Goal: Task Accomplishment & Management: Use online tool/utility

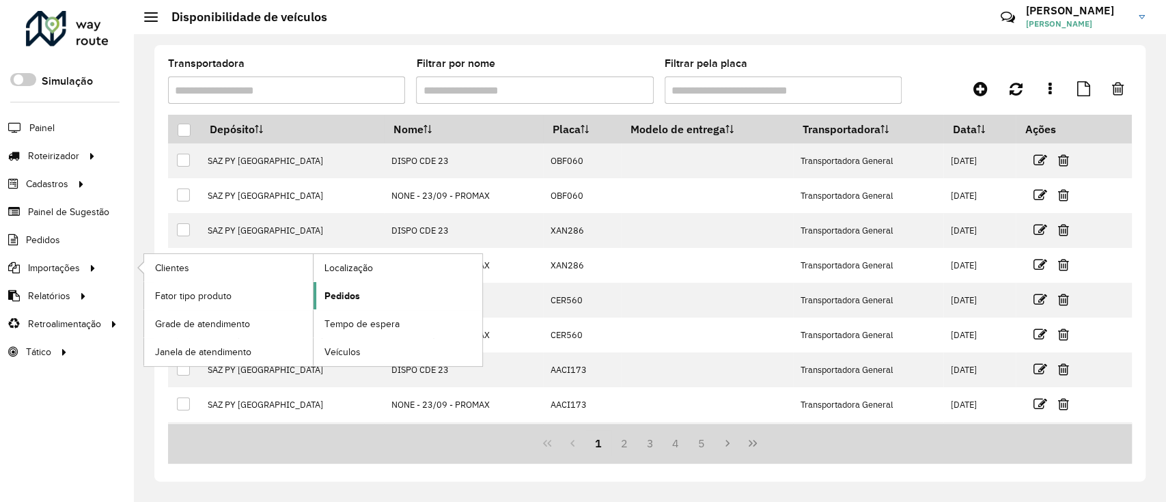
click at [395, 300] on link "Pedidos" at bounding box center [398, 295] width 169 height 27
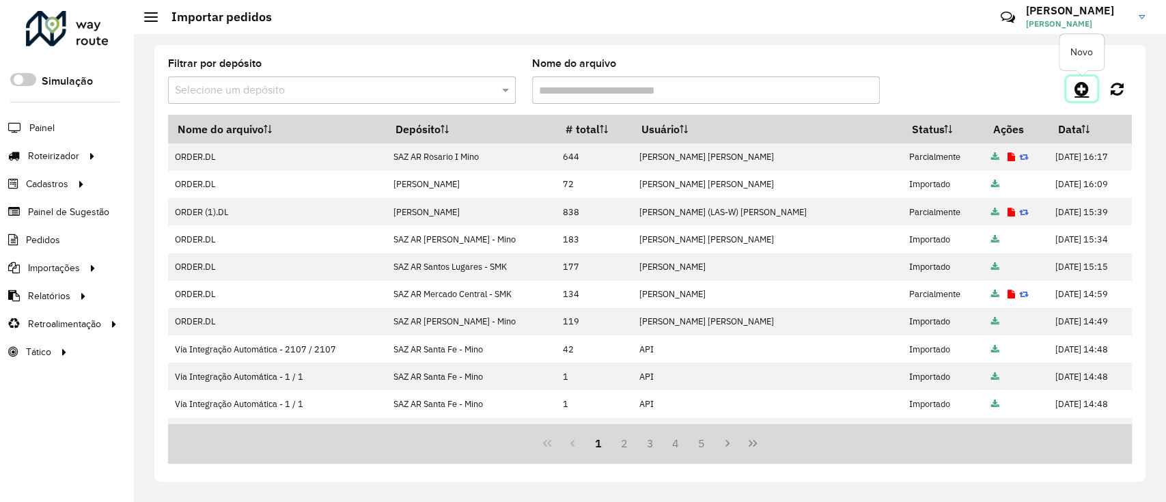
click at [1081, 89] on icon at bounding box center [1081, 89] width 14 height 16
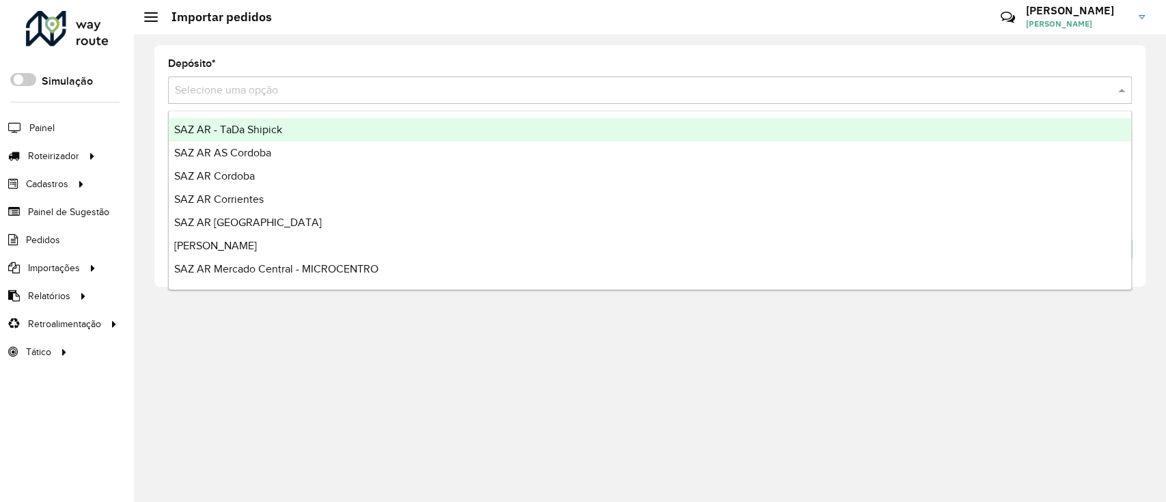
click at [421, 85] on input "text" at bounding box center [636, 91] width 923 height 16
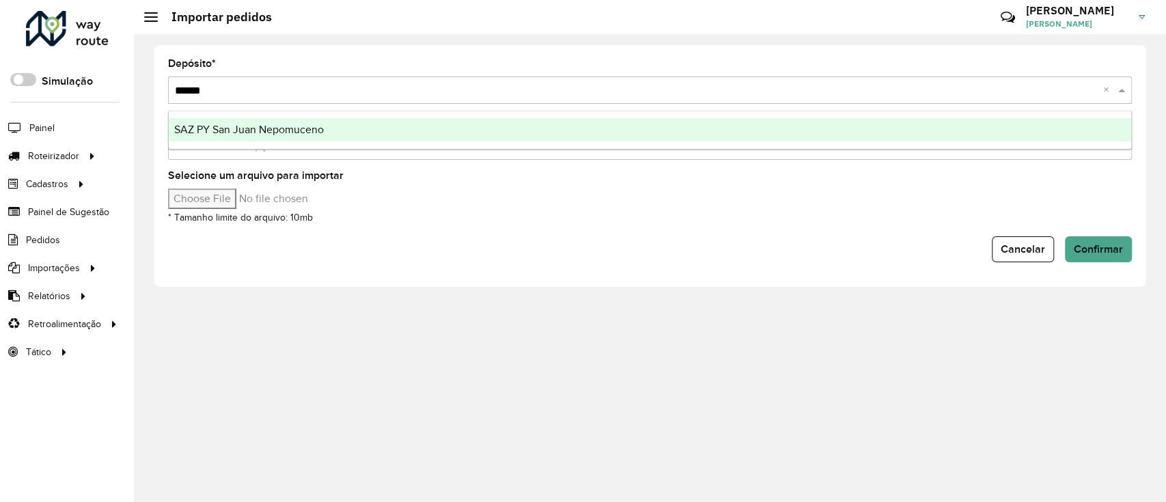
type input "*******"
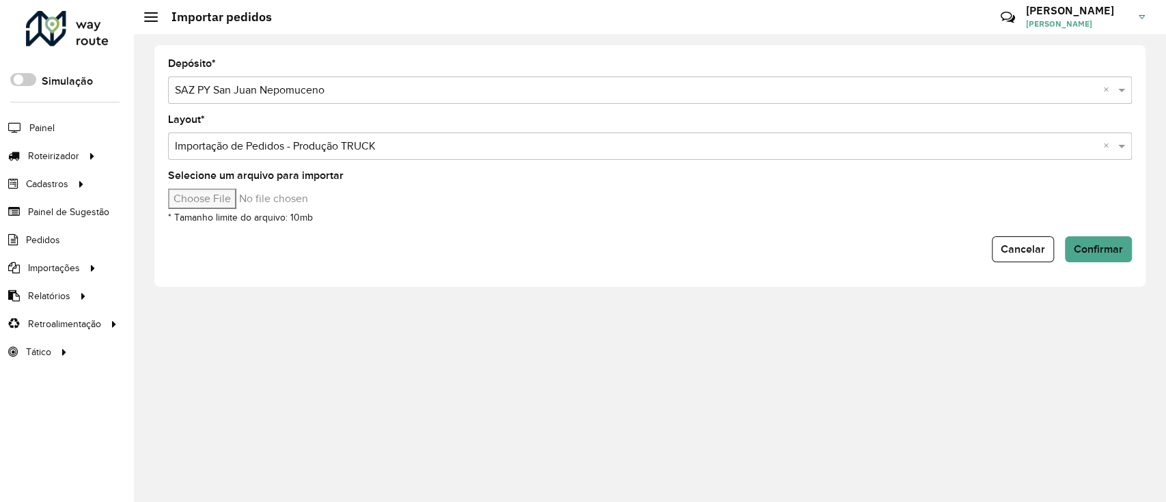
click at [219, 191] on input "Selecione um arquivo para importar" at bounding box center [284, 199] width 232 height 20
type input "**********"
click at [1115, 247] on span "Confirmar" at bounding box center [1098, 249] width 49 height 12
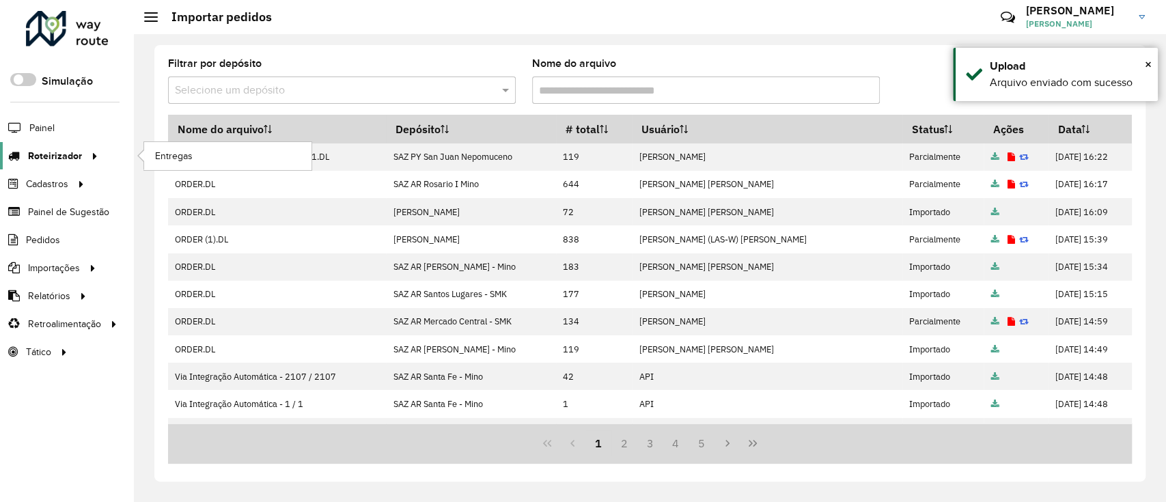
click at [83, 150] on div at bounding box center [92, 156] width 20 height 14
click at [178, 160] on span "Entregas" at bounding box center [174, 156] width 39 height 14
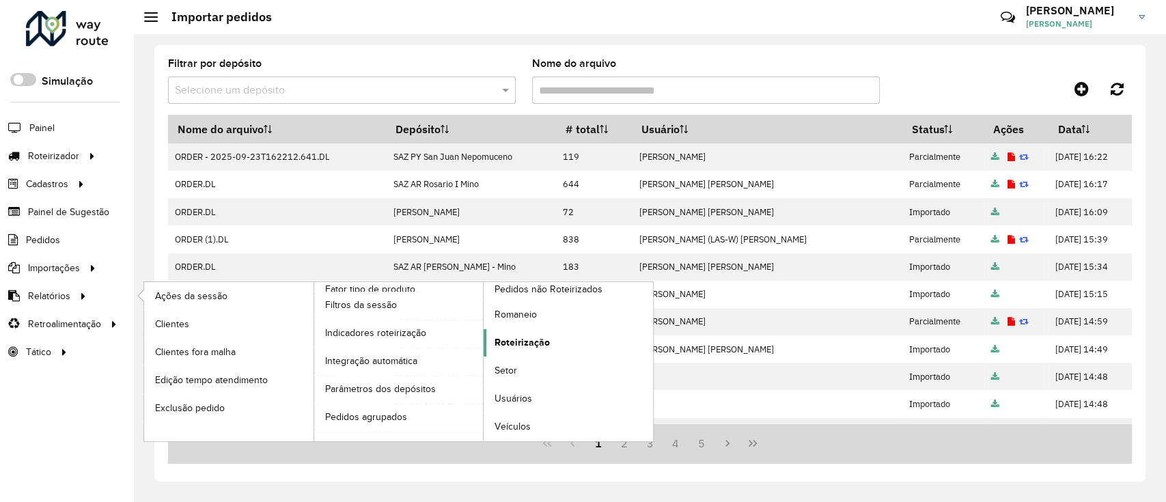
click at [596, 344] on link "Roteirização" at bounding box center [568, 342] width 169 height 27
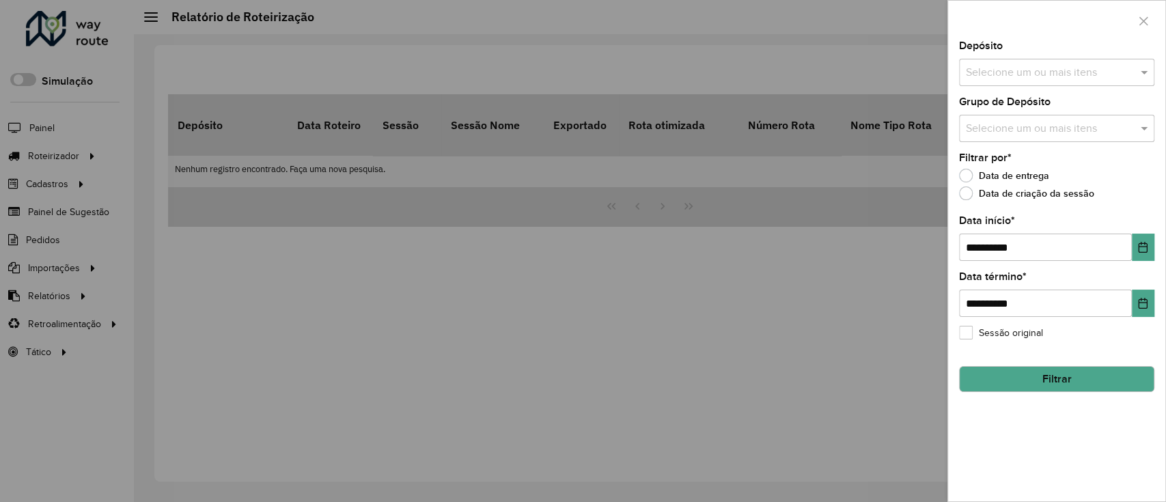
click at [1044, 76] on hb-app "Aguarde... Pop-up bloqueado! Seu navegador bloqueou automáticamente a abertura …" at bounding box center [583, 251] width 1166 height 502
click at [1044, 76] on input "text" at bounding box center [1049, 73] width 175 height 16
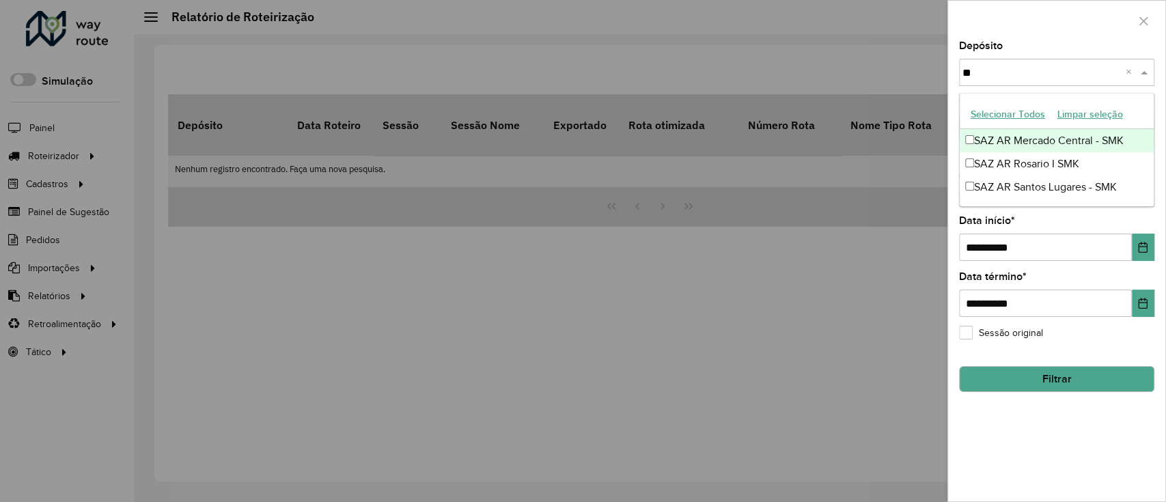
type input "***"
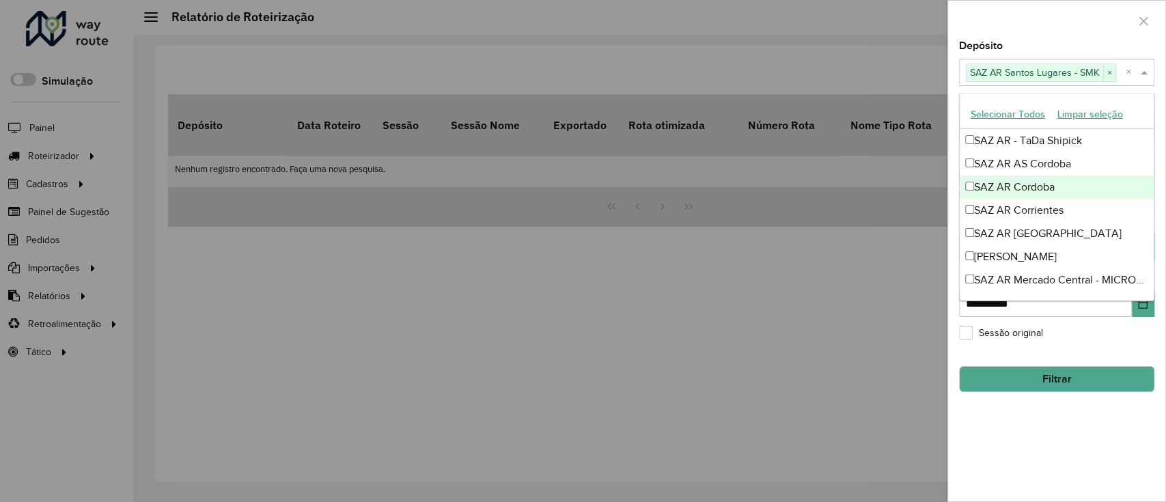
click at [1038, 451] on div "**********" at bounding box center [1056, 271] width 217 height 460
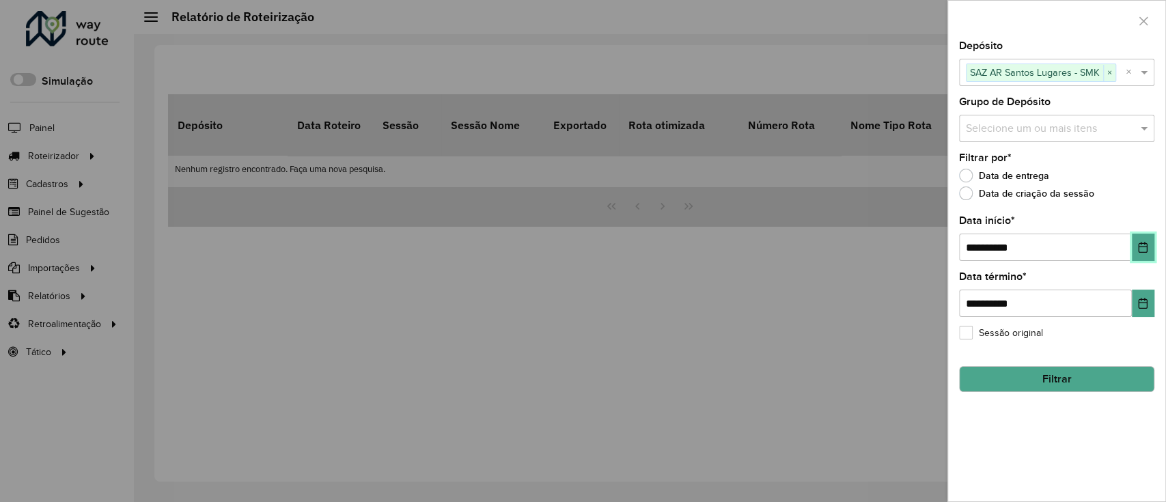
click at [1142, 247] on icon "Choose Date" at bounding box center [1143, 247] width 9 height 11
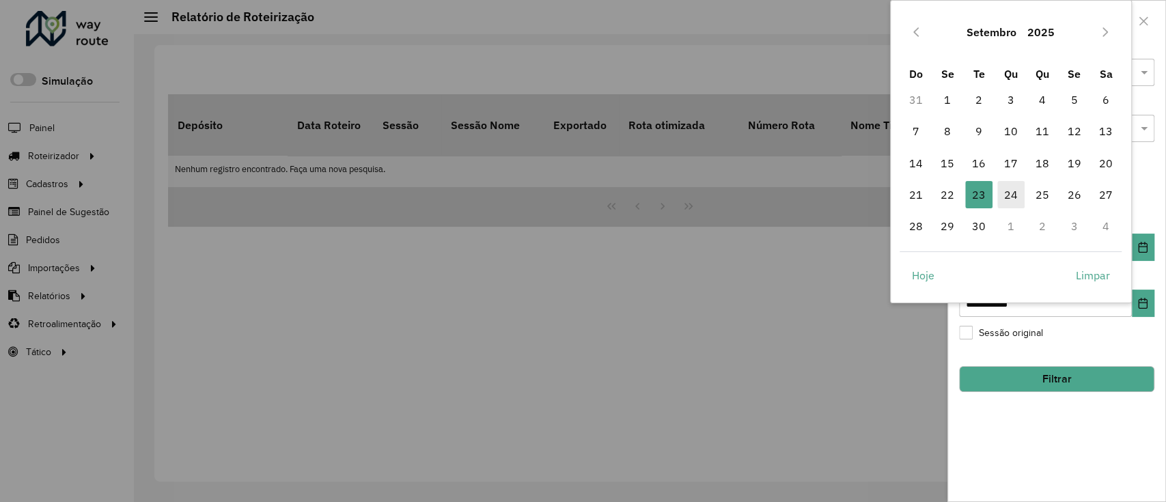
click at [1018, 184] on span "24" at bounding box center [1010, 194] width 27 height 27
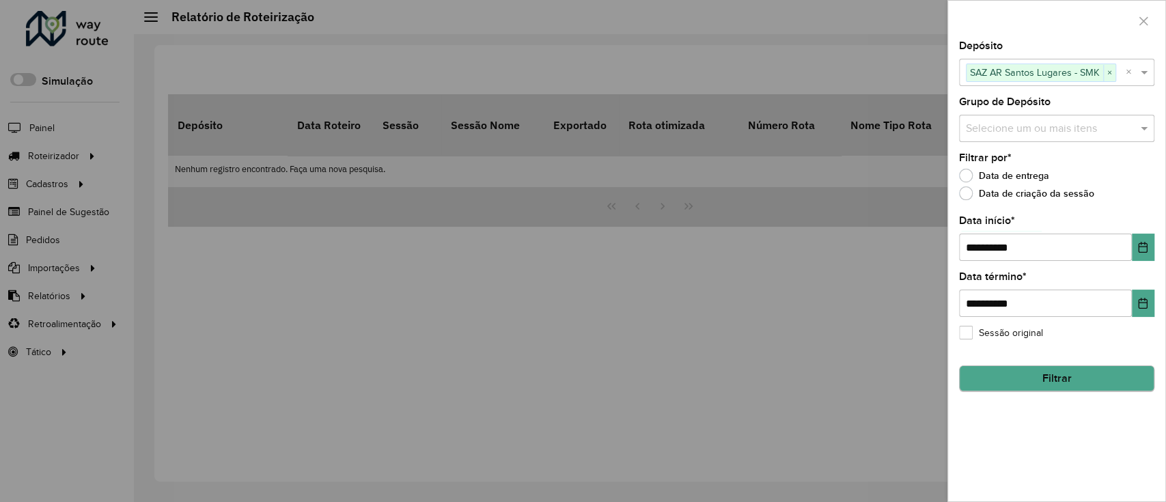
drag, startPoint x: 1054, startPoint y: 361, endPoint x: 1055, endPoint y: 369, distance: 8.3
click at [1055, 367] on hb-field-button "Filtrar" at bounding box center [1056, 373] width 195 height 37
click at [1056, 370] on button "Filtrar" at bounding box center [1056, 379] width 195 height 26
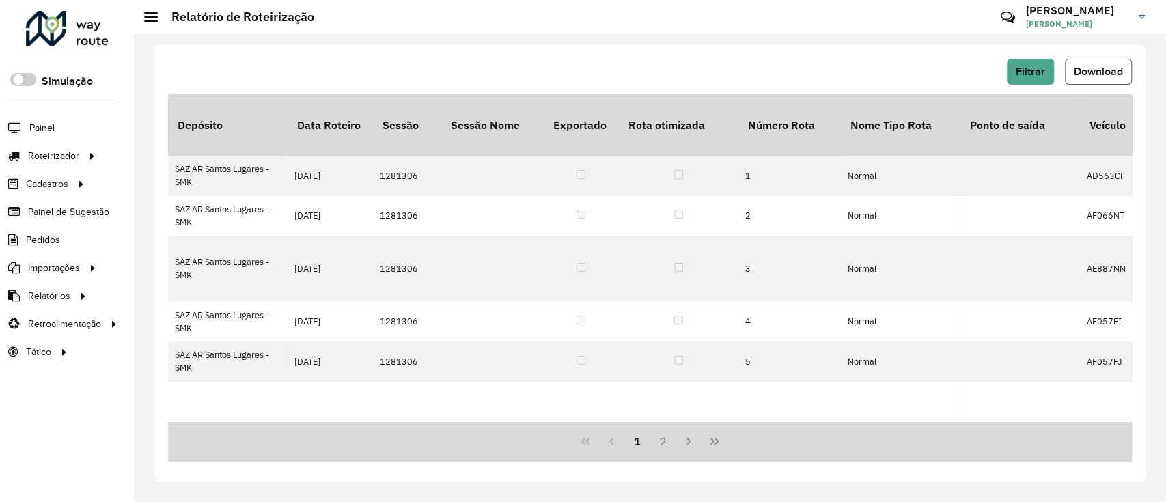
click at [1086, 72] on span "Download" at bounding box center [1098, 72] width 49 height 12
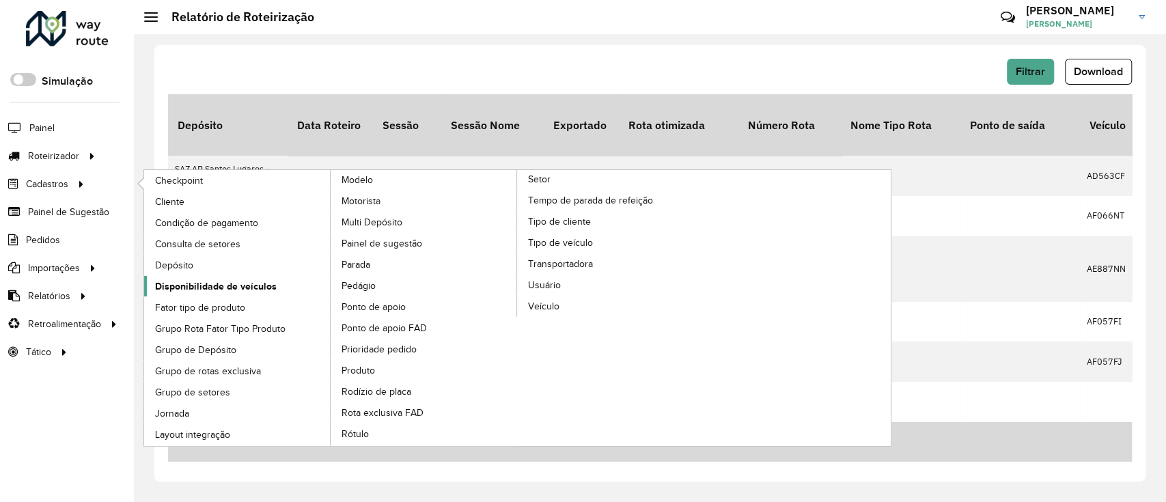
click at [225, 279] on span "Disponibilidade de veículos" at bounding box center [216, 286] width 122 height 14
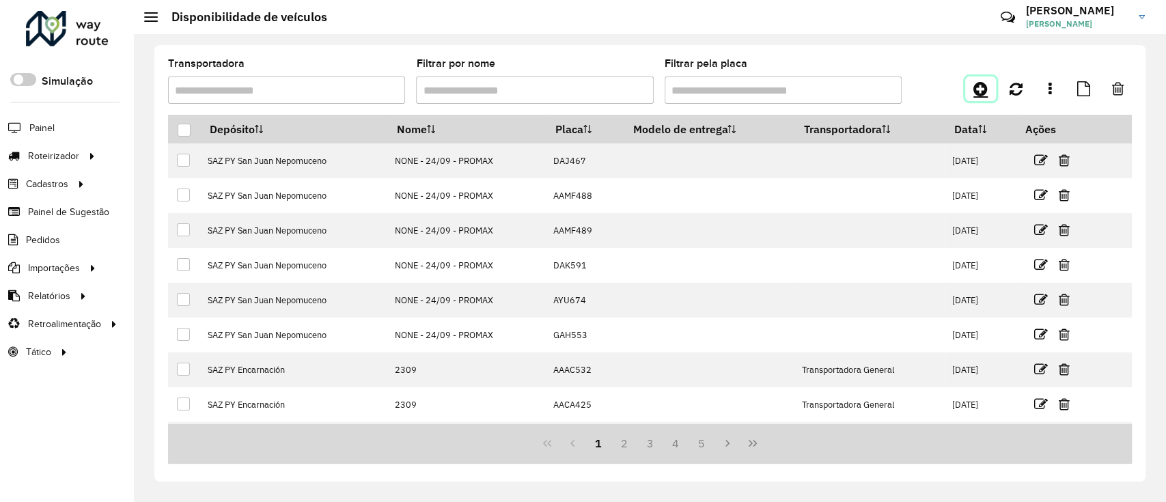
click at [987, 88] on icon at bounding box center [980, 89] width 14 height 16
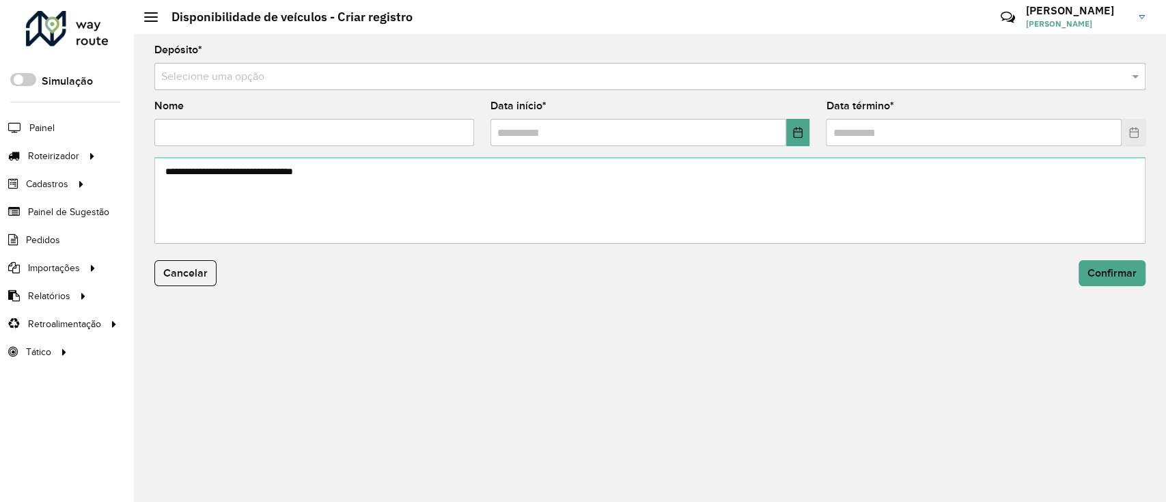
click at [920, 76] on input "text" at bounding box center [636, 77] width 950 height 16
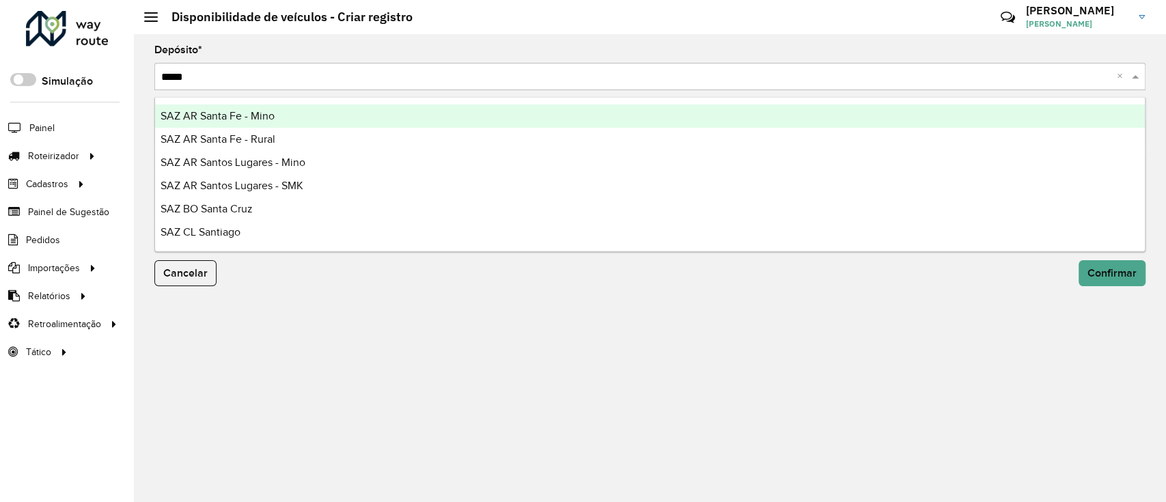
type input "******"
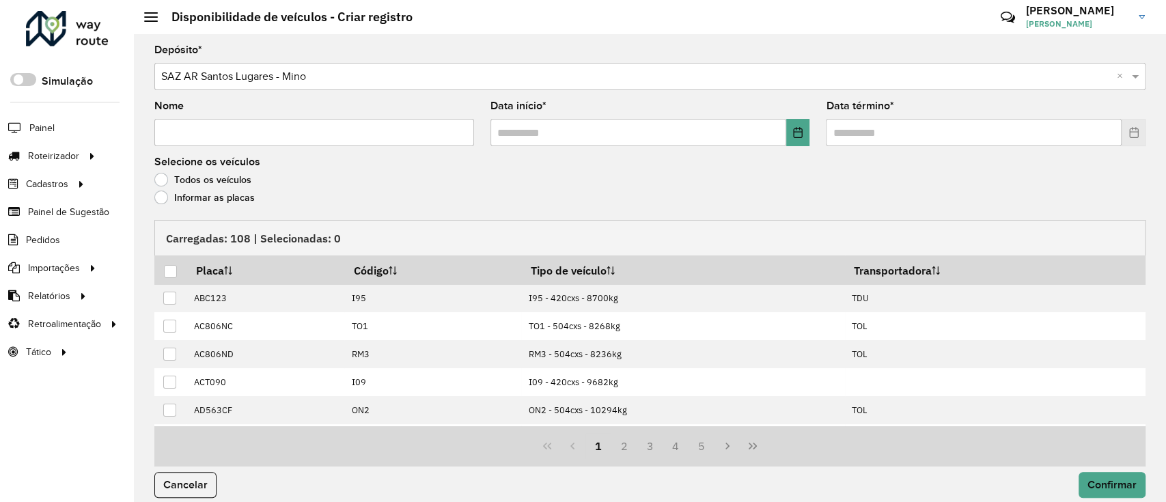
click at [342, 126] on input "Nome" at bounding box center [314, 132] width 320 height 27
type input "**********"
click at [781, 133] on input "text" at bounding box center [638, 132] width 296 height 27
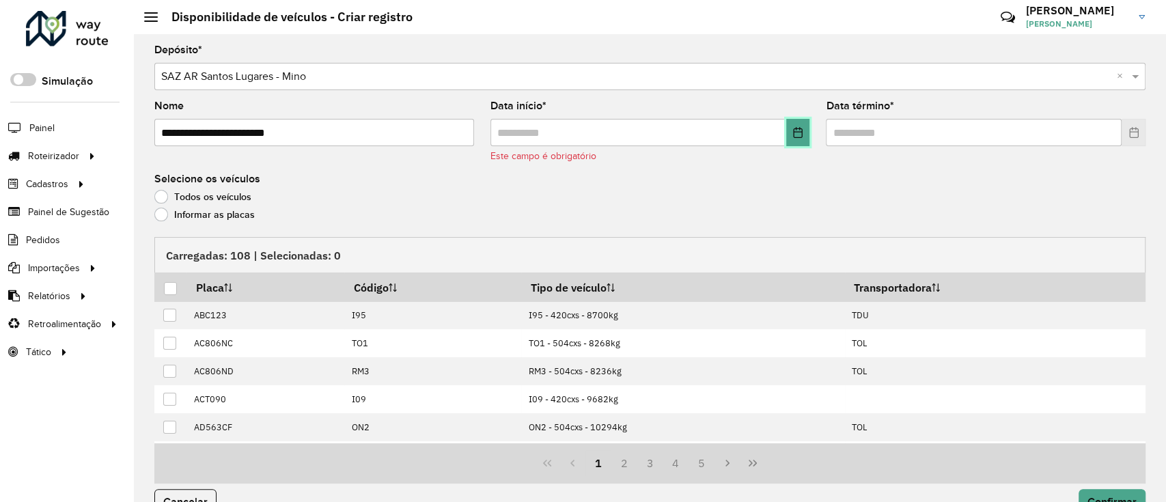
click at [797, 130] on icon "Choose Date" at bounding box center [797, 132] width 11 height 11
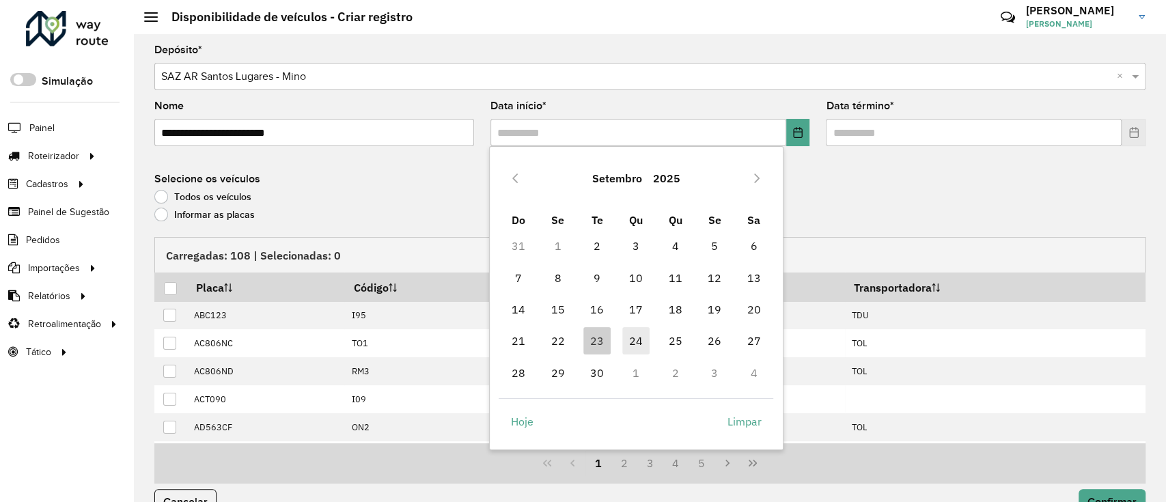
click at [624, 342] on span "24" at bounding box center [635, 340] width 27 height 27
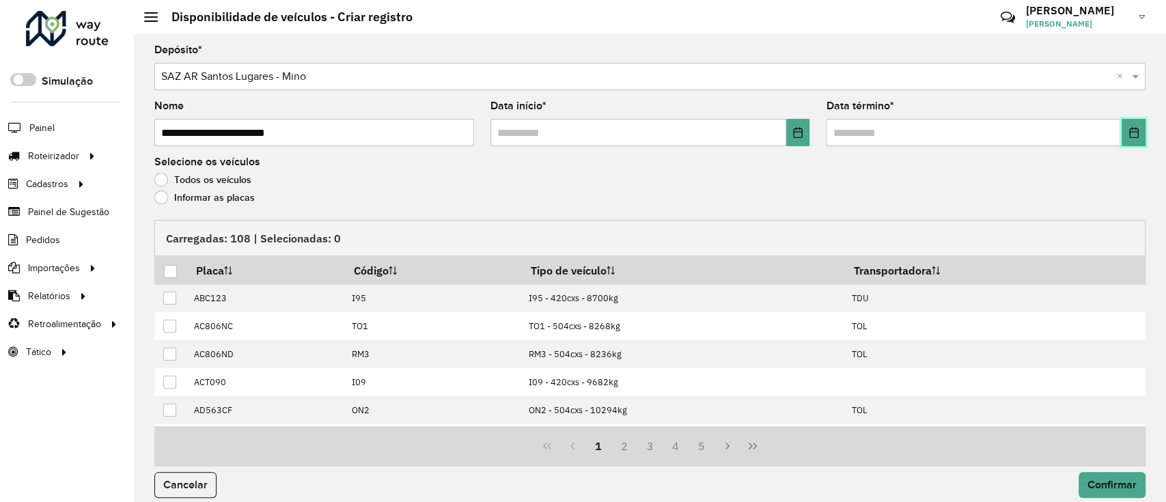
click at [1128, 135] on icon "Choose Date" at bounding box center [1133, 132] width 11 height 11
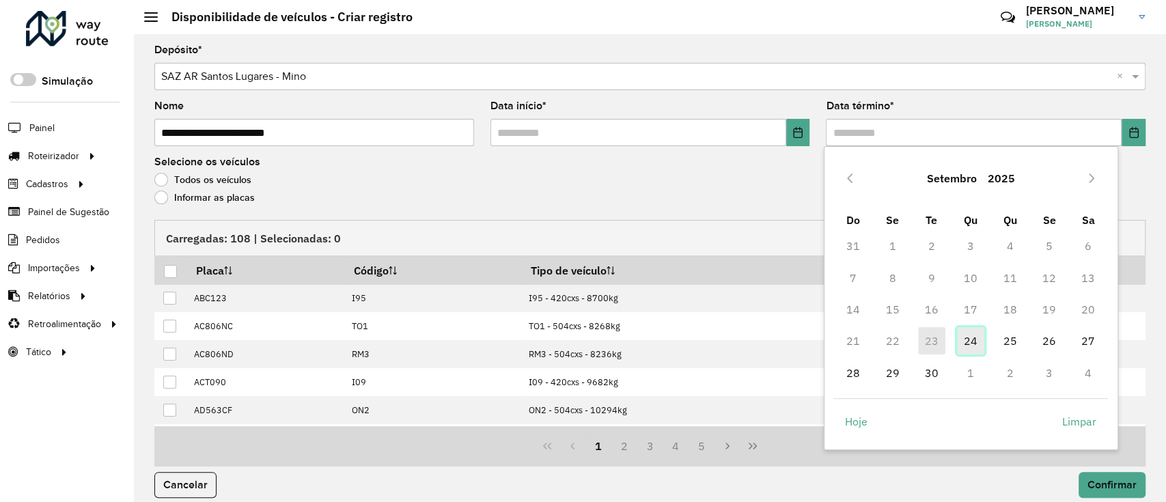
click at [973, 340] on span "24" at bounding box center [970, 340] width 27 height 27
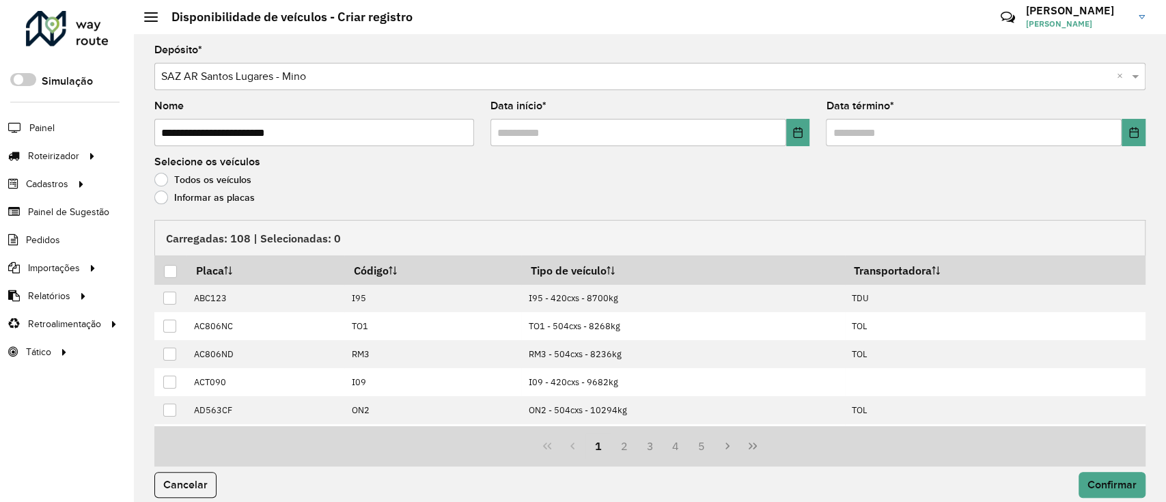
click at [184, 193] on label "Informar as placas" at bounding box center [204, 198] width 100 height 14
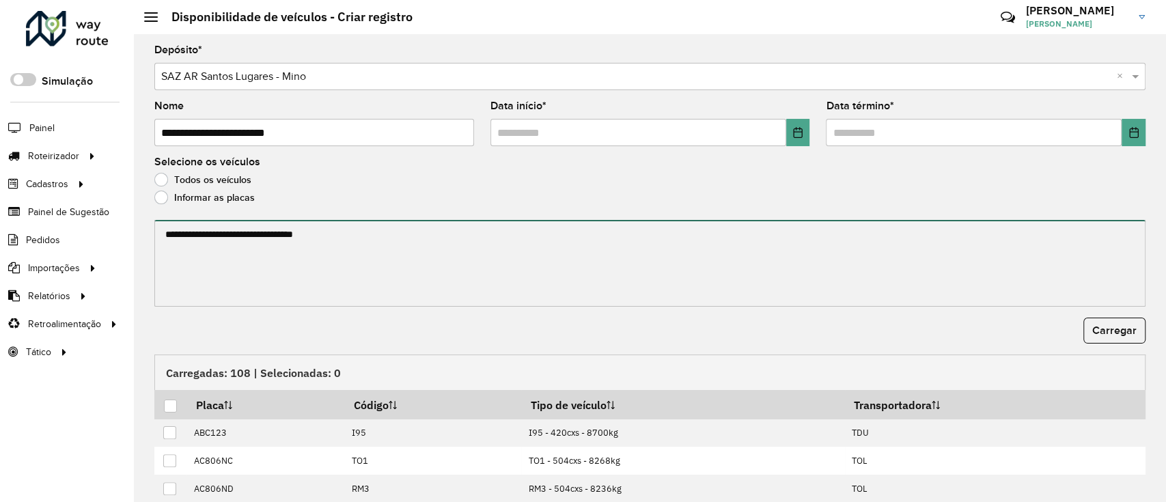
click at [223, 231] on textarea at bounding box center [649, 263] width 991 height 87
paste textarea "******* ******* ******* ******* ******* *******"
paste textarea "******* ******* ******* ******* ******* ****** ******* ******* ******* ****** *…"
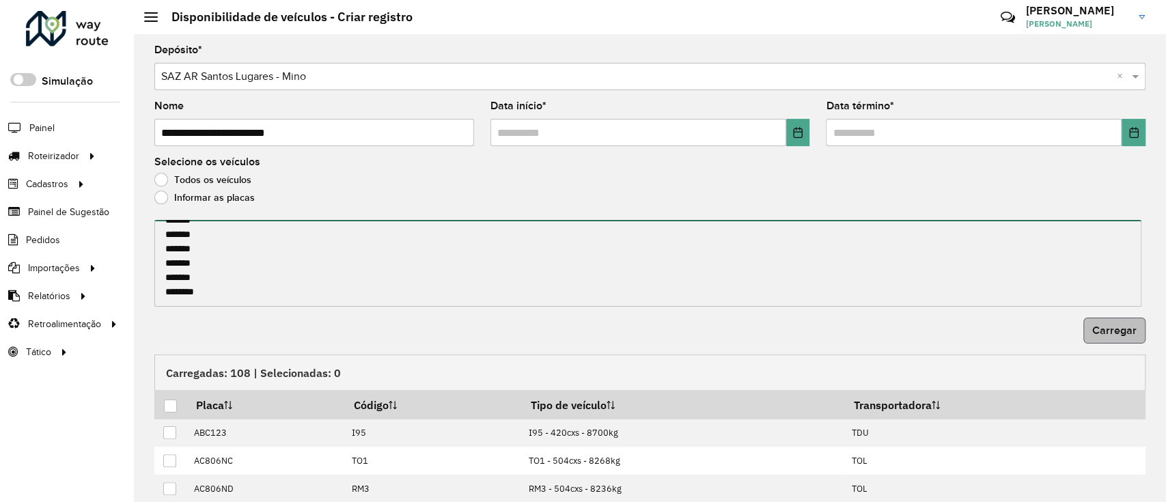
type textarea "******* ******* ******* ******* ******* ******* ******* ******* ******* *******…"
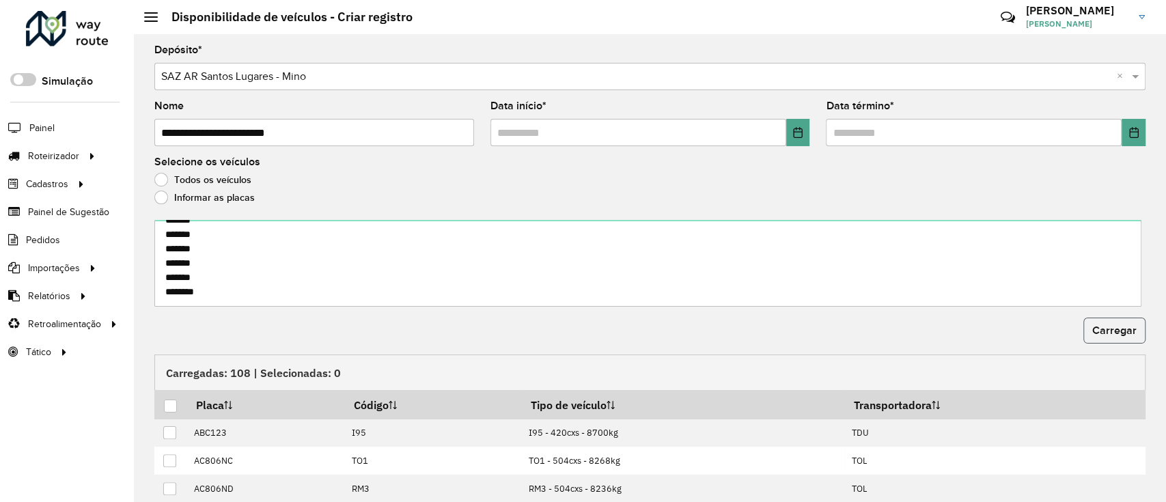
click at [1102, 334] on span "Carregar" at bounding box center [1114, 330] width 44 height 12
click at [169, 407] on div at bounding box center [170, 406] width 13 height 13
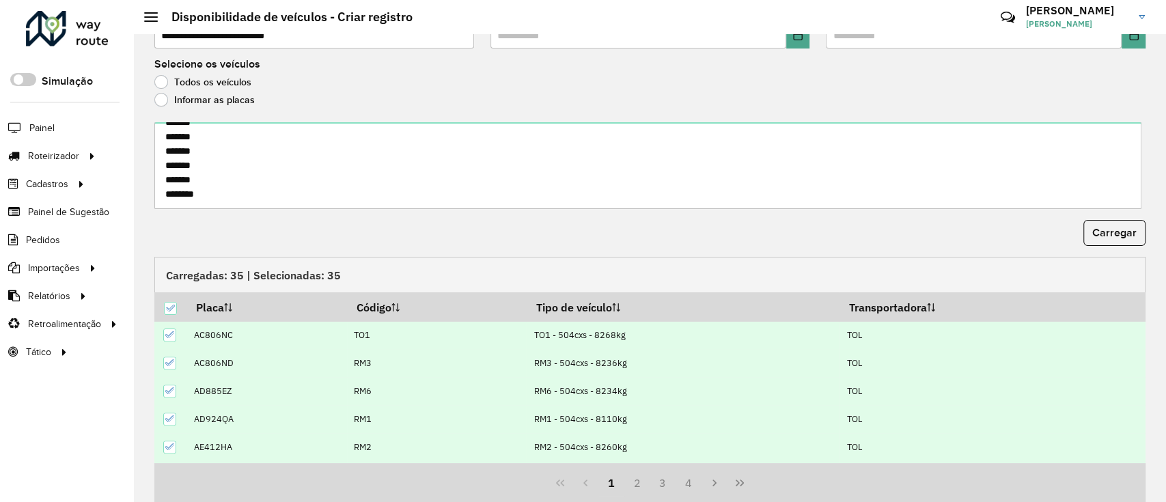
scroll to position [147, 0]
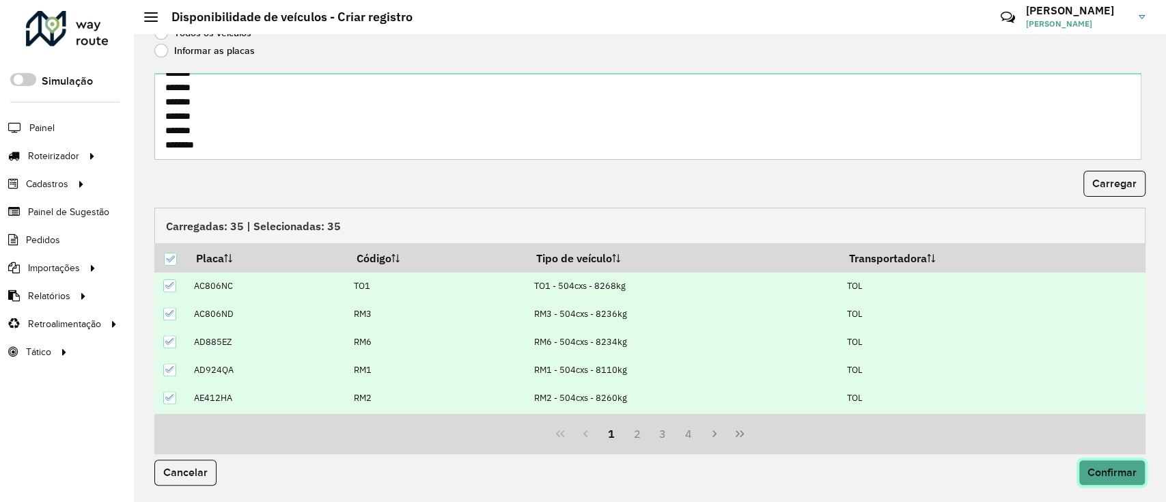
click at [1094, 479] on button "Confirmar" at bounding box center [1112, 473] width 67 height 26
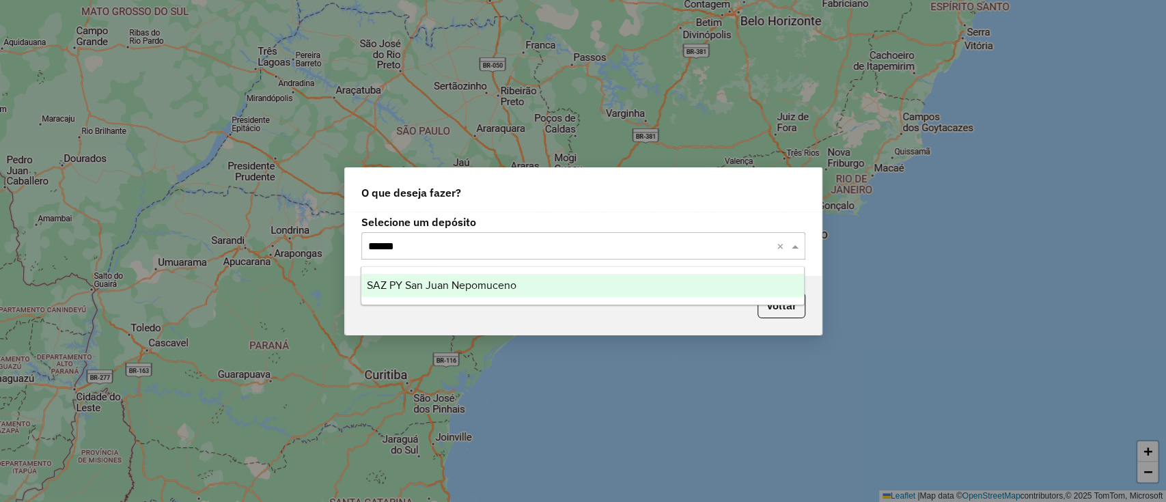
type input "*******"
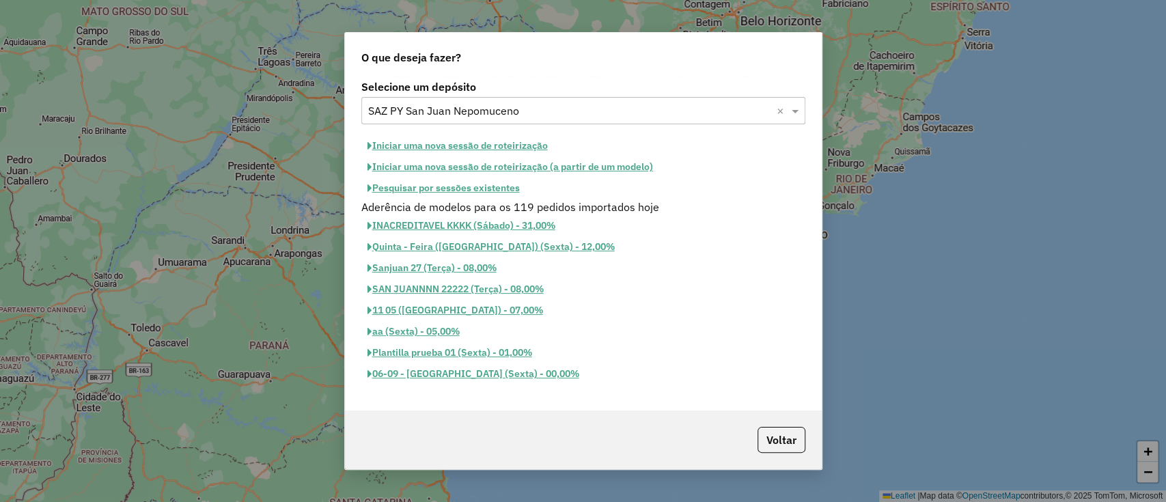
click at [482, 145] on button "Iniciar uma nova sessão de roteirização" at bounding box center [457, 145] width 193 height 21
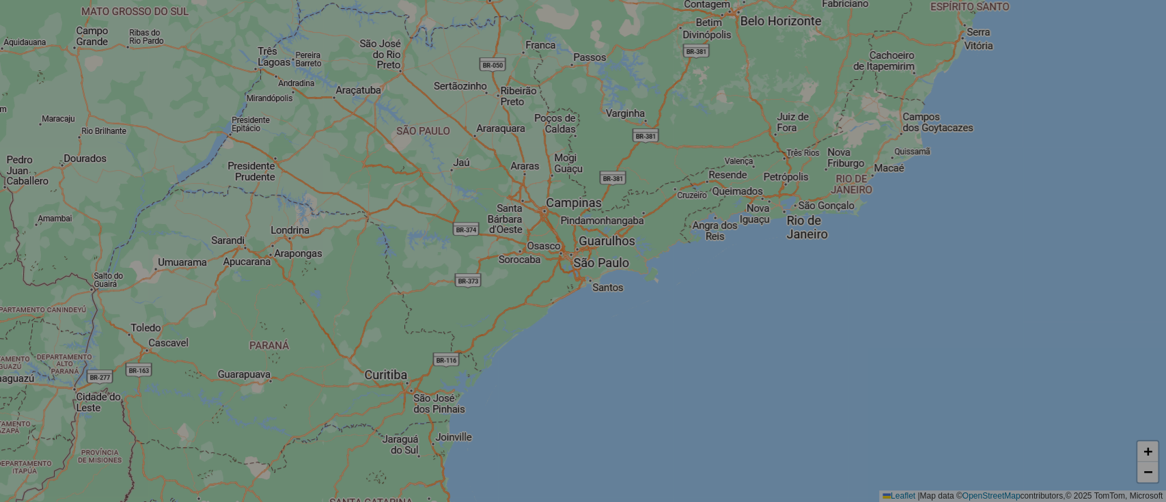
select select "*"
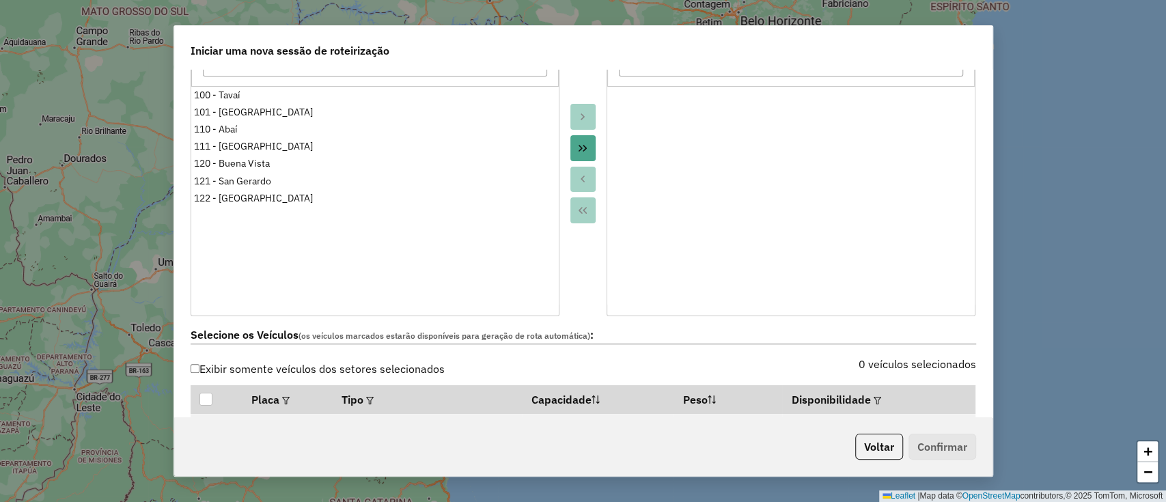
scroll to position [364, 0]
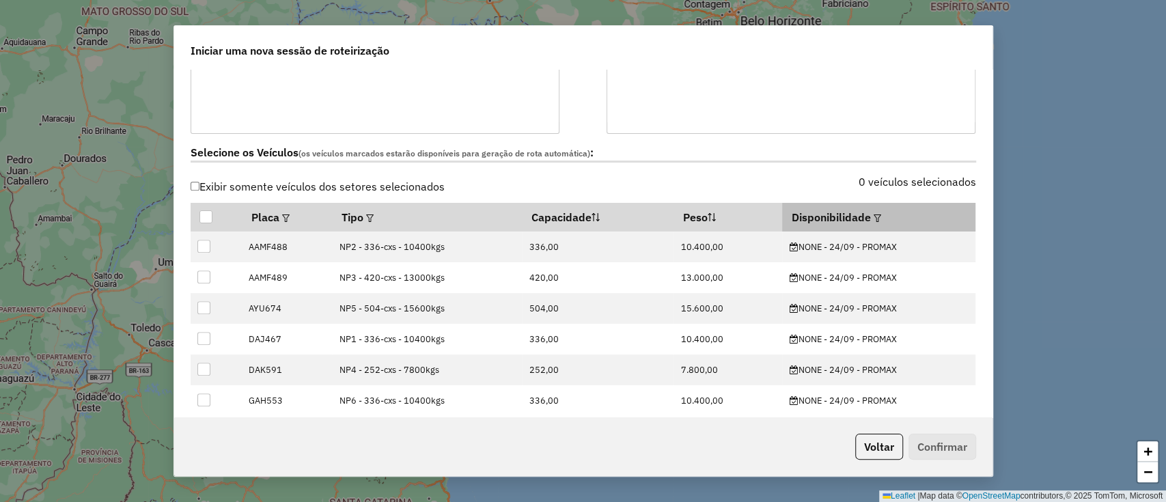
click at [876, 219] on th "Disponibilidade" at bounding box center [878, 217] width 193 height 29
click at [874, 215] on em at bounding box center [878, 218] width 8 height 8
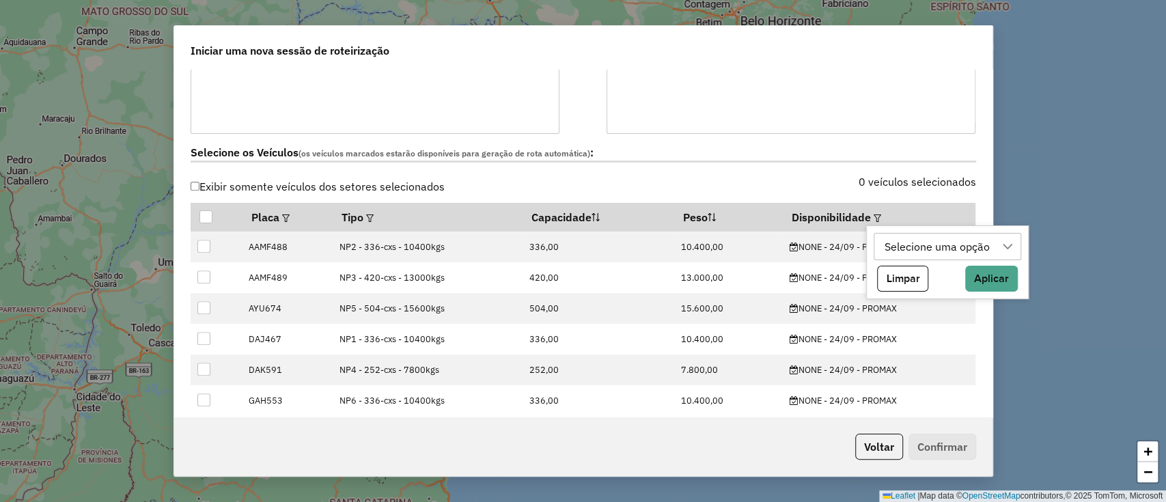
click at [960, 245] on div "Selecione uma opção" at bounding box center [937, 247] width 115 height 26
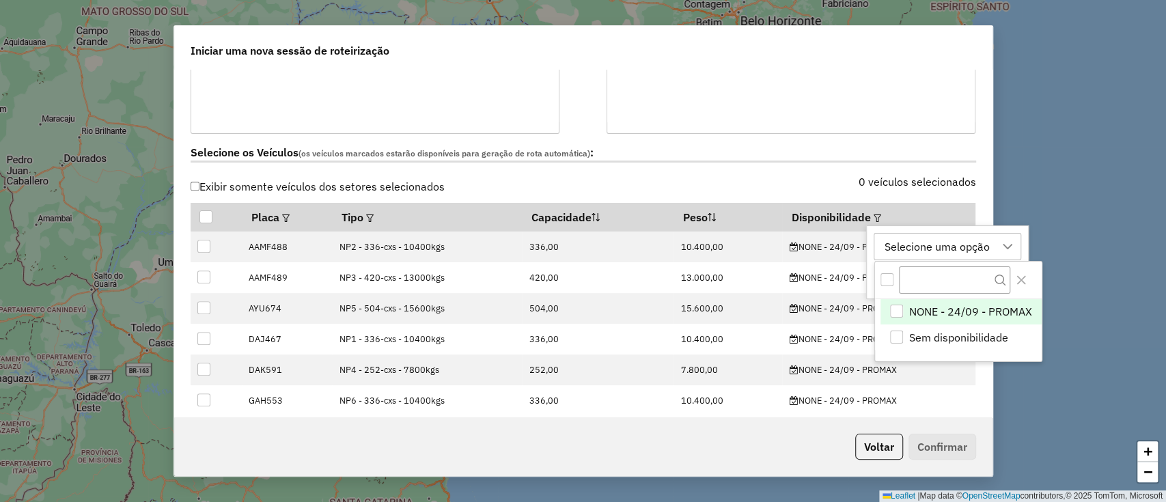
click at [949, 310] on span "NONE - 24/09 - PROMAX" at bounding box center [970, 311] width 123 height 16
click at [1030, 270] on button "Close" at bounding box center [1021, 280] width 22 height 22
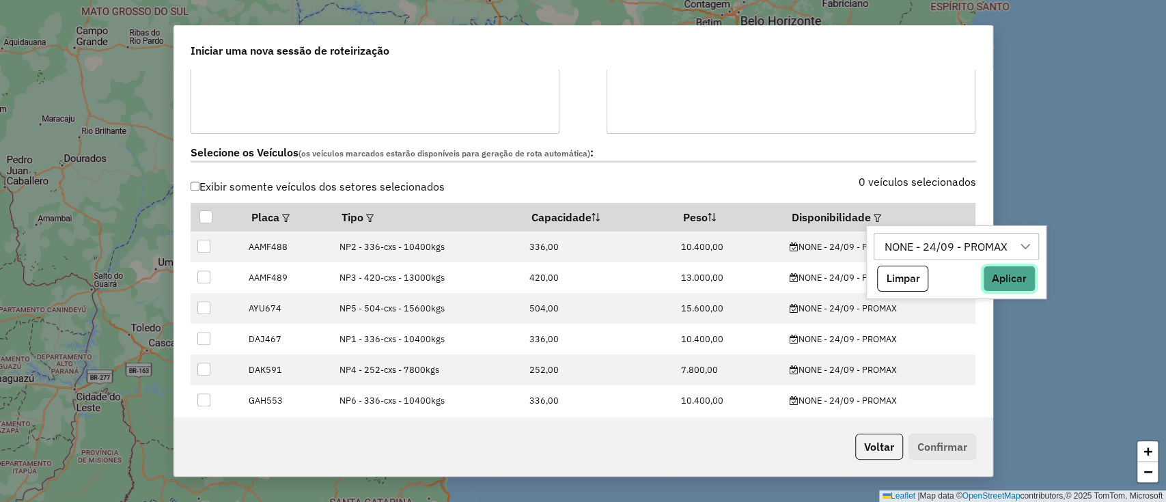
click at [1012, 287] on button "Aplicar" at bounding box center [1009, 279] width 53 height 26
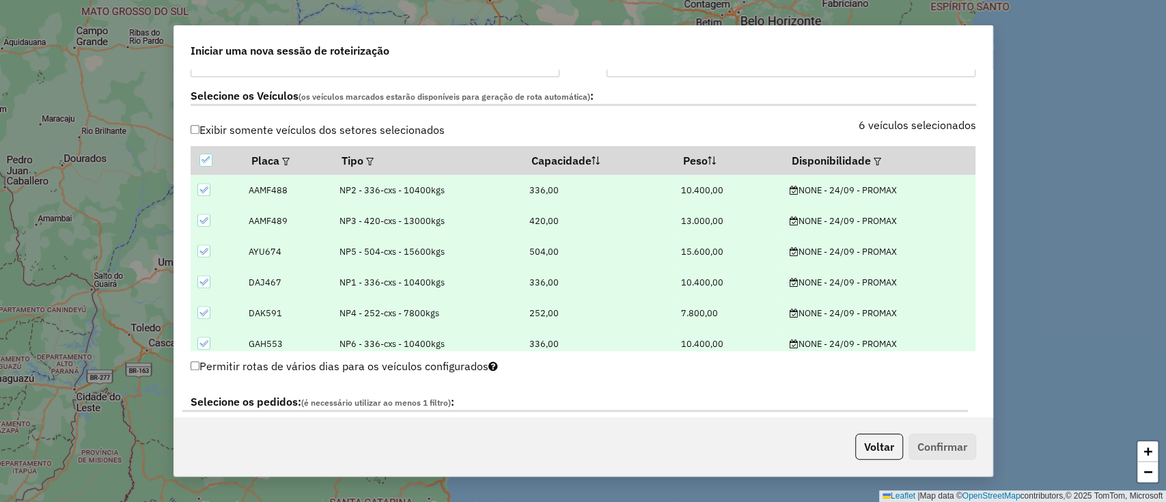
scroll to position [728, 0]
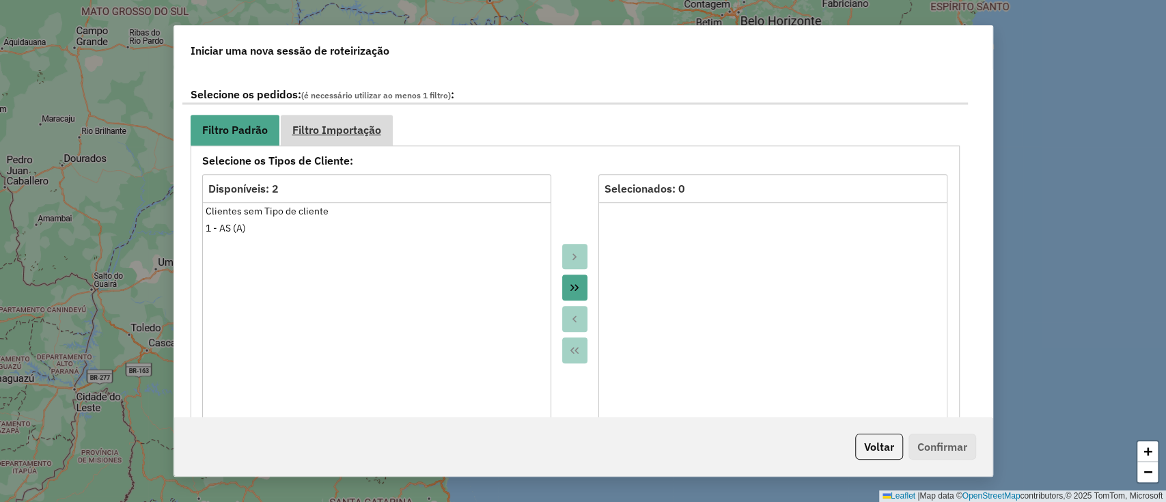
click at [349, 131] on span "Filtro Importação" at bounding box center [336, 129] width 89 height 11
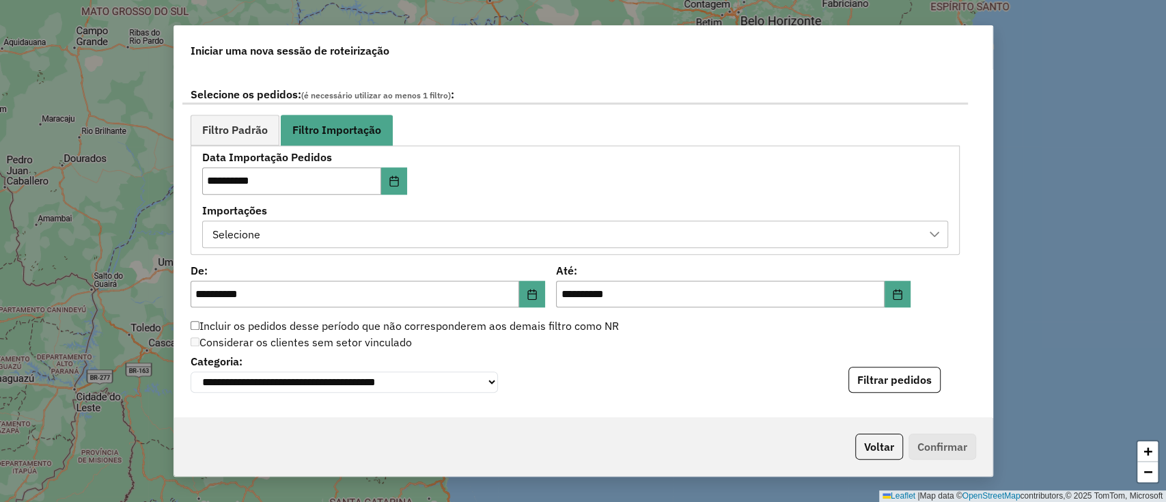
click at [333, 236] on div "Selecione" at bounding box center [564, 234] width 713 height 26
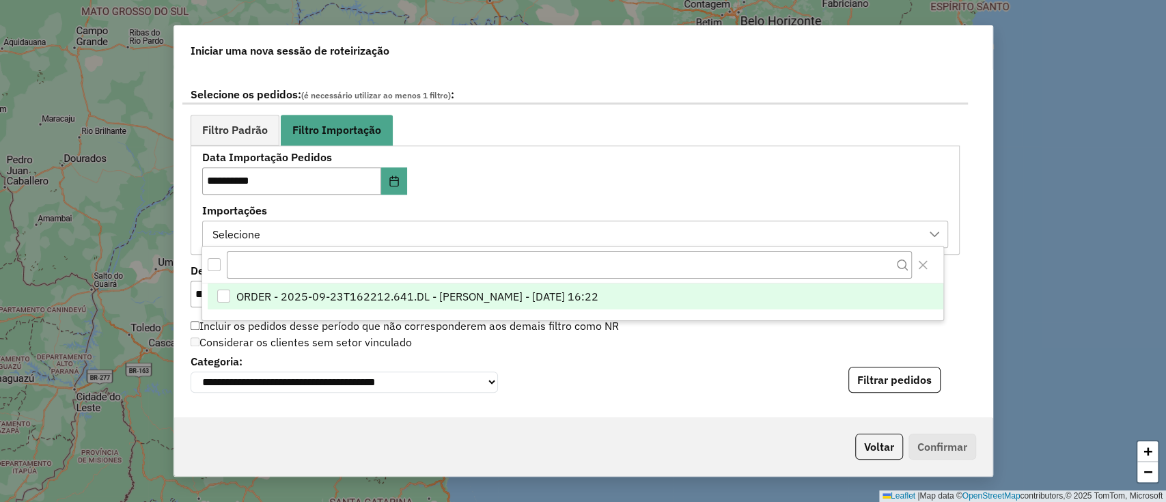
click at [378, 303] on span "ORDER - 2025-09-23T162212.641.DL - [PERSON_NAME] - [DATE] 16:22" at bounding box center [417, 296] width 362 height 16
click at [902, 380] on button "Filtrar pedidos" at bounding box center [894, 380] width 92 height 26
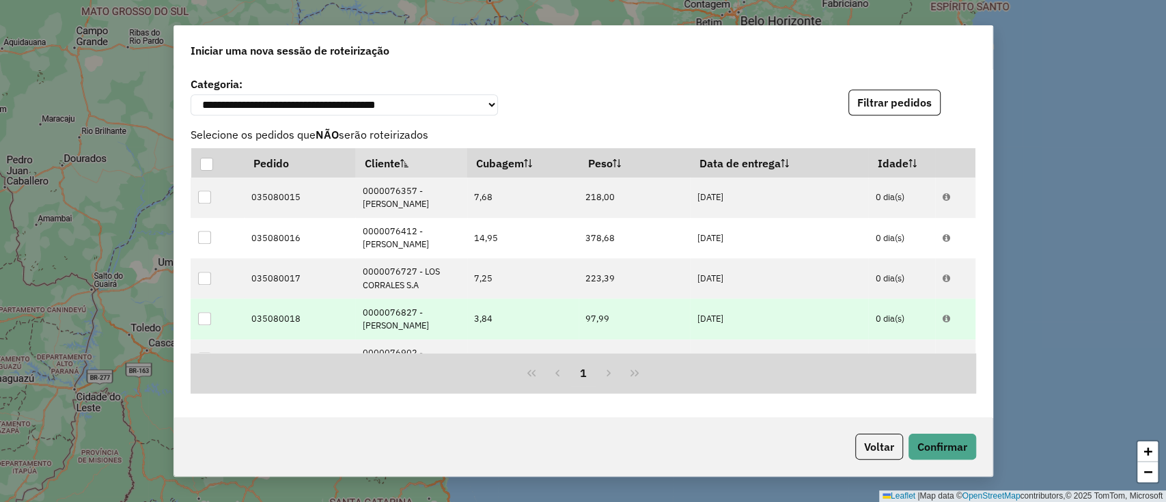
scroll to position [1266, 0]
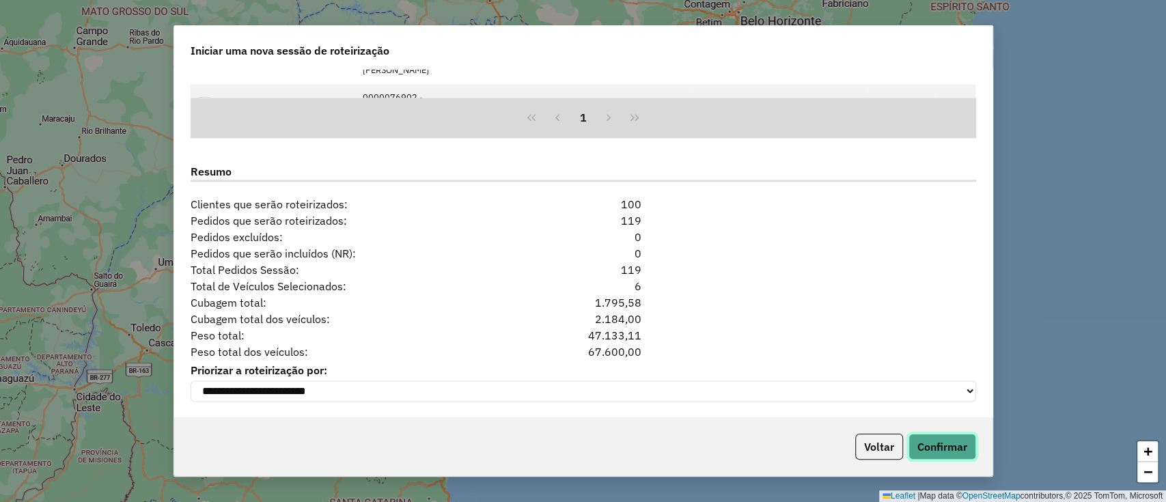
click at [945, 443] on button "Confirmar" at bounding box center [942, 447] width 68 height 26
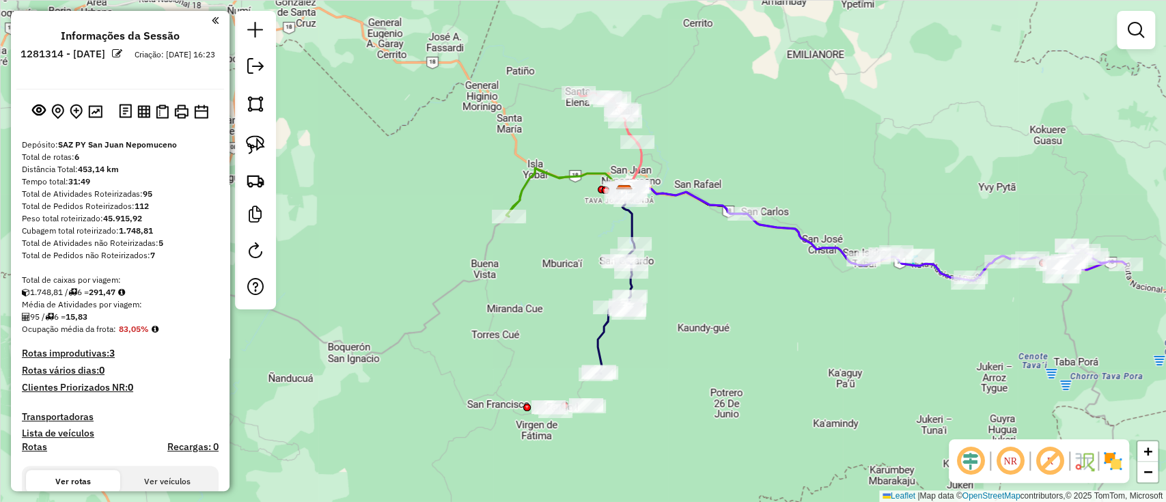
click at [604, 322] on icon at bounding box center [615, 281] width 39 height 185
select select "**********"
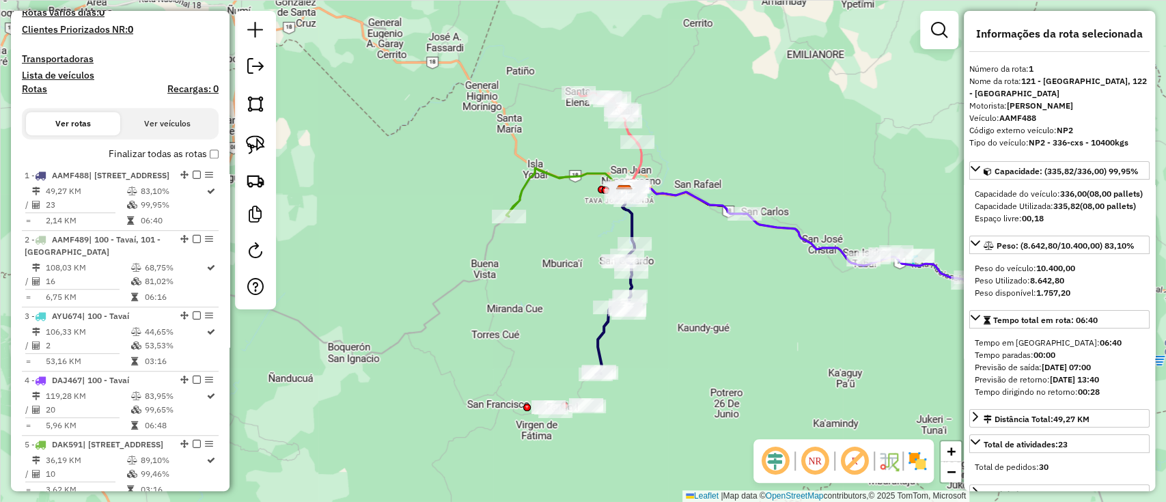
scroll to position [513, 0]
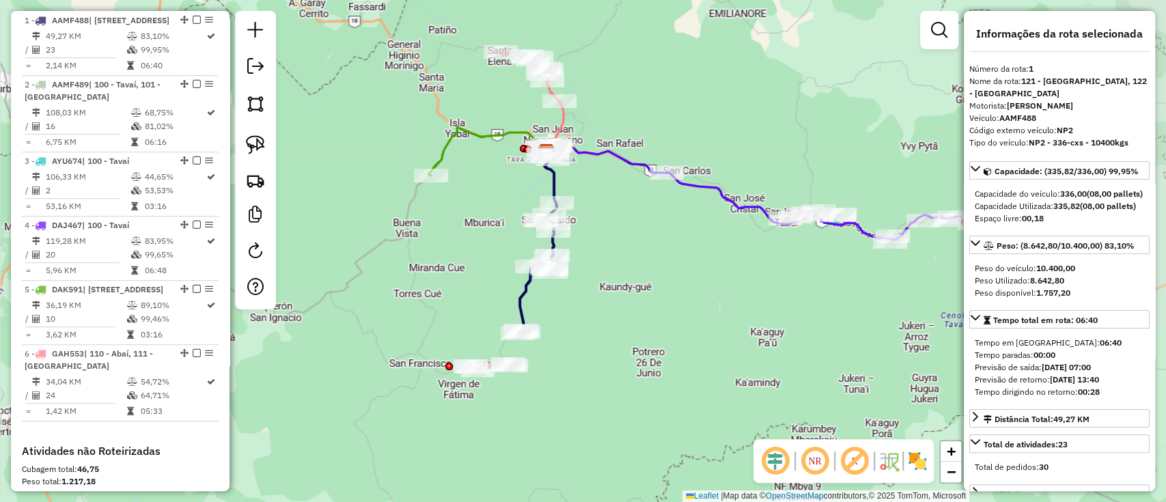
drag, startPoint x: 473, startPoint y: 339, endPoint x: 454, endPoint y: 333, distance: 19.9
click at [454, 333] on div "Janela de atendimento Grade de atendimento Capacidade Transportadoras Veículos …" at bounding box center [583, 251] width 1166 height 502
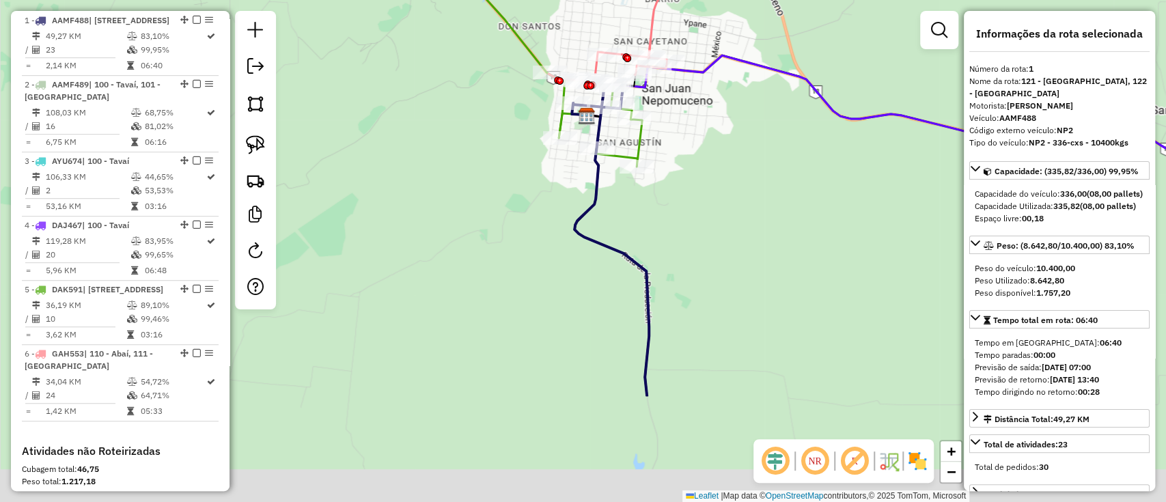
drag, startPoint x: 469, startPoint y: 401, endPoint x: 486, endPoint y: 72, distance: 329.0
click at [480, 82] on div "Janela de atendimento Grade de atendimento Capacidade Transportadoras Veículos …" at bounding box center [583, 251] width 1166 height 502
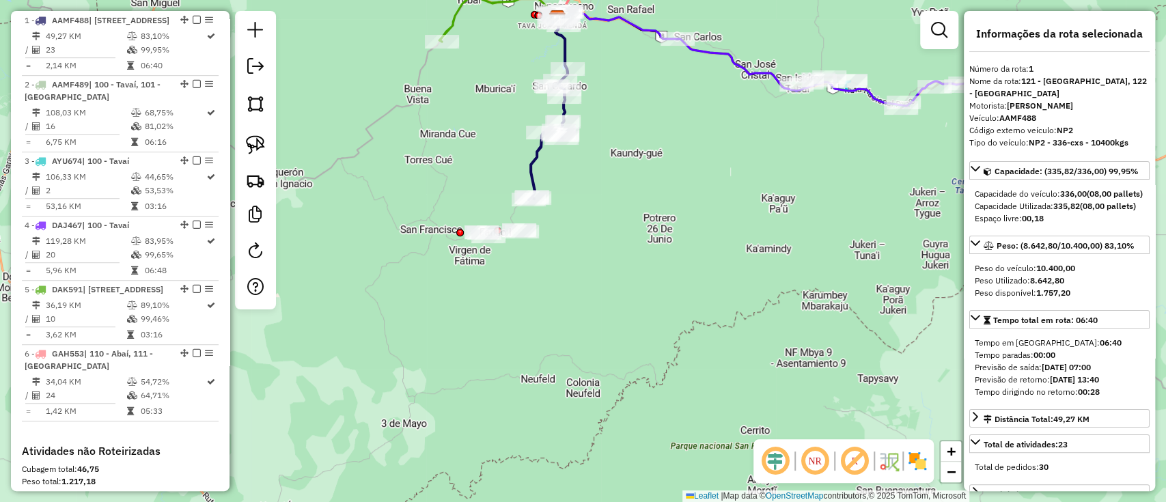
drag, startPoint x: 490, startPoint y: 161, endPoint x: 502, endPoint y: 149, distance: 17.4
click at [502, 149] on div "Janela de atendimento Grade de atendimento Capacidade Transportadoras Veículos …" at bounding box center [583, 251] width 1166 height 502
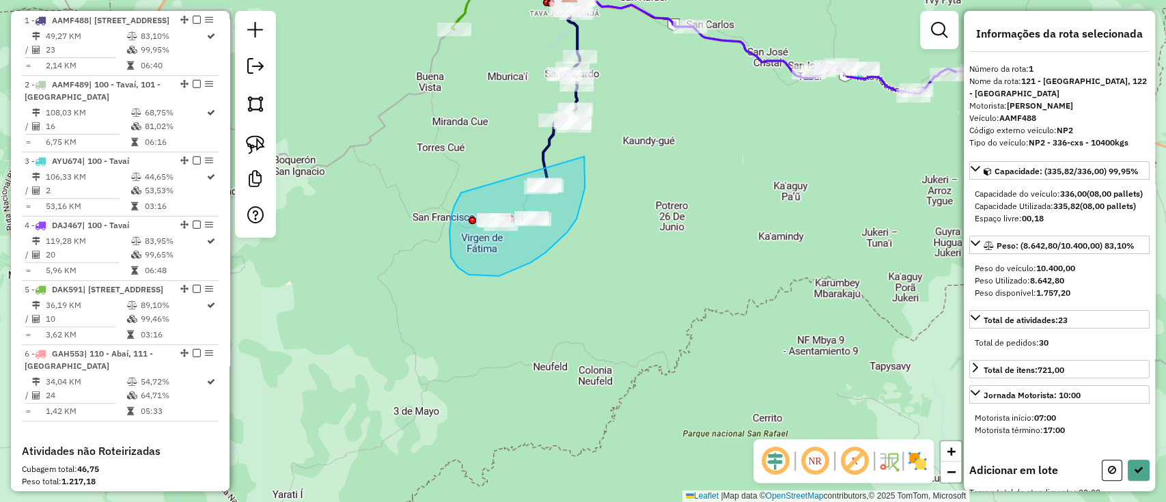
drag, startPoint x: 451, startPoint y: 214, endPoint x: 581, endPoint y: 154, distance: 143.3
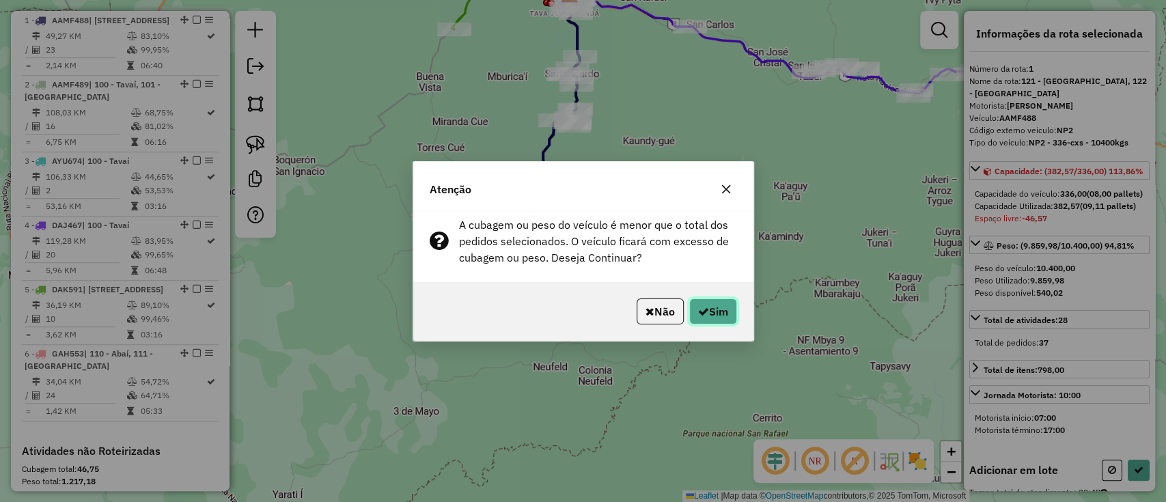
click at [727, 303] on button "Sim" at bounding box center [713, 311] width 48 height 26
select select "**********"
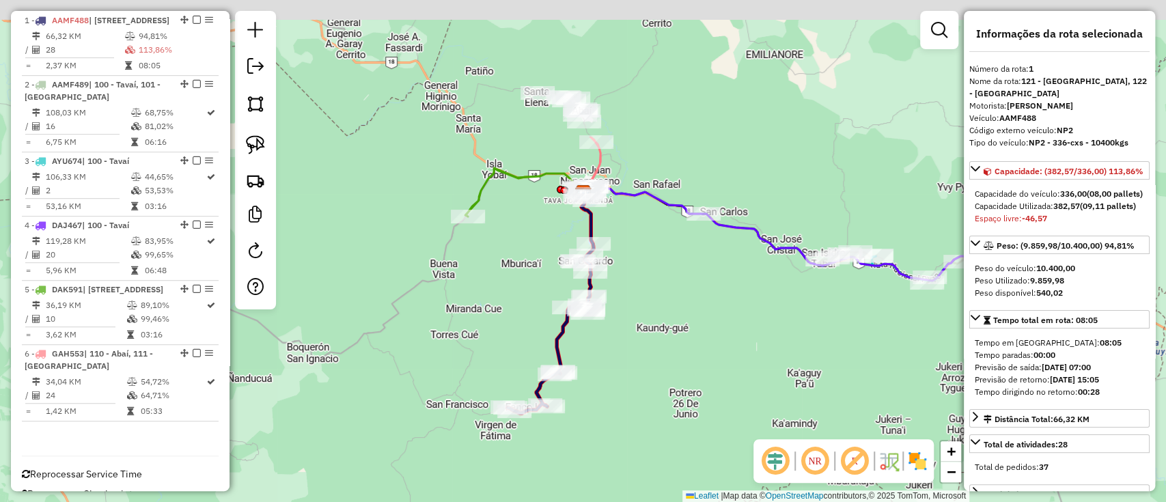
drag, startPoint x: 653, startPoint y: 266, endPoint x: 653, endPoint y: 275, distance: 8.9
click at [653, 275] on div "Janela de atendimento Grade de atendimento Capacidade Transportadoras Veículos …" at bounding box center [583, 251] width 1166 height 502
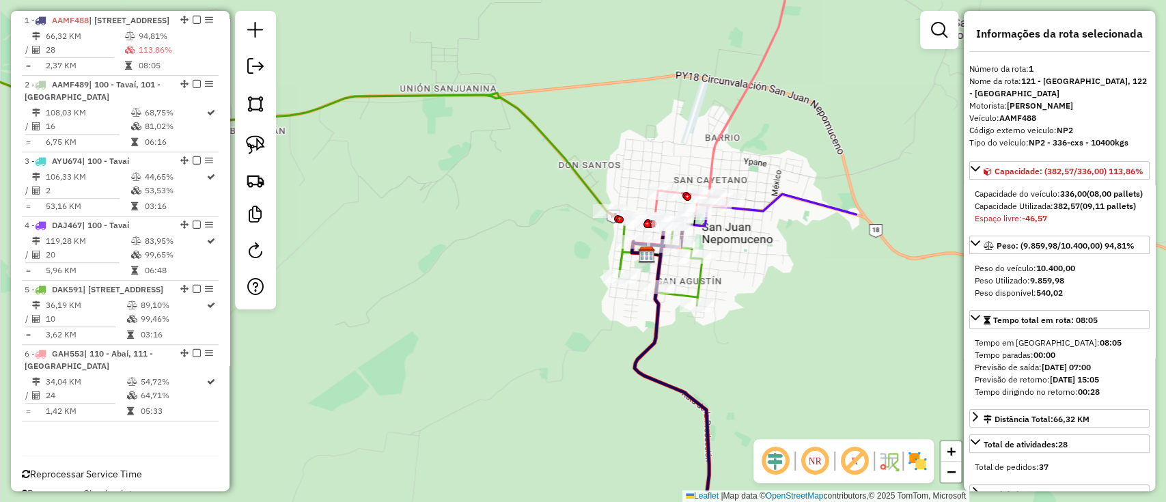
drag, startPoint x: 679, startPoint y: 270, endPoint x: 247, endPoint y: 199, distance: 438.2
click at [239, 208] on hb-router-mapa "Informações da Sessão 1281314 - [DATE] Criação: [DATE] 16:23 Depósito: SAZ PY S…" at bounding box center [583, 251] width 1166 height 502
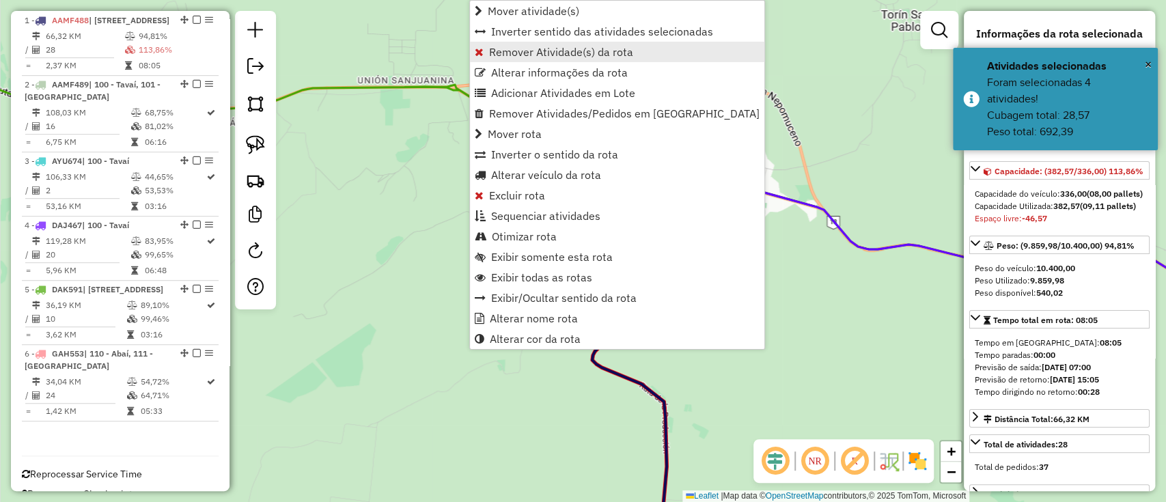
click at [518, 47] on span "Remover Atividade(s) da rota" at bounding box center [561, 51] width 144 height 11
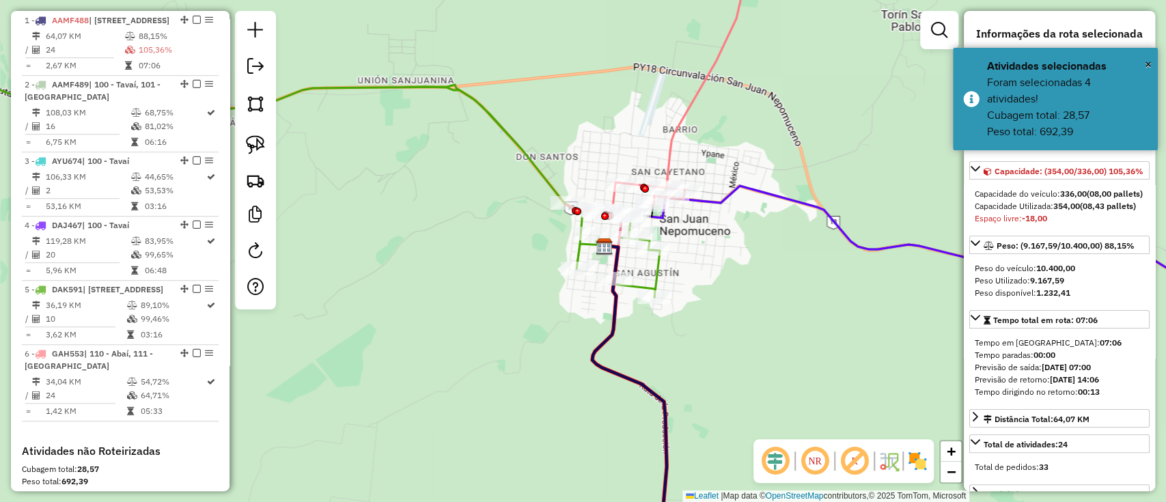
click at [607, 373] on icon at bounding box center [631, 398] width 78 height 307
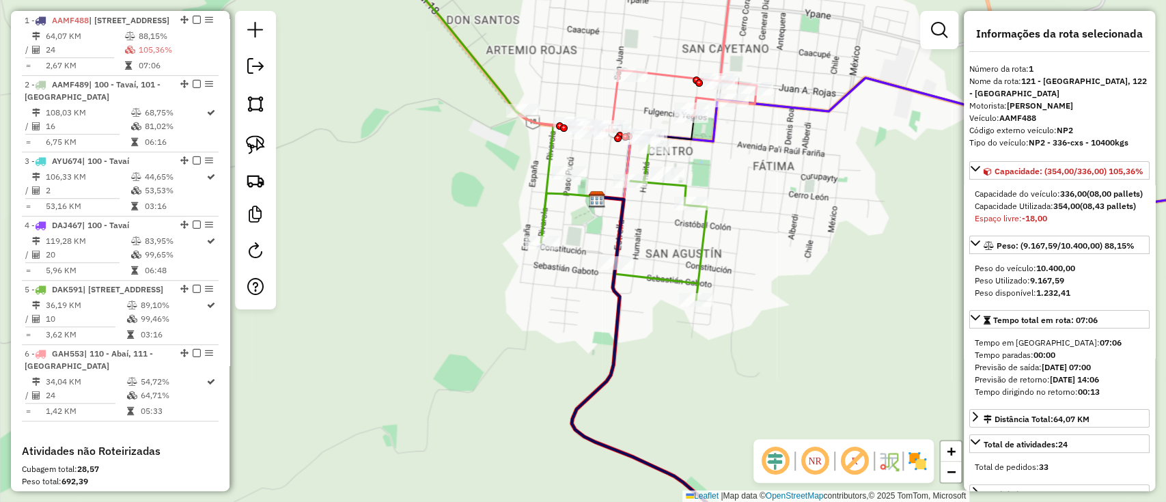
drag, startPoint x: 572, startPoint y: 179, endPoint x: 572, endPoint y: 139, distance: 40.3
click at [572, 142] on div "Janela de atendimento Grade de atendimento Capacidade Transportadoras Veículos …" at bounding box center [583, 251] width 1166 height 502
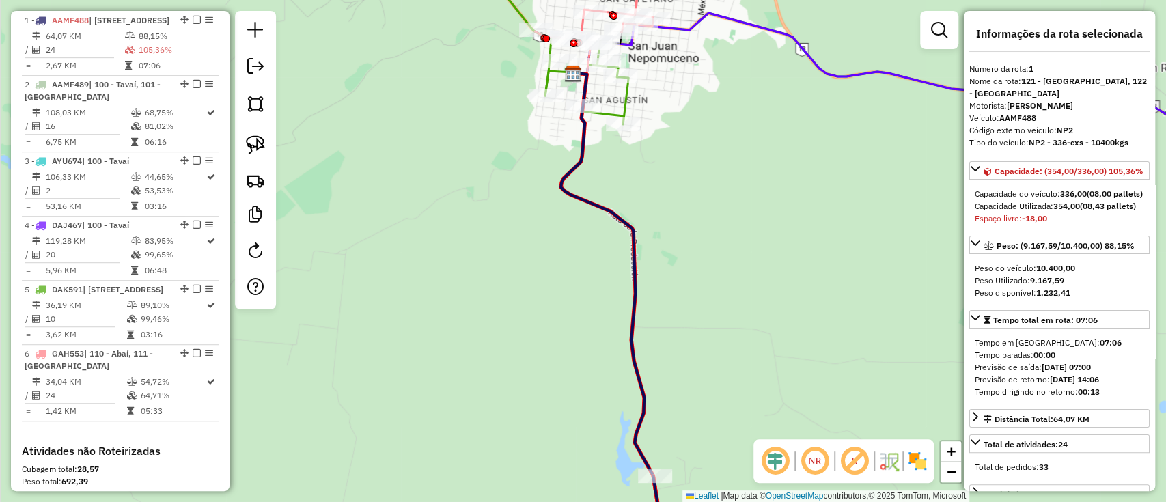
click at [628, 98] on icon at bounding box center [547, 37] width 163 height 174
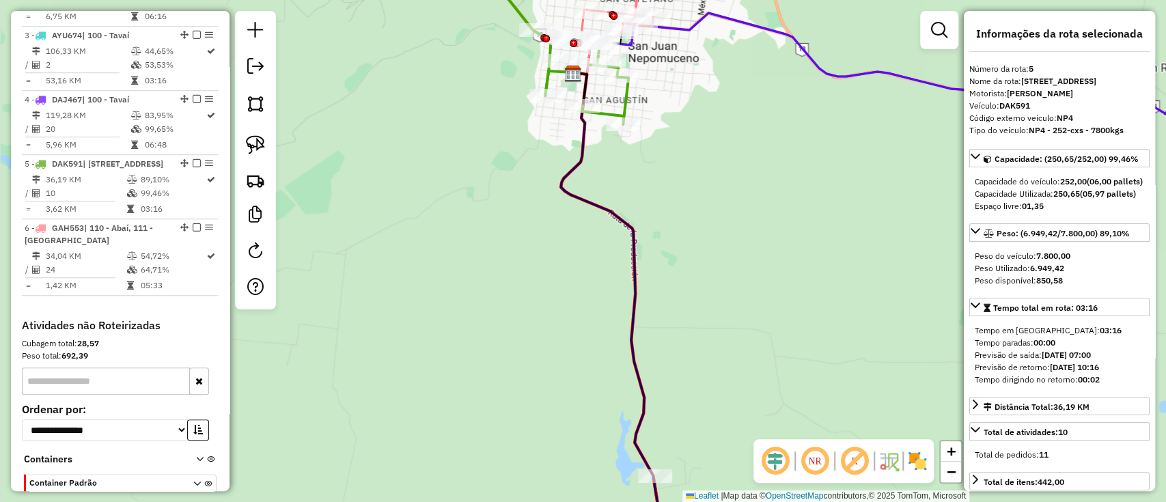
scroll to position [772, 0]
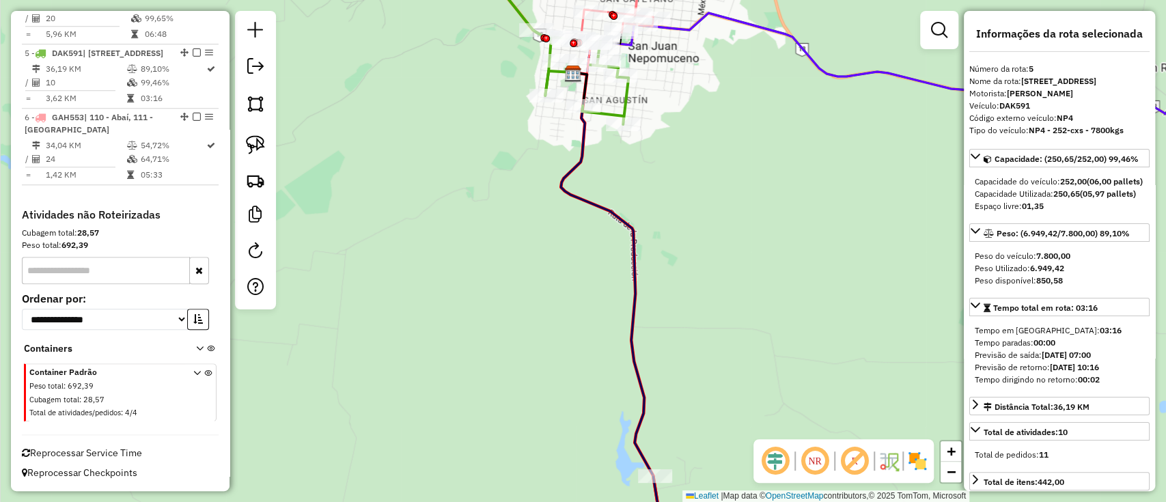
drag, startPoint x: 695, startPoint y: 268, endPoint x: 678, endPoint y: 143, distance: 126.3
click at [678, 144] on div "Janela de atendimento Grade de atendimento Capacidade Transportadoras Veículos …" at bounding box center [583, 251] width 1166 height 502
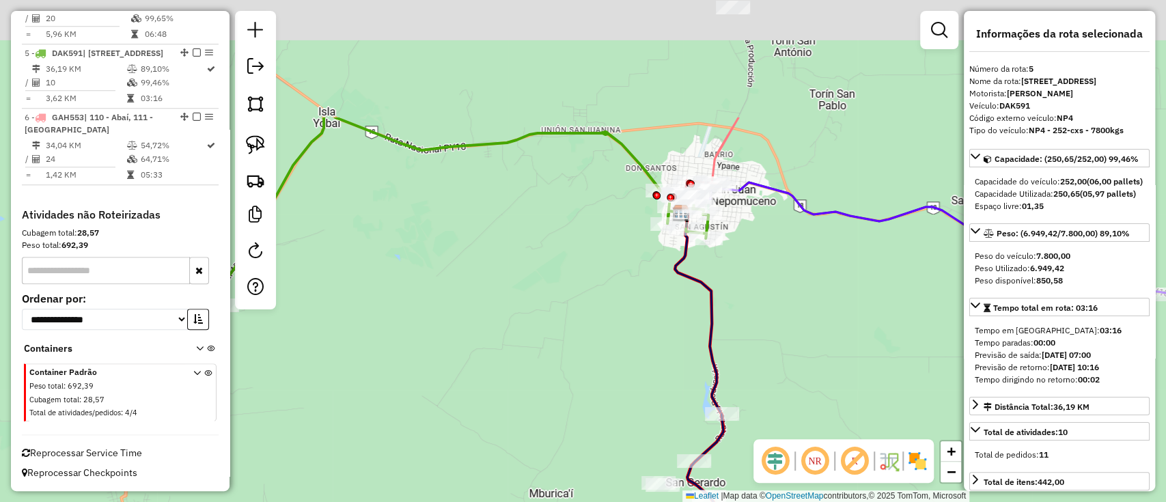
drag, startPoint x: 495, startPoint y: 297, endPoint x: 632, endPoint y: 338, distance: 143.9
click at [581, 361] on div "Janela de atendimento Grade de atendimento Capacidade Transportadoras Veículos …" at bounding box center [583, 251] width 1166 height 502
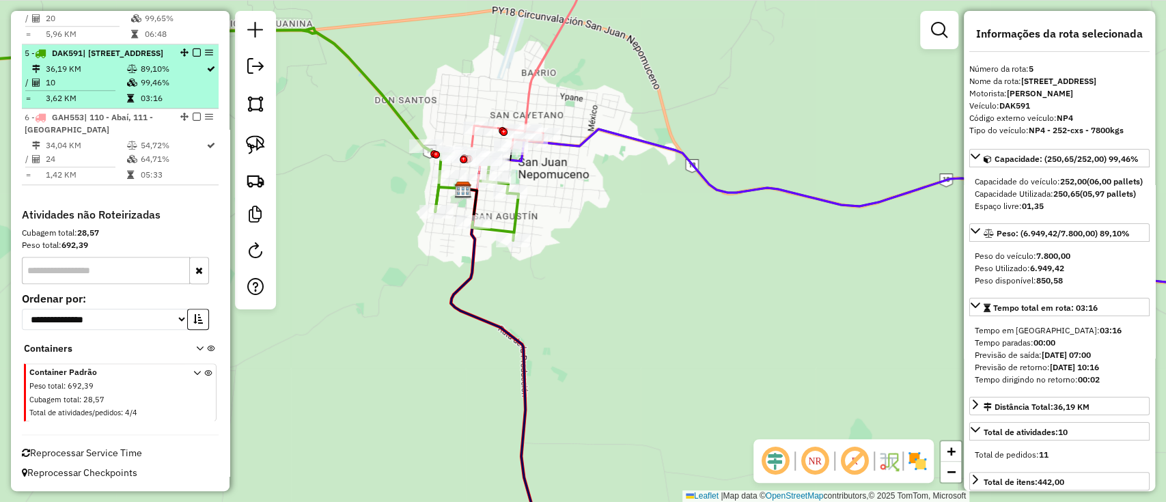
click at [193, 48] on em at bounding box center [197, 52] width 8 height 8
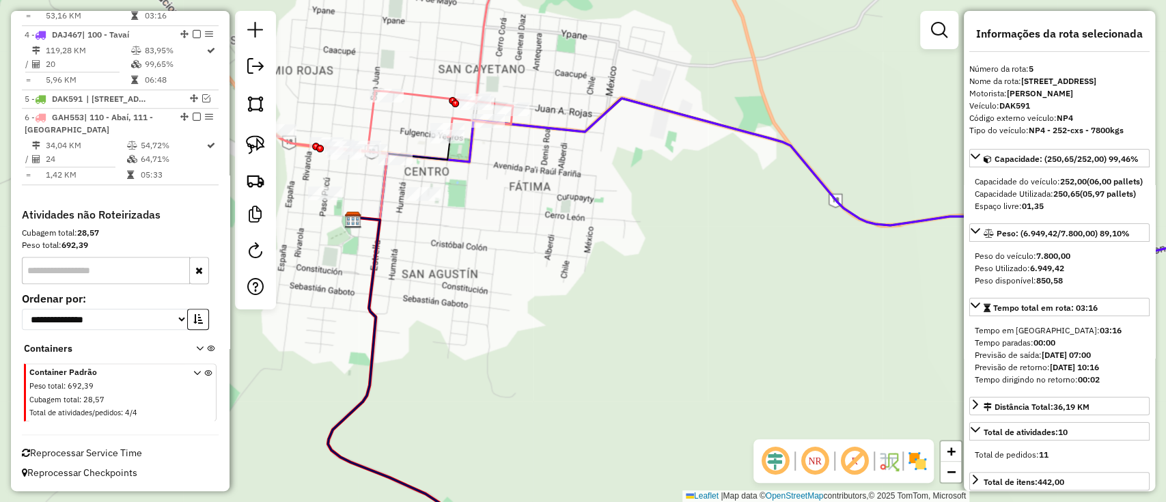
click at [482, 62] on icon at bounding box center [396, 50] width 240 height 201
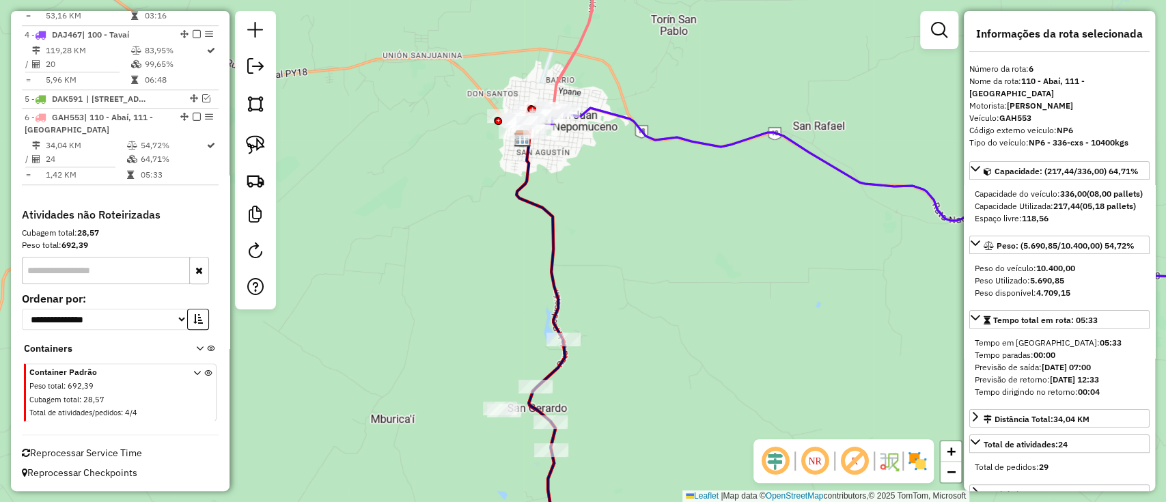
drag, startPoint x: 645, startPoint y: 74, endPoint x: 719, endPoint y: 344, distance: 280.5
click at [719, 344] on div "Janela de atendimento Grade de atendimento Capacidade Transportadoras Veículos …" at bounding box center [583, 251] width 1166 height 502
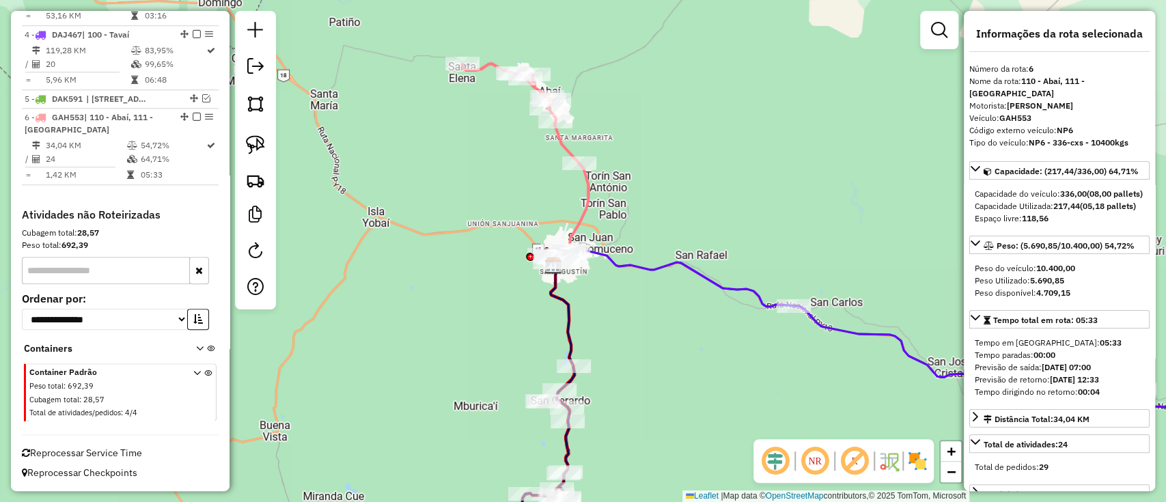
drag, startPoint x: 498, startPoint y: 176, endPoint x: 431, endPoint y: 142, distance: 74.8
click at [431, 143] on div "Janela de atendimento Grade de atendimento Capacidade Transportadoras Veículos …" at bounding box center [583, 251] width 1166 height 502
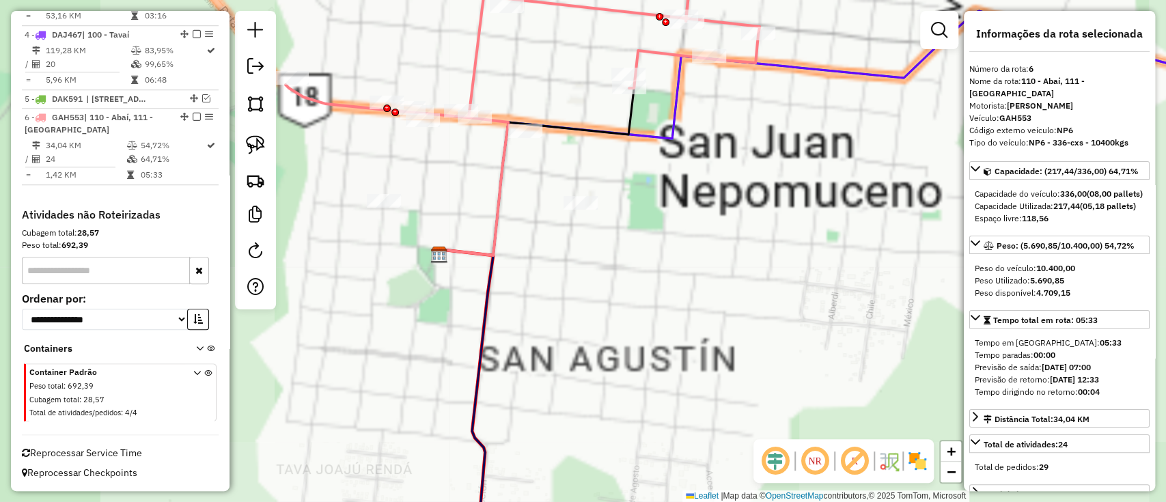
click at [652, 248] on div "Janela de atendimento Grade de atendimento Capacidade Transportadoras Veículos …" at bounding box center [583, 251] width 1166 height 502
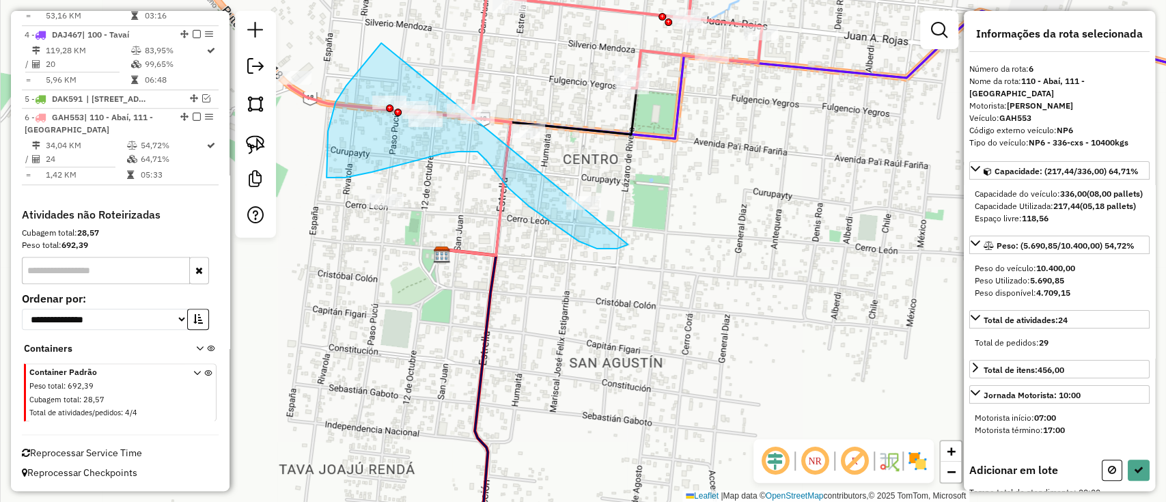
drag, startPoint x: 328, startPoint y: 131, endPoint x: 671, endPoint y: 142, distance: 343.1
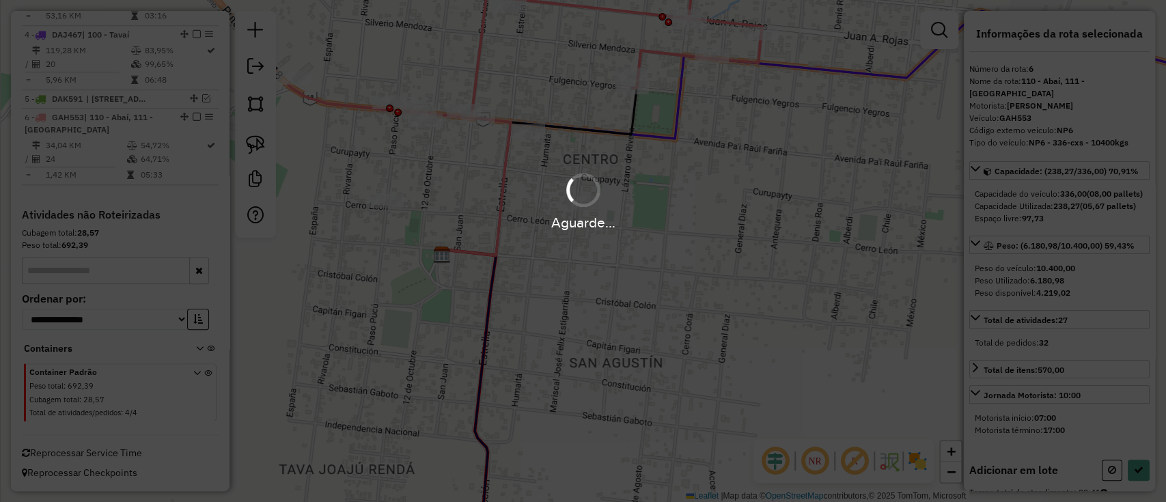
select select "**********"
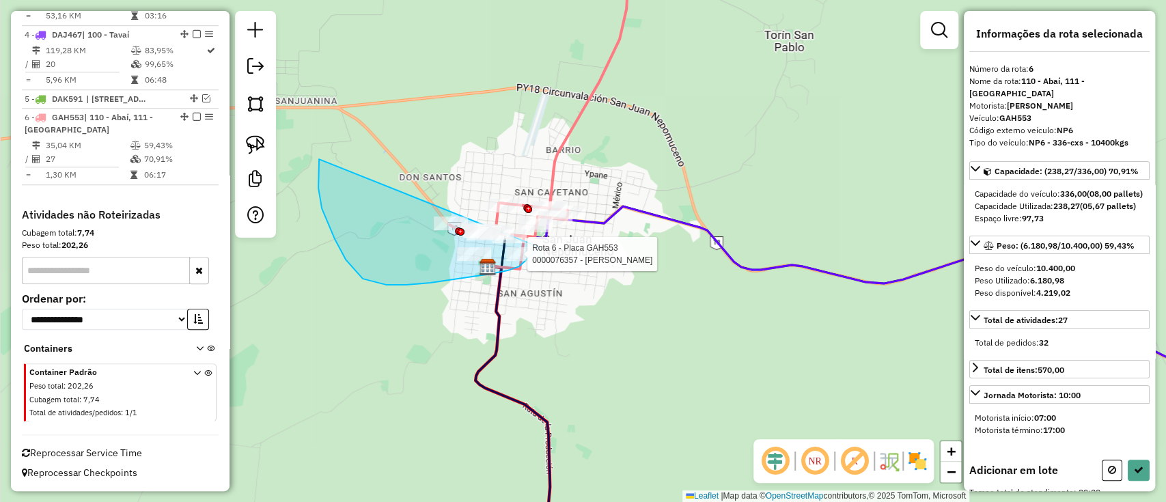
click at [552, 214] on div "Rota 6 - Placa GAH553 0000076357 - [PERSON_NAME] Janela de atendimento Grade de…" at bounding box center [583, 251] width 1166 height 502
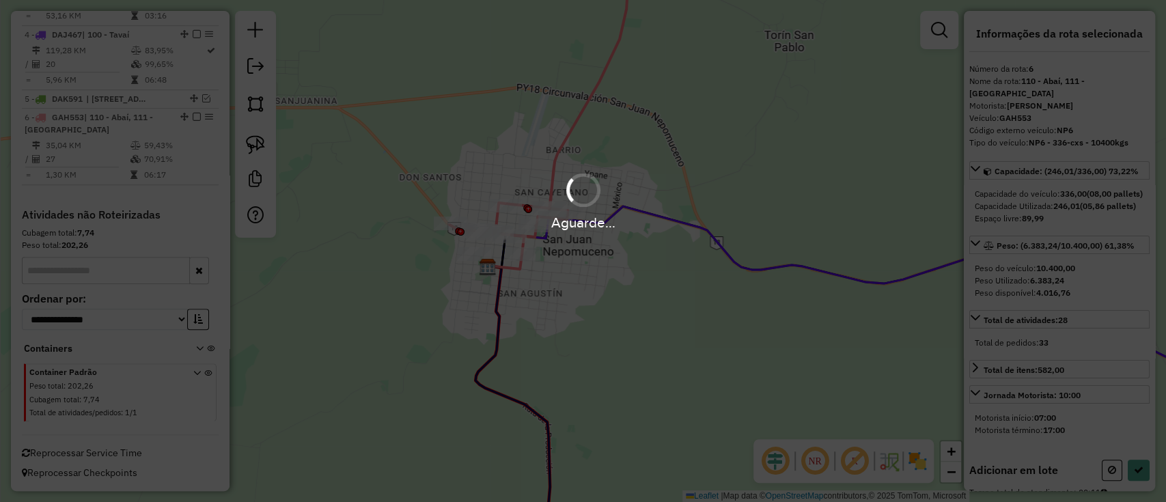
select select "**********"
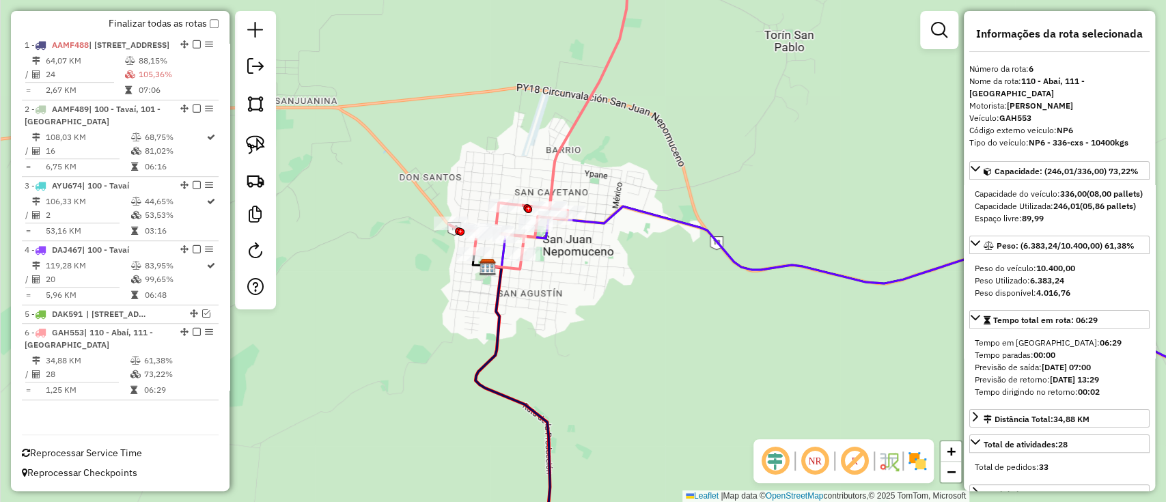
scroll to position [499, 0]
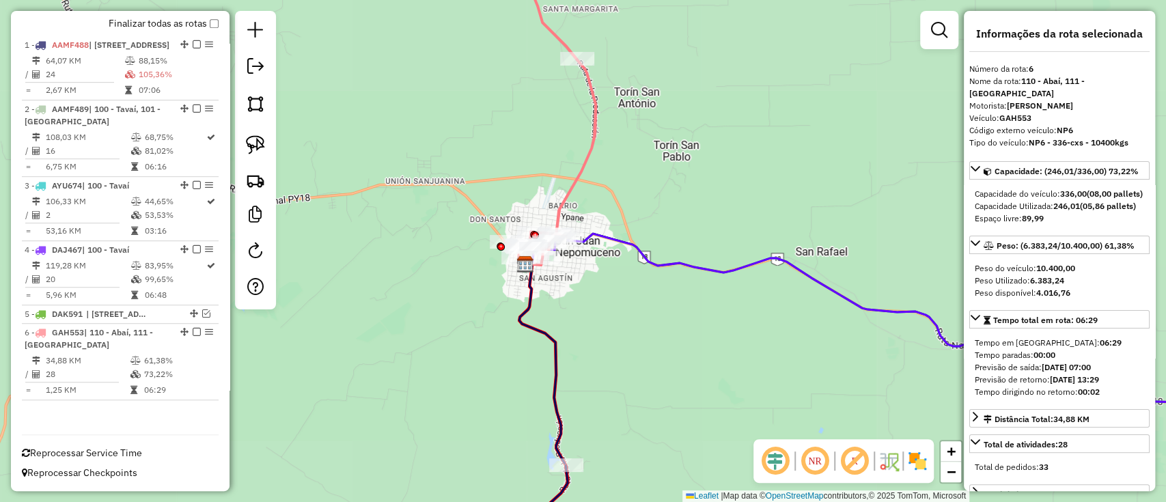
drag, startPoint x: 563, startPoint y: 324, endPoint x: 544, endPoint y: 148, distance: 177.2
click at [544, 148] on div "Janela de atendimento Grade de atendimento Capacidade Transportadoras Veículos …" at bounding box center [583, 251] width 1166 height 502
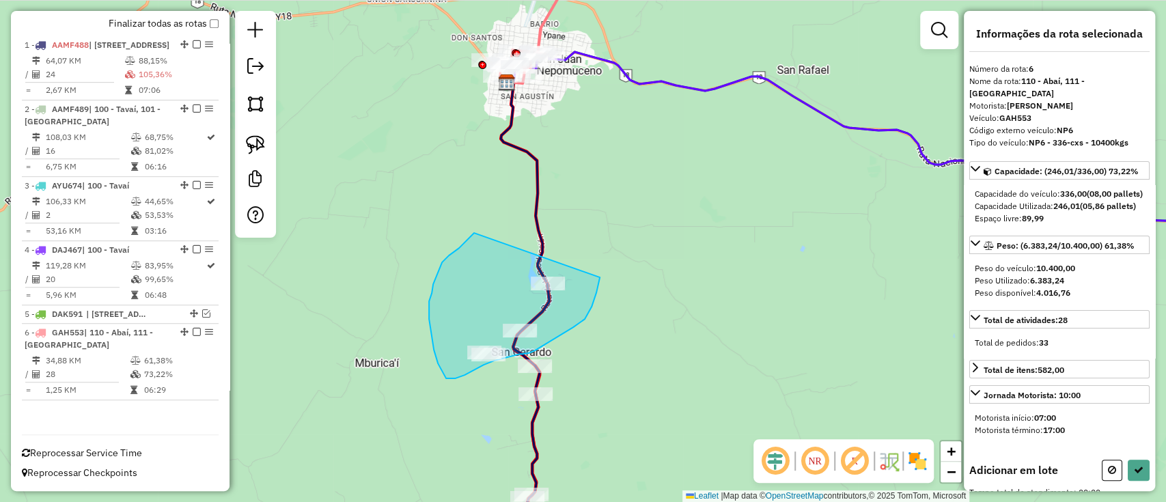
drag, startPoint x: 429, startPoint y: 301, endPoint x: 602, endPoint y: 253, distance: 179.5
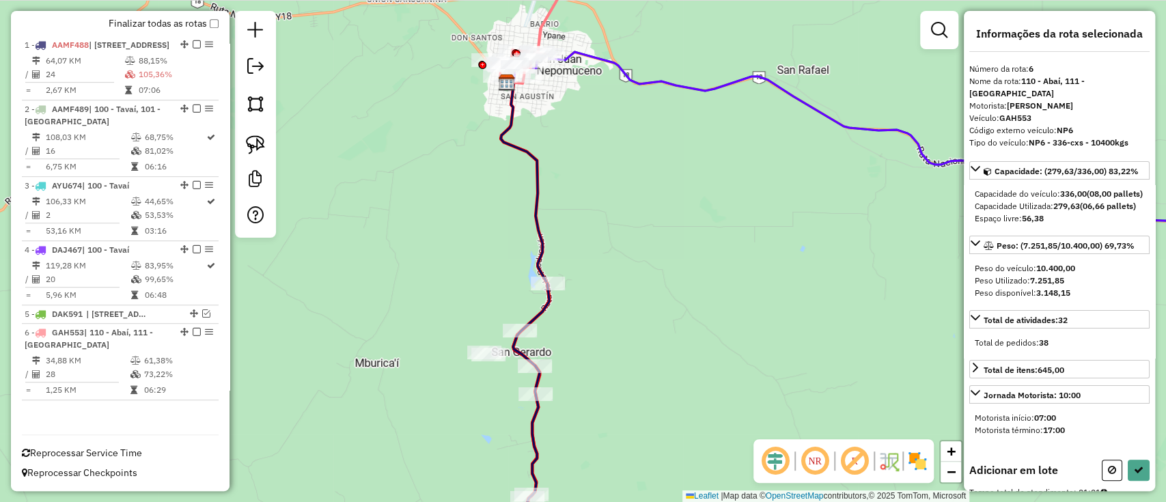
select select "**********"
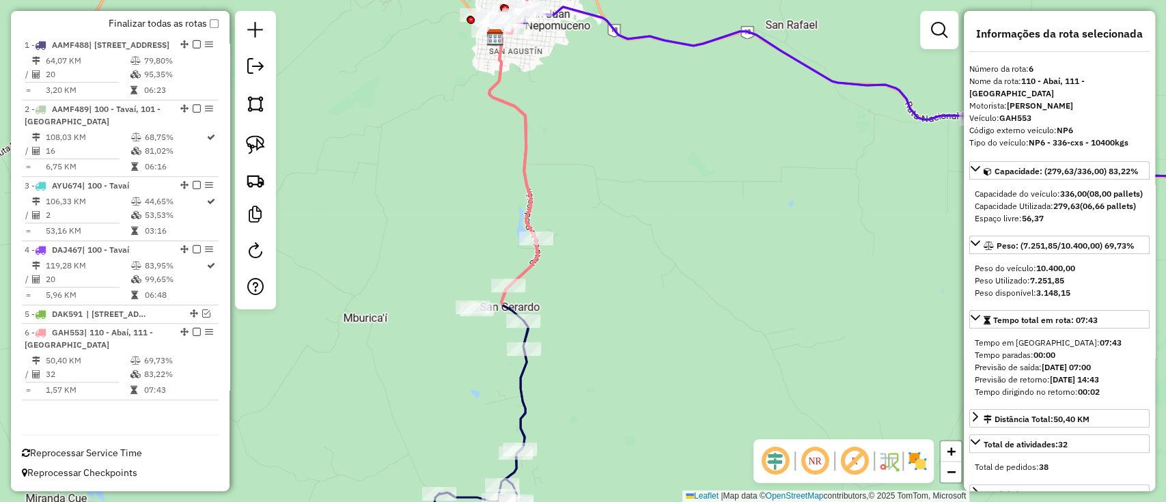
drag, startPoint x: 464, startPoint y: 348, endPoint x: 450, endPoint y: 288, distance: 61.8
click at [450, 288] on div "Janela de atendimento Grade de atendimento Capacidade Transportadoras Veículos …" at bounding box center [583, 251] width 1166 height 502
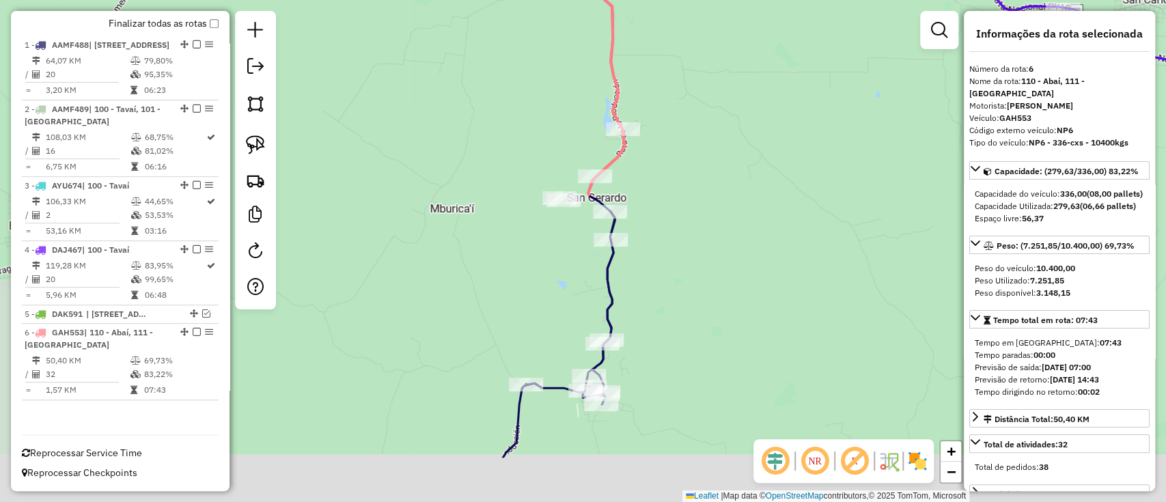
drag, startPoint x: 535, startPoint y: 385, endPoint x: 486, endPoint y: 245, distance: 148.2
click at [486, 245] on div "Janela de atendimento Grade de atendimento Capacidade Transportadoras Veículos …" at bounding box center [583, 251] width 1166 height 502
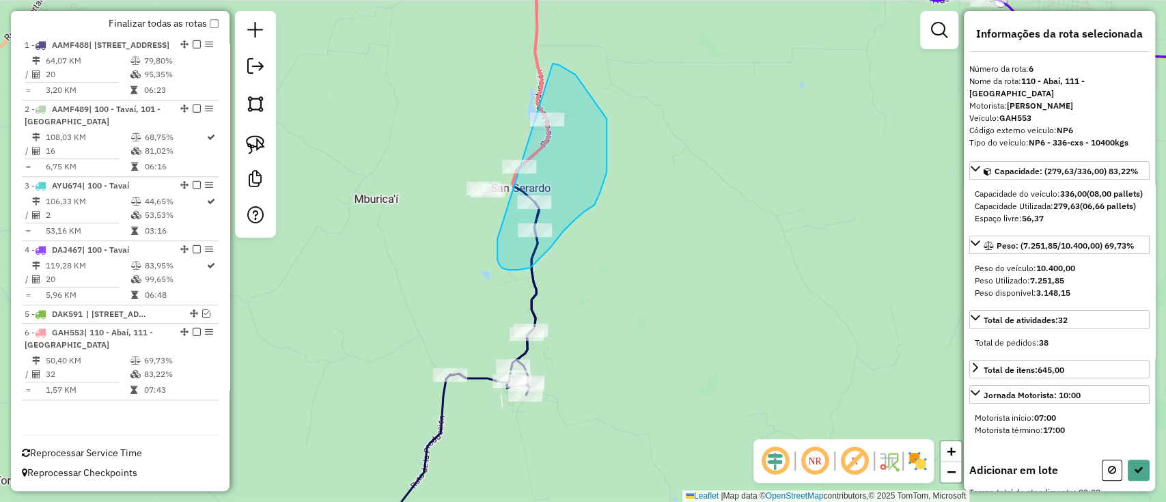
drag, startPoint x: 497, startPoint y: 260, endPoint x: 551, endPoint y: 63, distance: 203.8
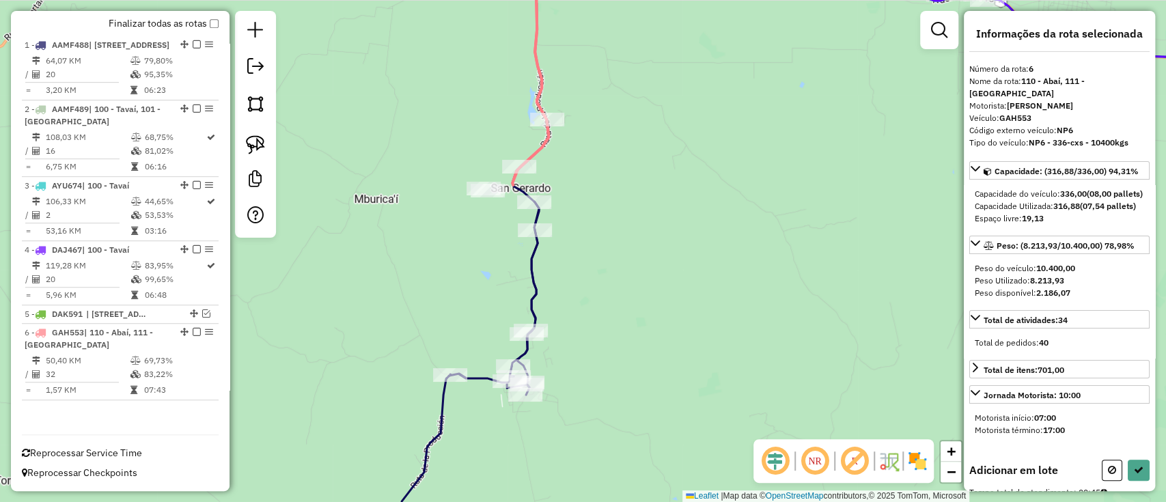
select select "**********"
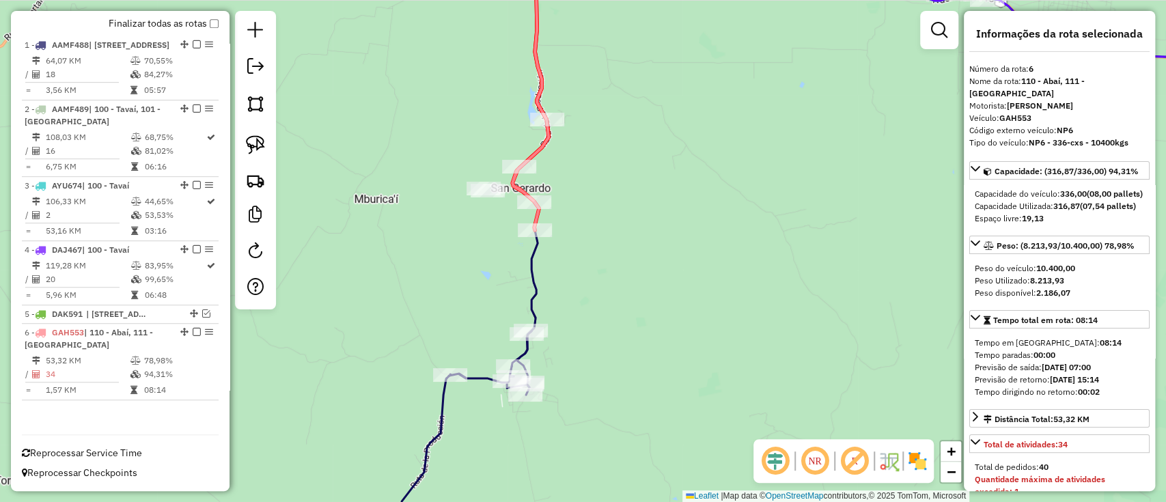
click at [475, 377] on icon at bounding box center [466, 441] width 130 height 221
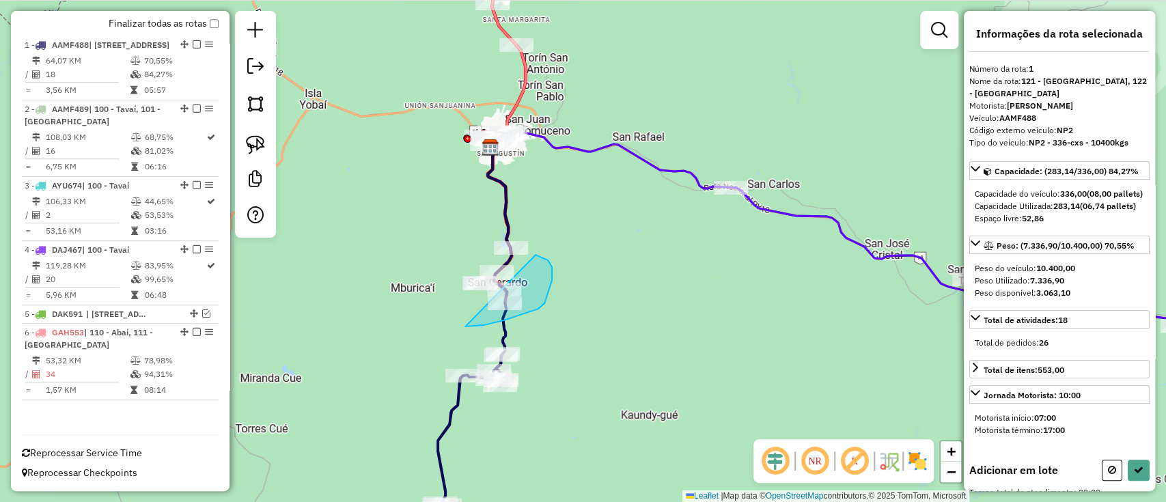
drag, startPoint x: 465, startPoint y: 326, endPoint x: 533, endPoint y: 254, distance: 99.1
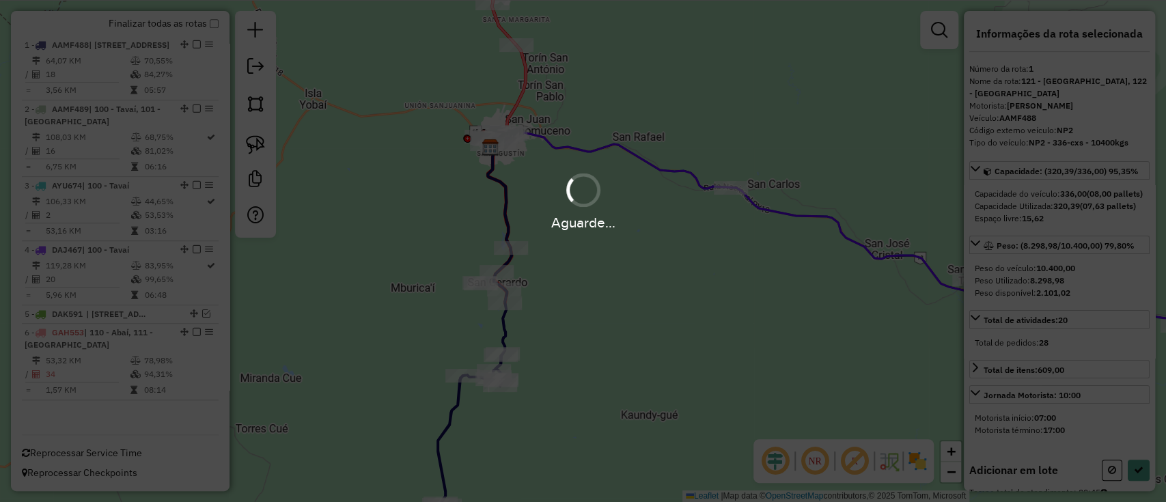
select select "**********"
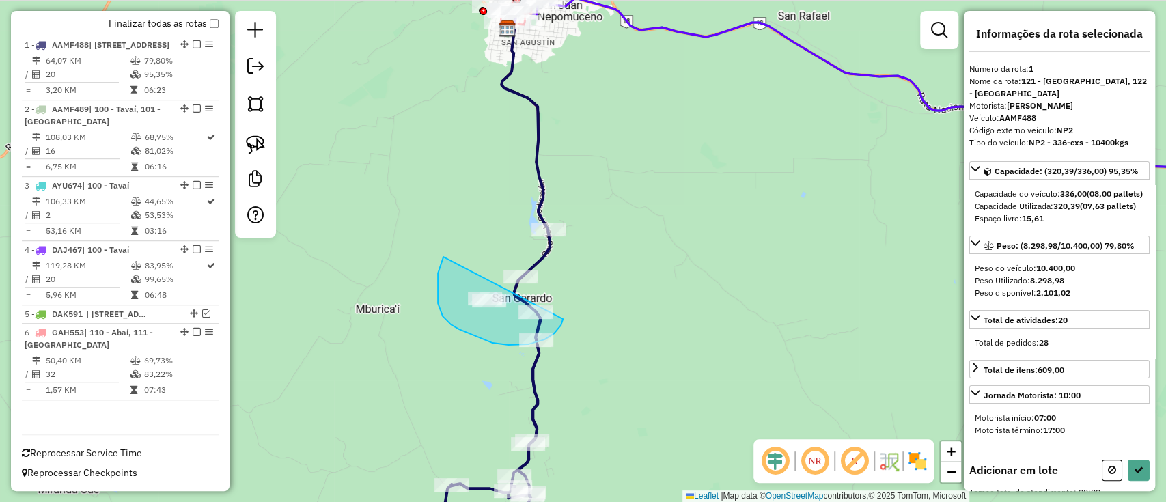
drag, startPoint x: 443, startPoint y: 316, endPoint x: 562, endPoint y: 316, distance: 119.5
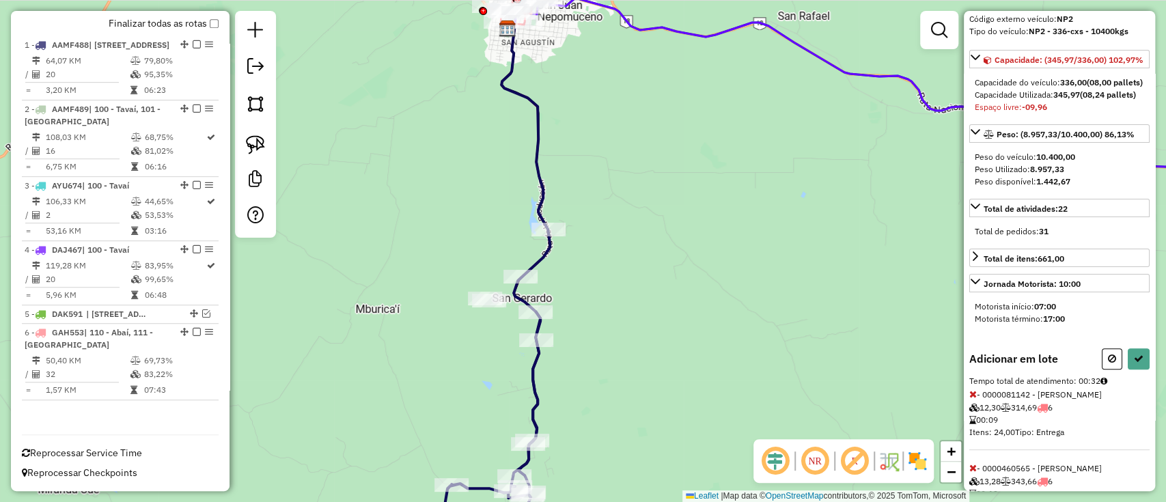
scroll to position [219, 0]
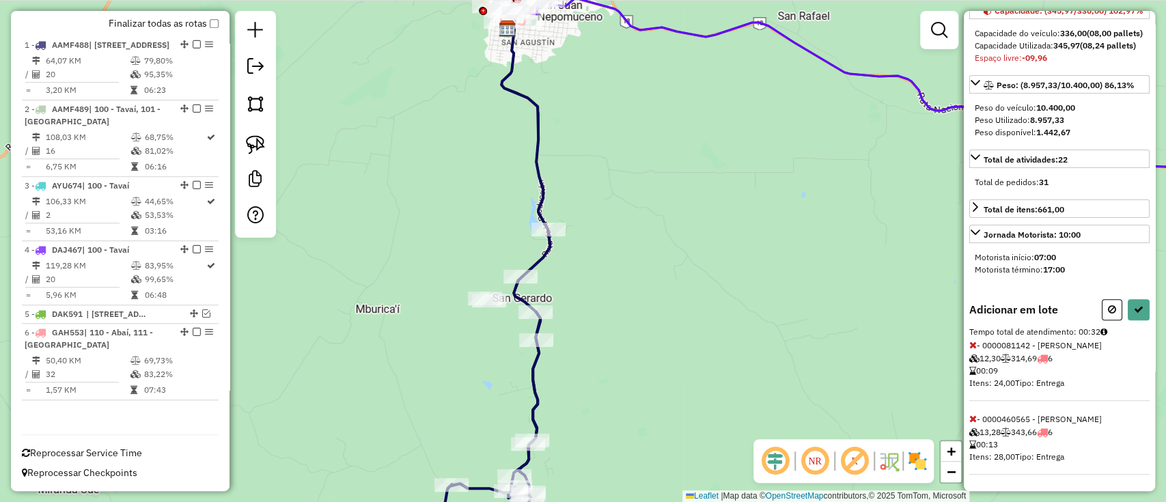
click at [973, 340] on icon at bounding box center [973, 345] width 8 height 10
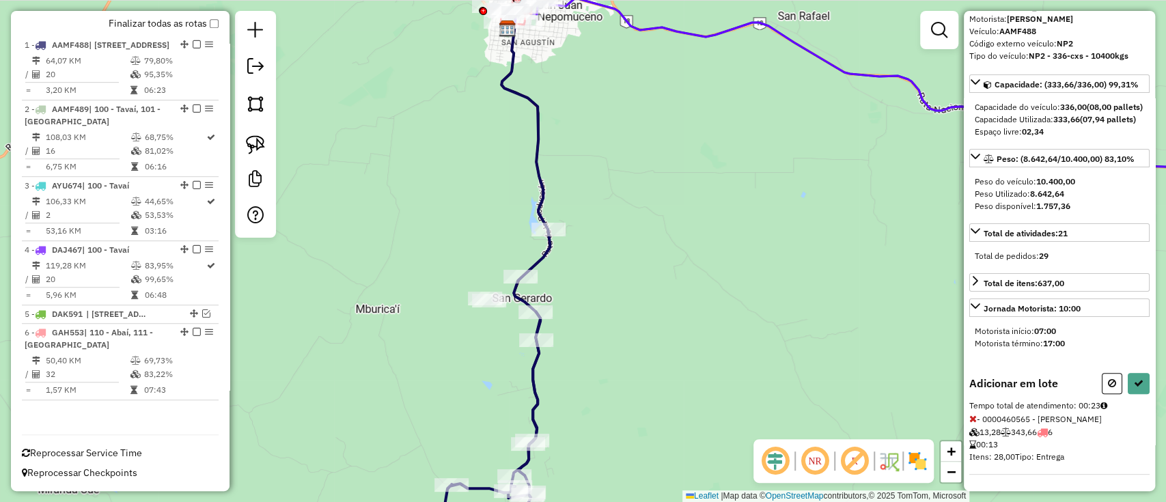
scroll to position [208, 0]
select select "**********"
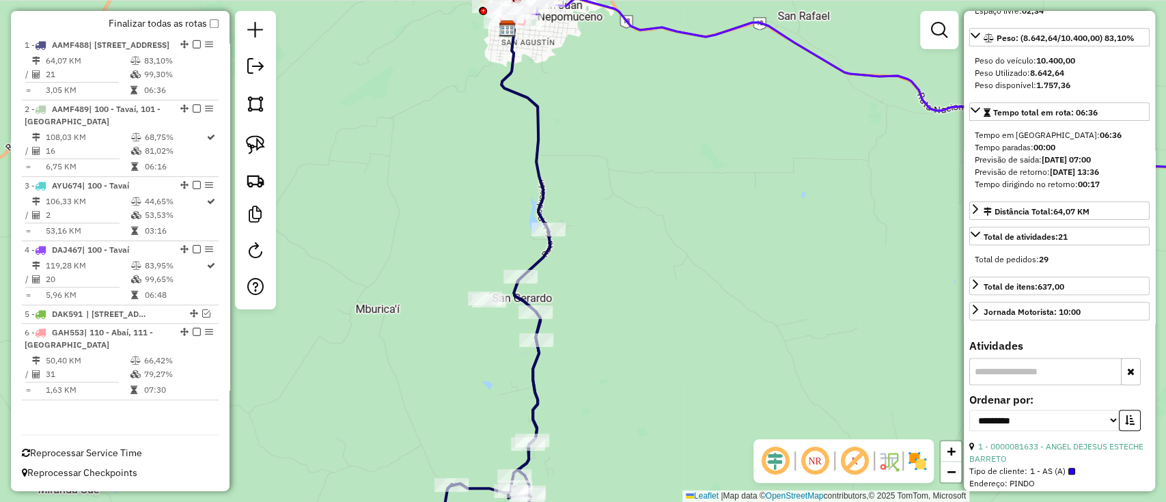
click at [193, 40] on em at bounding box center [197, 44] width 8 height 8
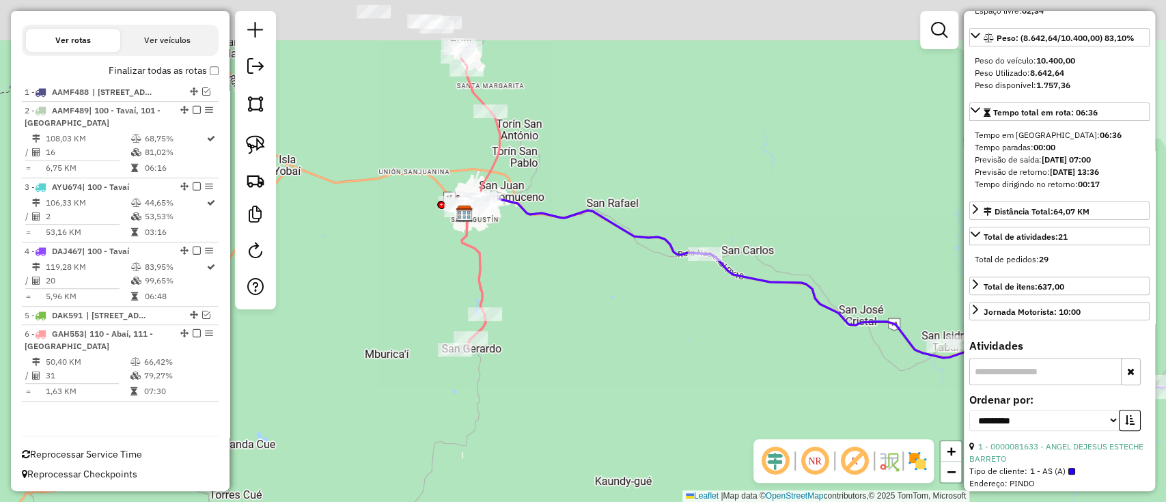
drag, startPoint x: 570, startPoint y: 281, endPoint x: 516, endPoint y: 245, distance: 64.4
click at [546, 311] on div "Janela de atendimento Grade de atendimento Capacidade Transportadoras Veículos …" at bounding box center [583, 251] width 1166 height 502
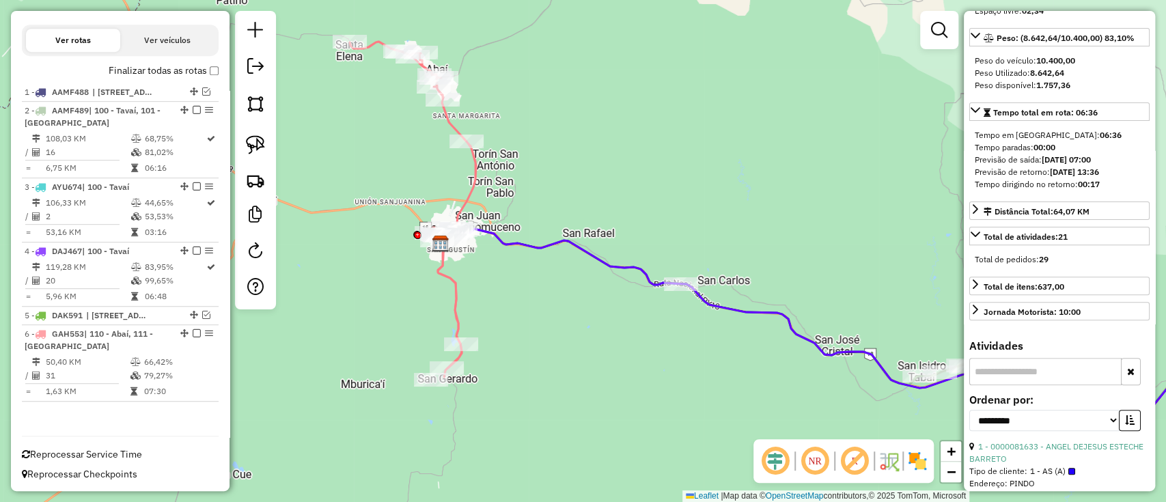
click at [465, 167] on div "Janela de atendimento Grade de atendimento Capacidade Transportadoras Veículos …" at bounding box center [583, 251] width 1166 height 502
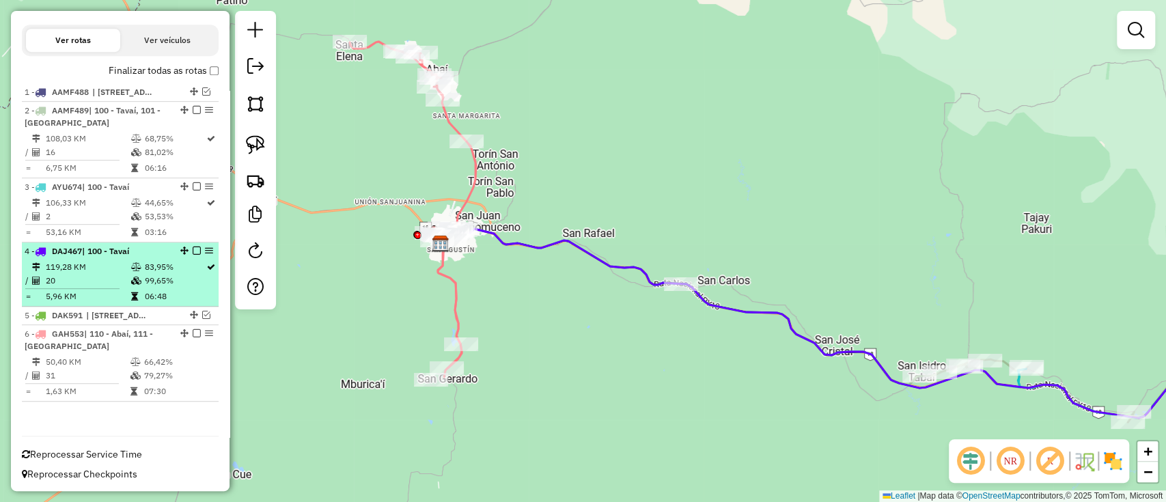
click at [144, 270] on td "83,95%" at bounding box center [174, 267] width 61 height 14
select select "**********"
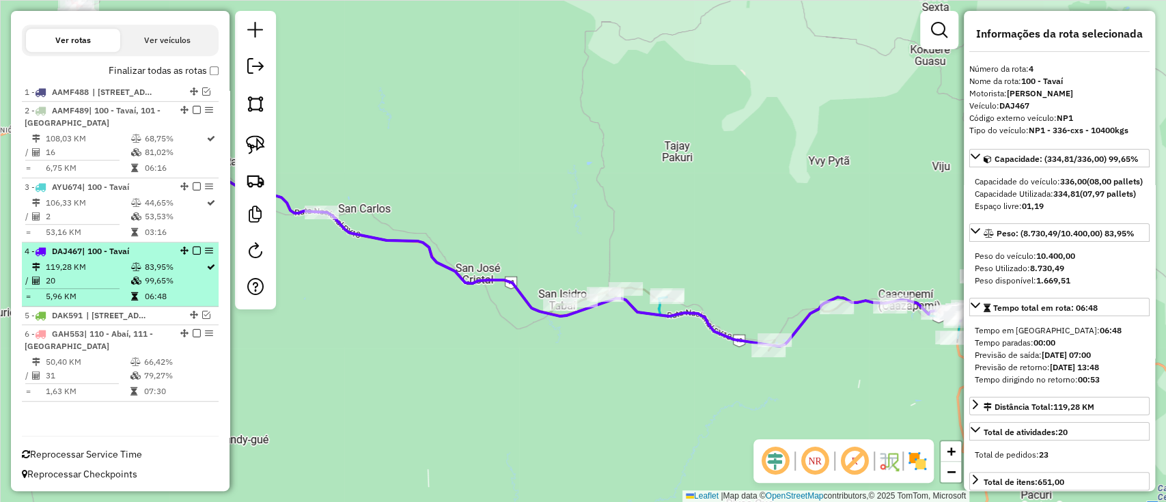
click at [193, 252] on em at bounding box center [197, 251] width 8 height 8
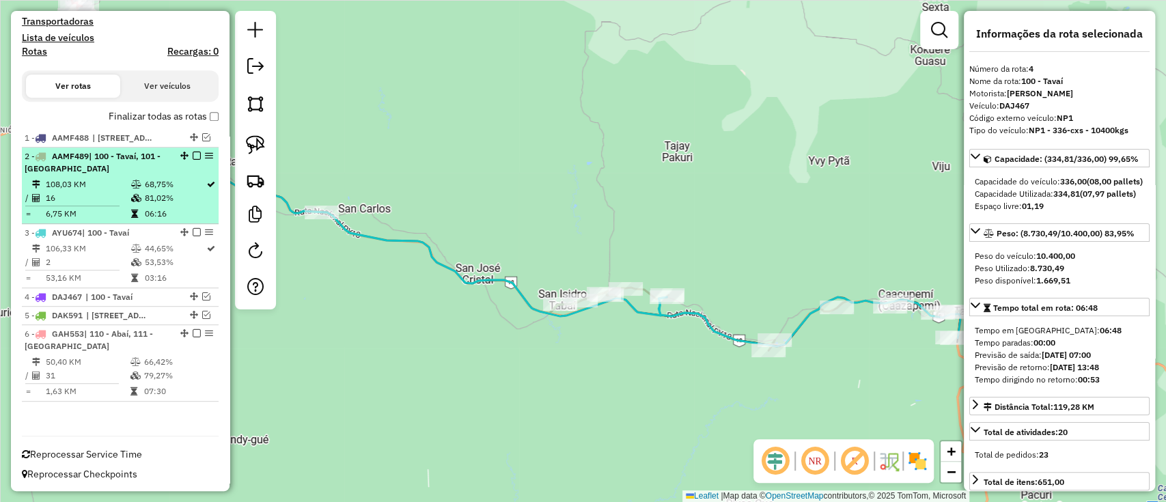
click at [189, 167] on div "2 - AAMF489 | 100 - Tavaí, 101 - [GEOGRAPHIC_DATA]" at bounding box center [120, 162] width 191 height 25
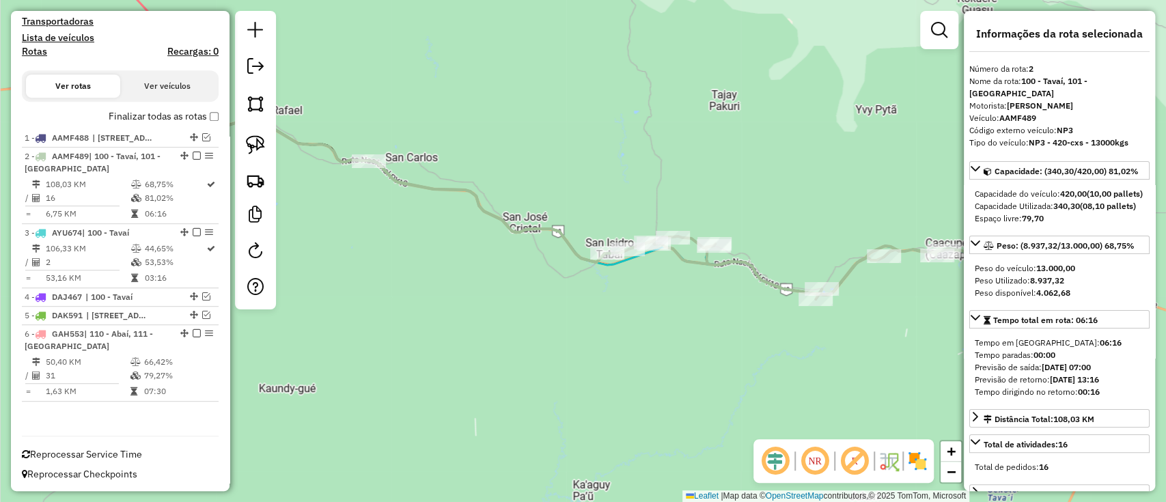
drag, startPoint x: 399, startPoint y: 390, endPoint x: 524, endPoint y: 346, distance: 132.6
click at [524, 346] on div "Janela de atendimento Grade de atendimento Capacidade Transportadoras Veículos …" at bounding box center [583, 251] width 1166 height 502
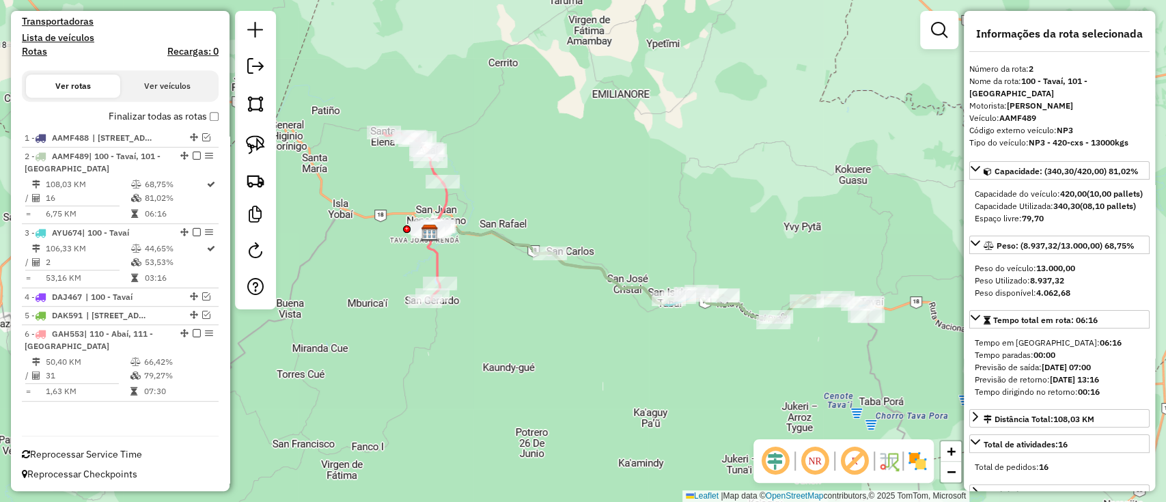
drag, startPoint x: 443, startPoint y: 356, endPoint x: 546, endPoint y: 356, distance: 103.8
click at [546, 356] on div "Janela de atendimento Grade de atendimento Capacidade Transportadoras Veículos …" at bounding box center [583, 251] width 1166 height 502
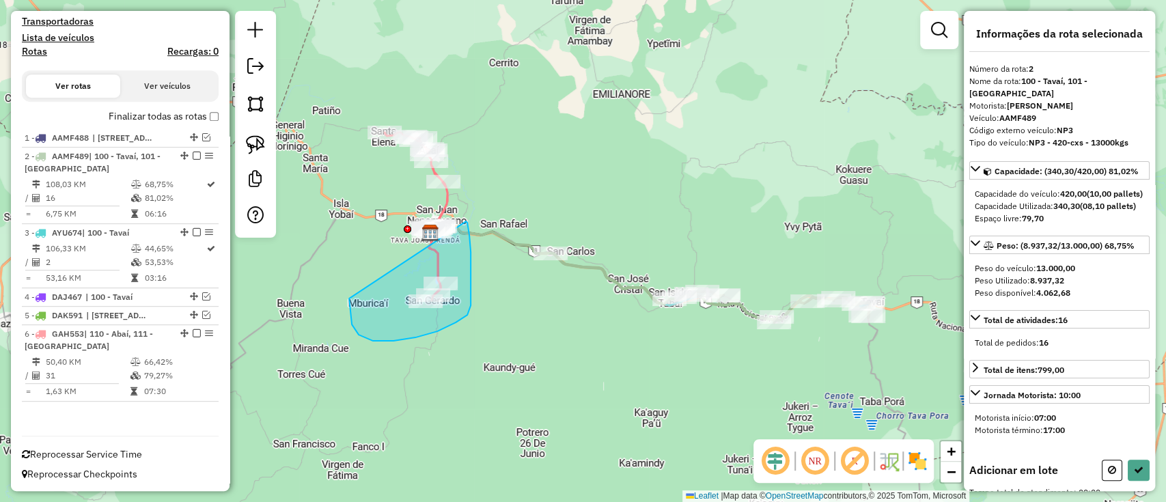
drag, startPoint x: 350, startPoint y: 311, endPoint x: 466, endPoint y: 221, distance: 146.5
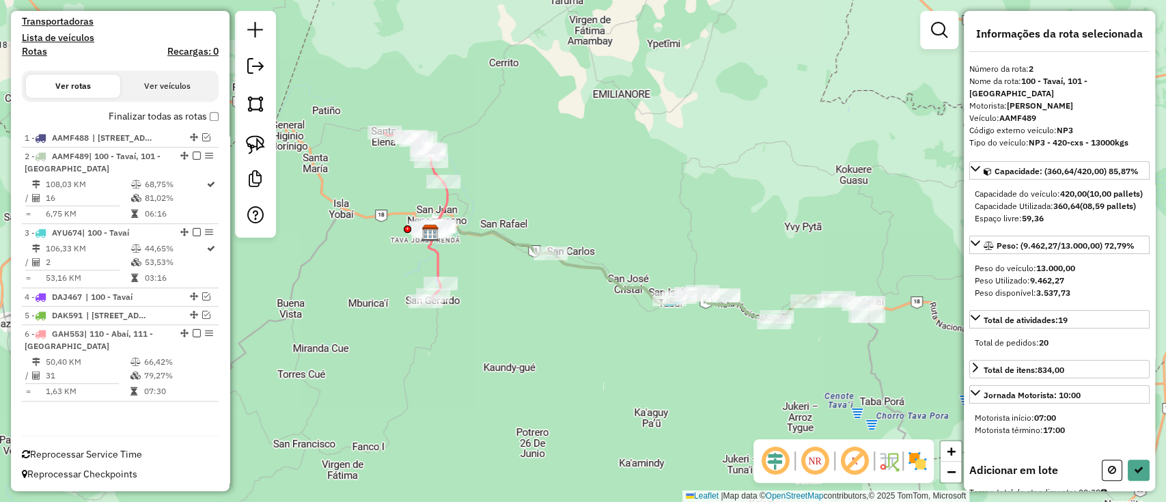
select select "**********"
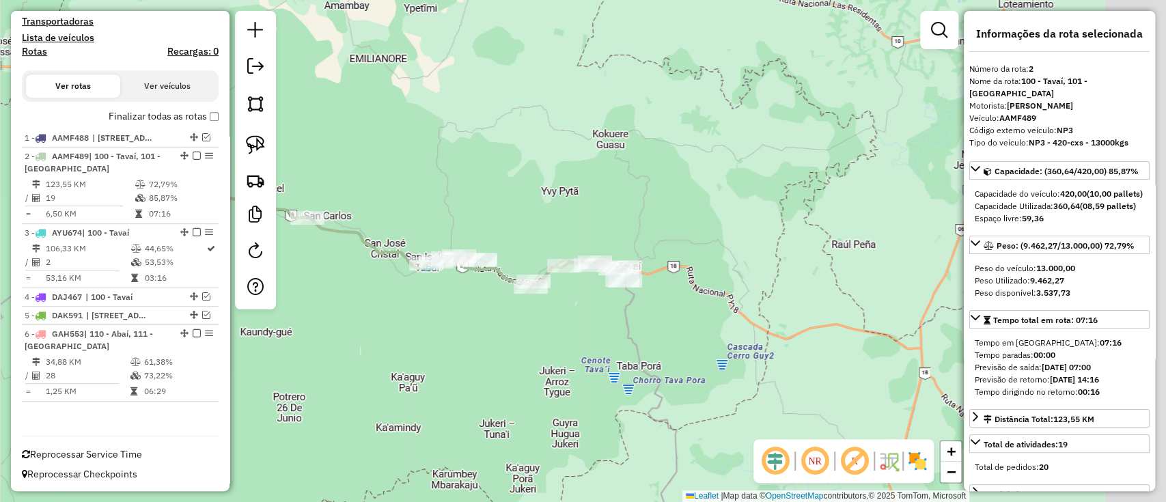
drag, startPoint x: 421, startPoint y: 349, endPoint x: 404, endPoint y: 346, distance: 17.4
click at [404, 346] on div "Janela de atendimento Grade de atendimento Capacidade Transportadoras Veículos …" at bounding box center [583, 251] width 1166 height 502
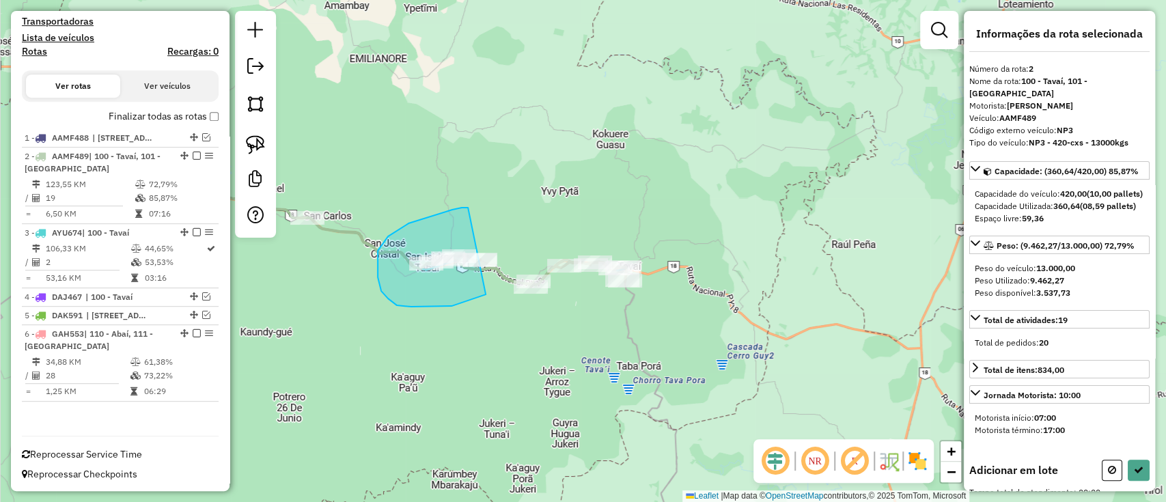
drag, startPoint x: 397, startPoint y: 305, endPoint x: 505, endPoint y: 247, distance: 122.5
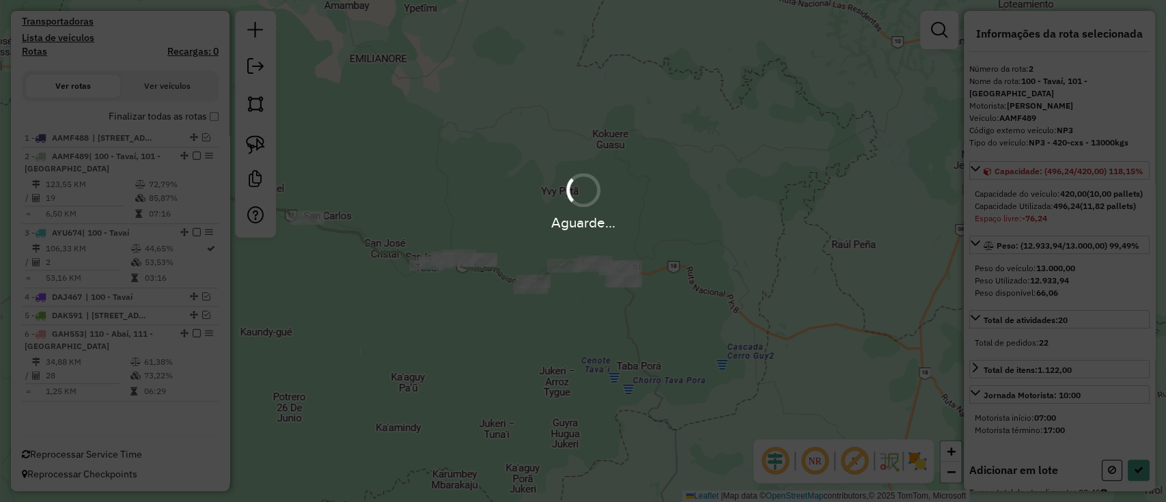
select select "**********"
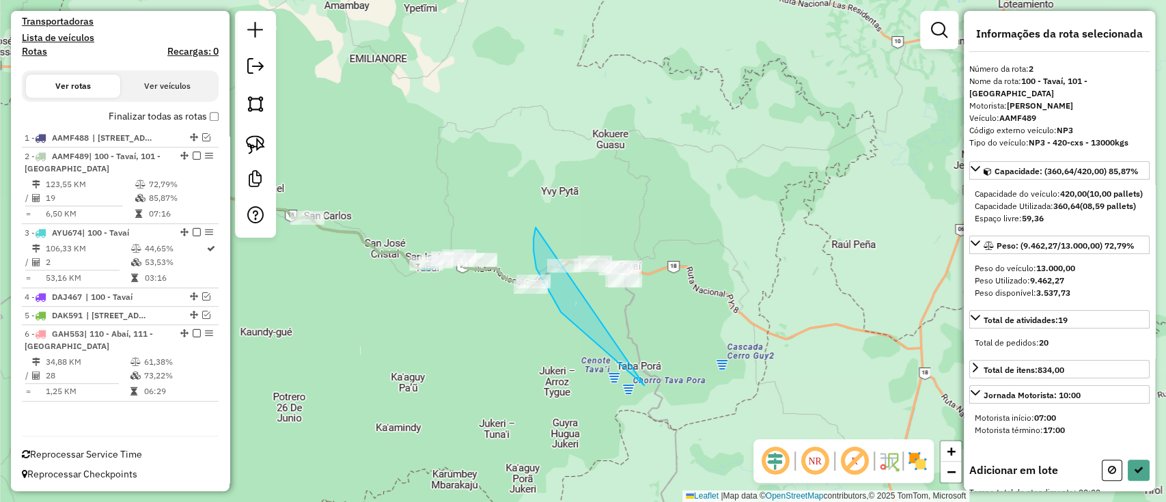
drag, startPoint x: 533, startPoint y: 238, endPoint x: 816, endPoint y: 232, distance: 282.2
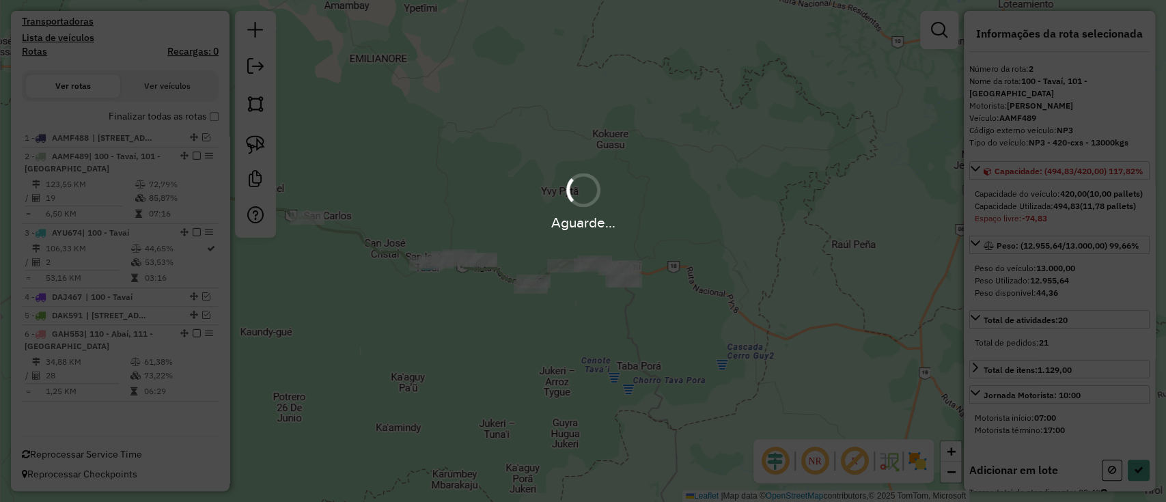
select select "**********"
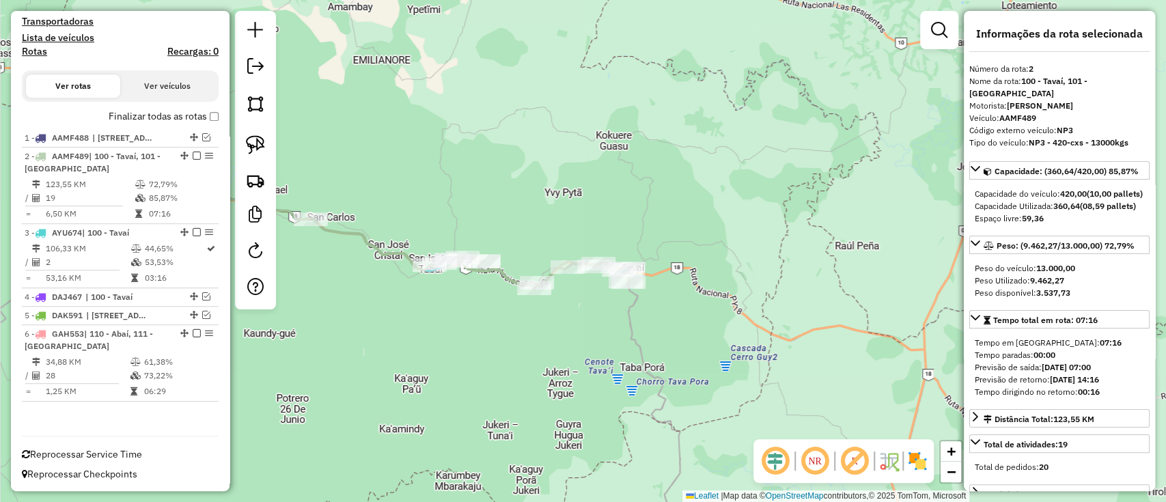
drag, startPoint x: 375, startPoint y: 300, endPoint x: 789, endPoint y: 335, distance: 415.4
click at [796, 336] on div "Janela de atendimento Grade de atendimento Capacidade Transportadoras Veículos …" at bounding box center [583, 251] width 1166 height 502
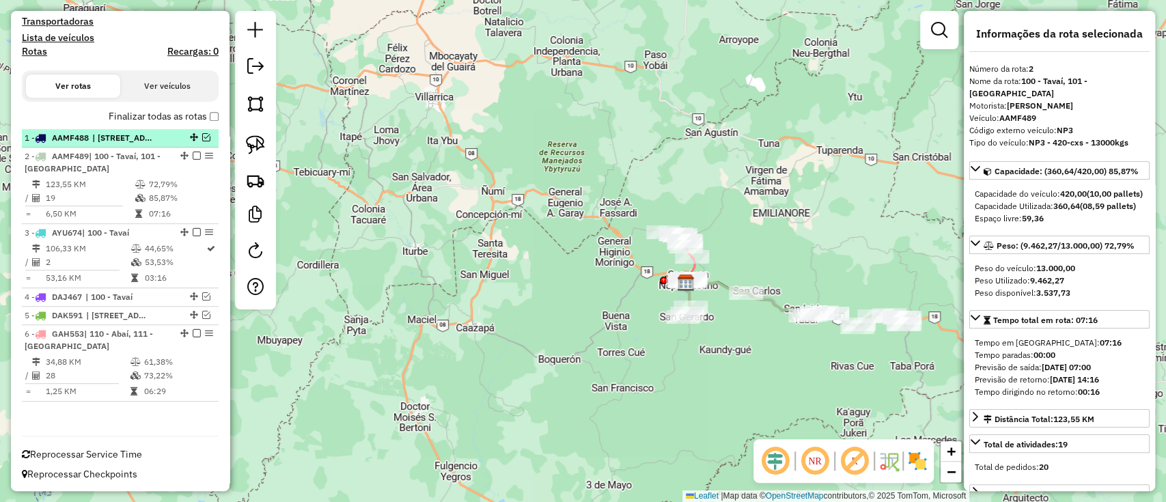
click at [202, 133] on em at bounding box center [206, 137] width 8 height 8
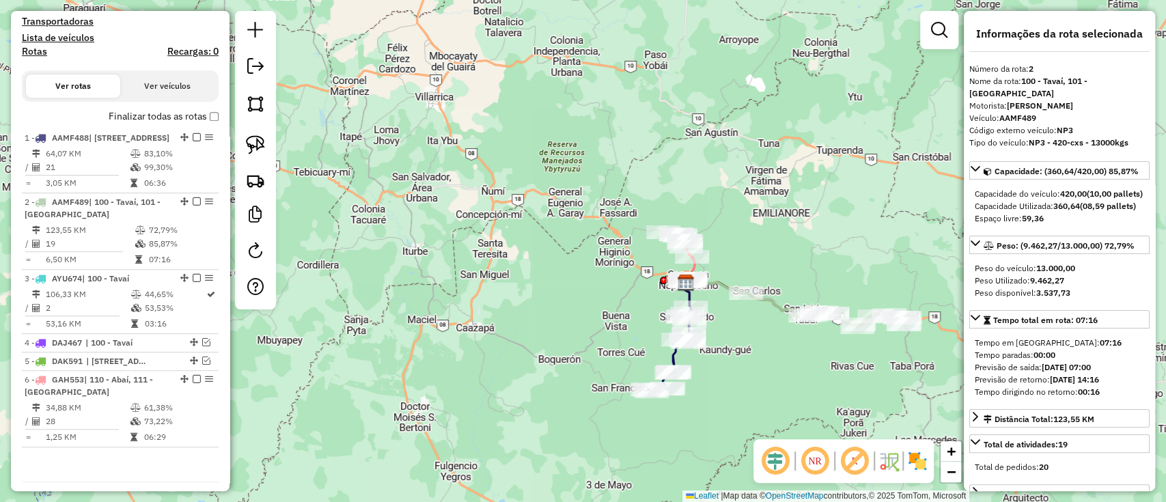
scroll to position [441, 0]
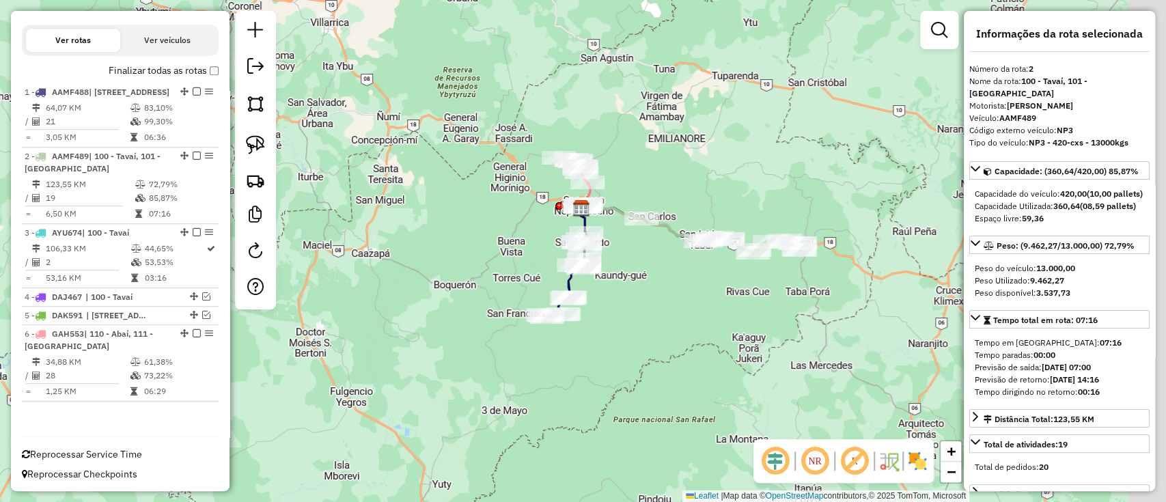
click at [524, 311] on div "Rota 1 - Placa AAMF488 0000460564 - [PERSON_NAME] DE [PERSON_NAME] de atendimen…" at bounding box center [583, 251] width 1166 height 502
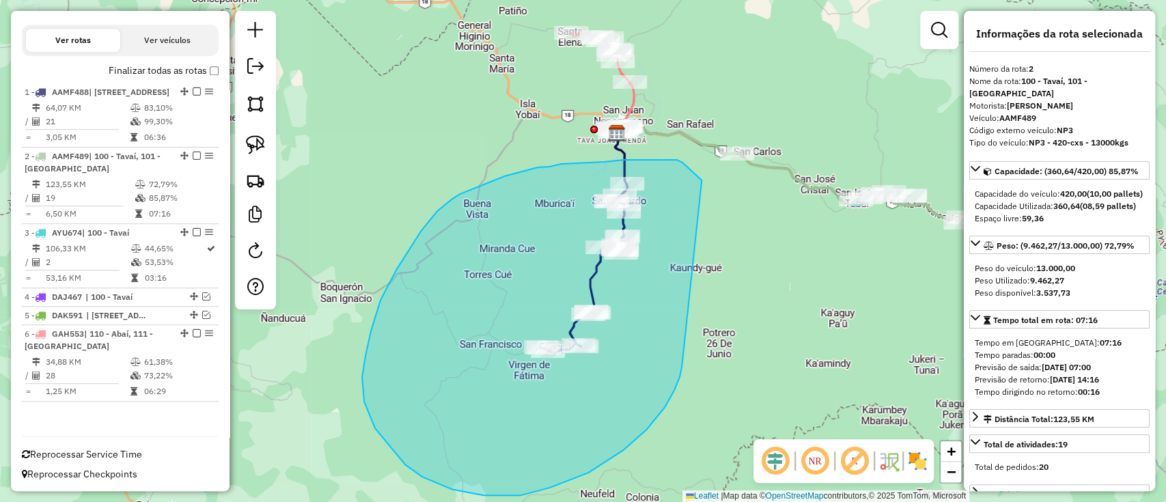
drag, startPoint x: 682, startPoint y: 163, endPoint x: 682, endPoint y: 358, distance: 195.4
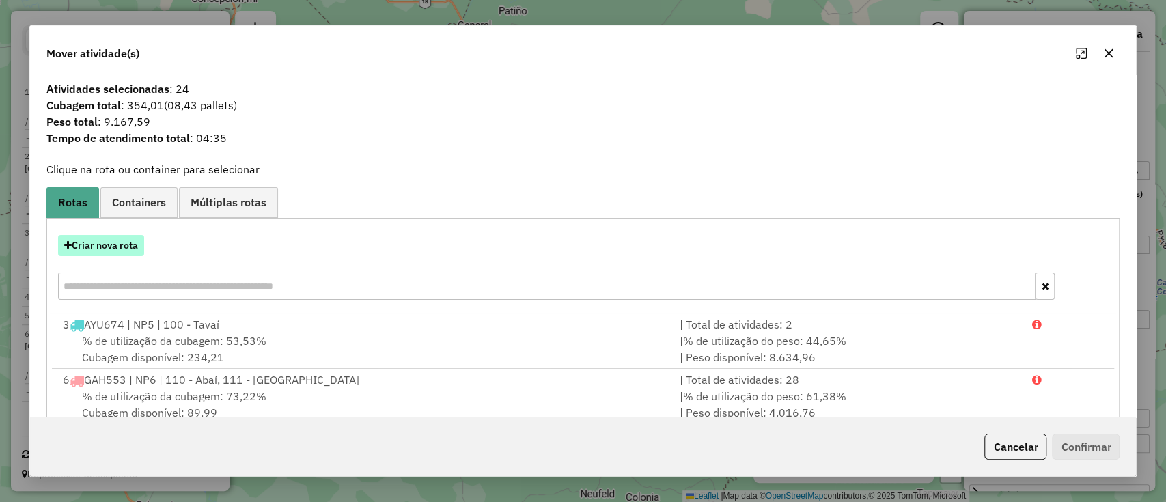
click at [120, 248] on button "Criar nova rota" at bounding box center [101, 245] width 86 height 21
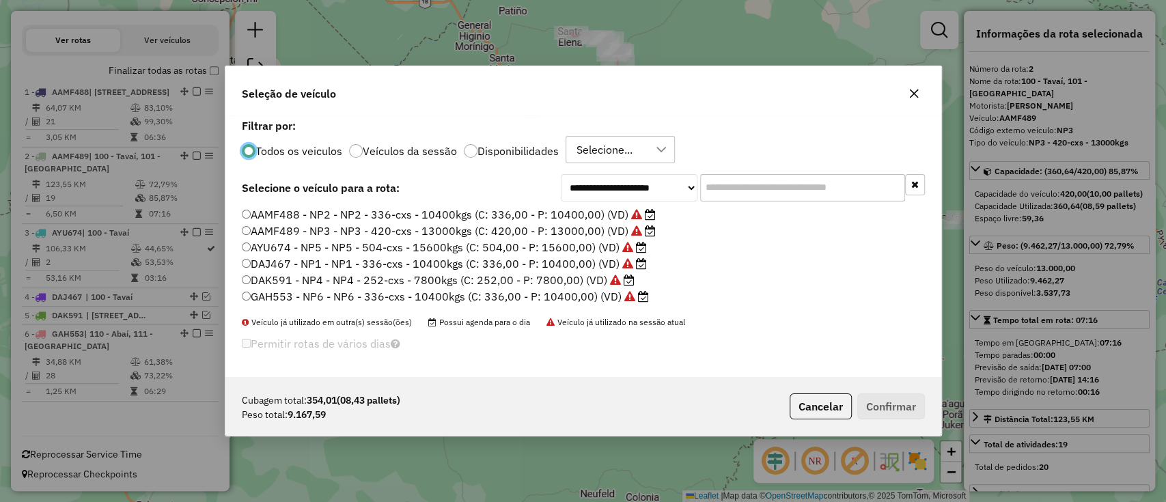
scroll to position [7, 4]
click at [580, 229] on label "AAMF489 - NP3 - NP3 - 420-cxs - 13000kgs (C: 420,00 - P: 13000,00) (VD)" at bounding box center [449, 231] width 414 height 16
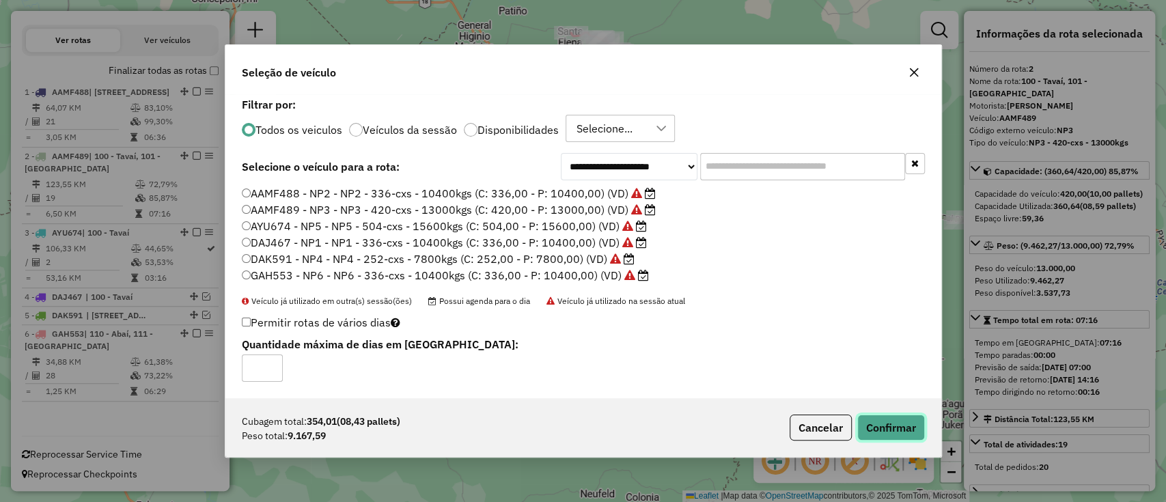
click at [909, 426] on button "Confirmar" at bounding box center [891, 428] width 68 height 26
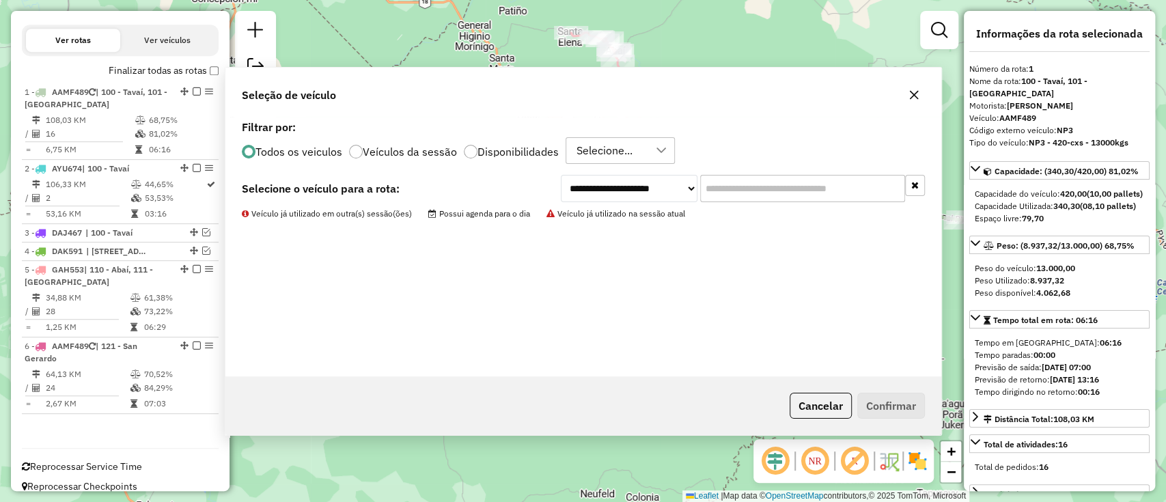
scroll to position [454, 0]
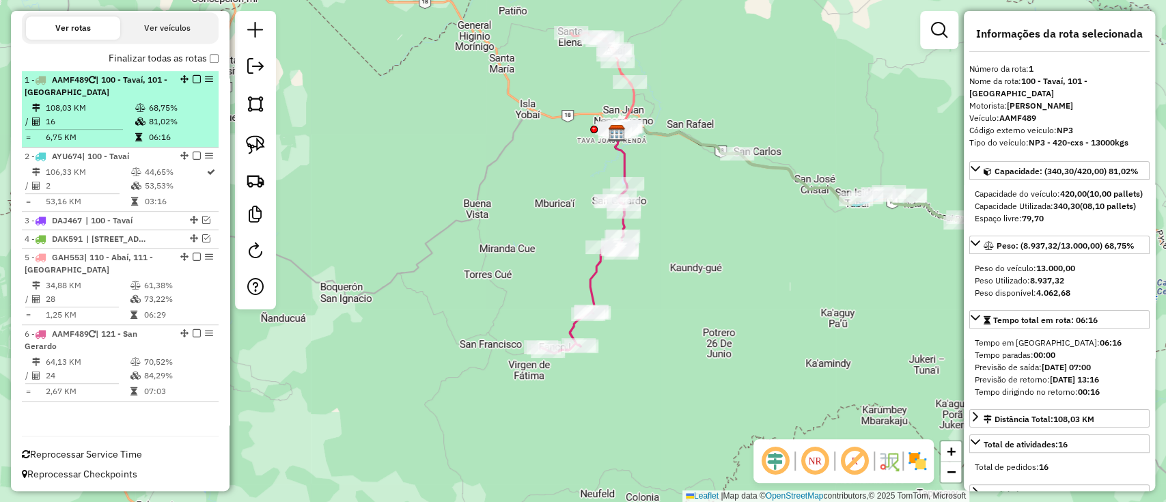
click at [195, 79] on em at bounding box center [197, 79] width 8 height 8
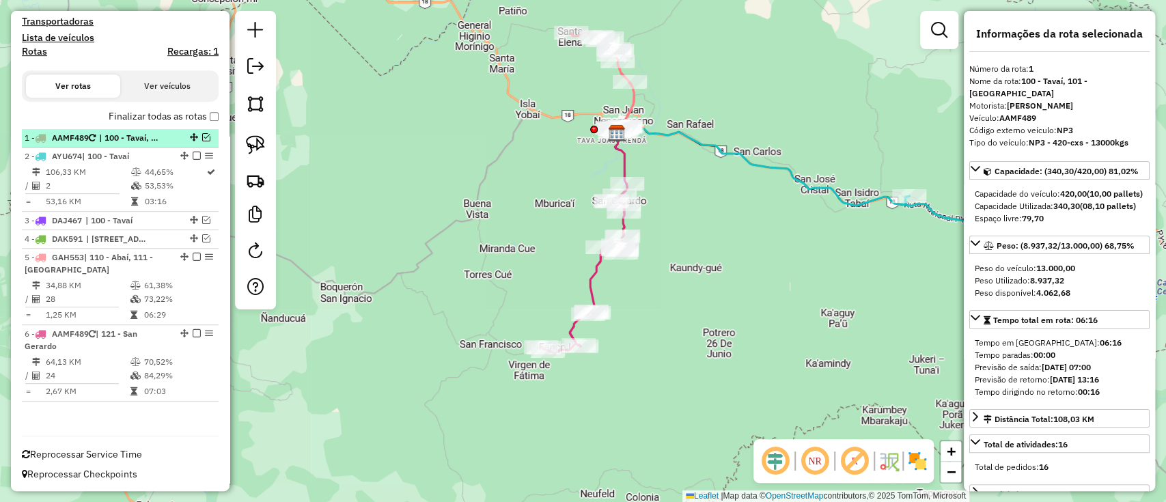
click at [205, 135] on em at bounding box center [206, 137] width 8 height 8
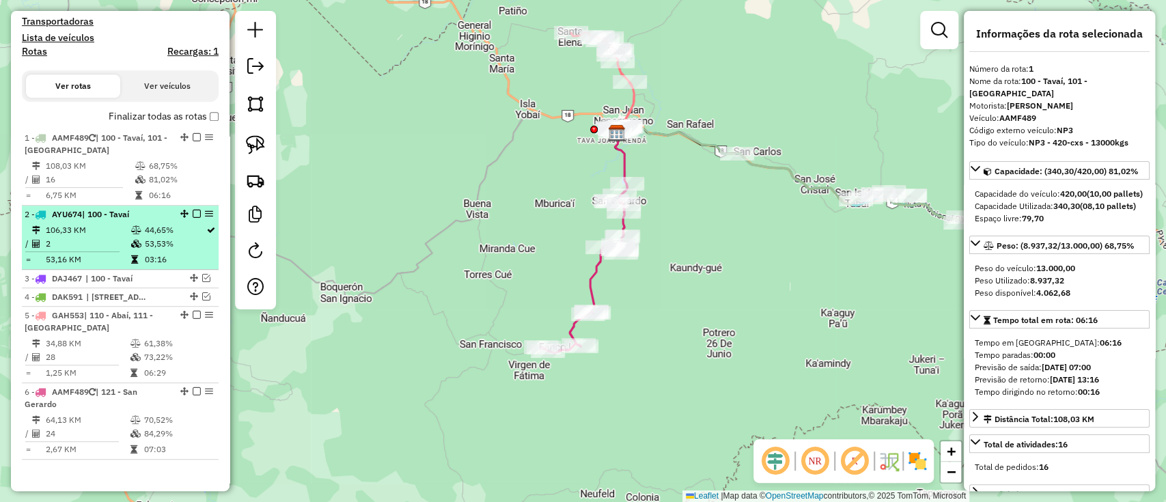
scroll to position [454, 0]
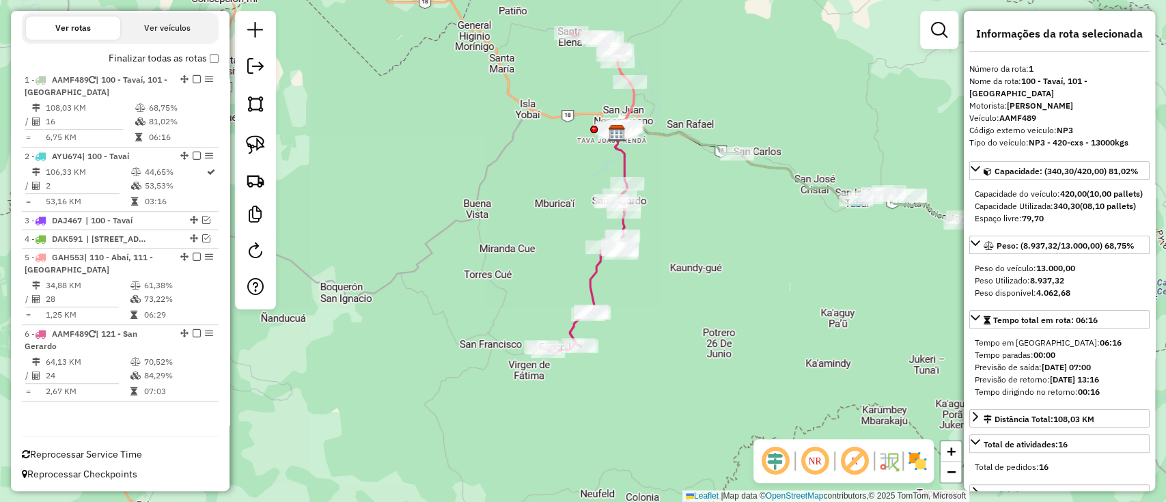
drag, startPoint x: 191, startPoint y: 334, endPoint x: 347, endPoint y: 300, distance: 159.4
click at [193, 334] on em at bounding box center [197, 333] width 8 height 8
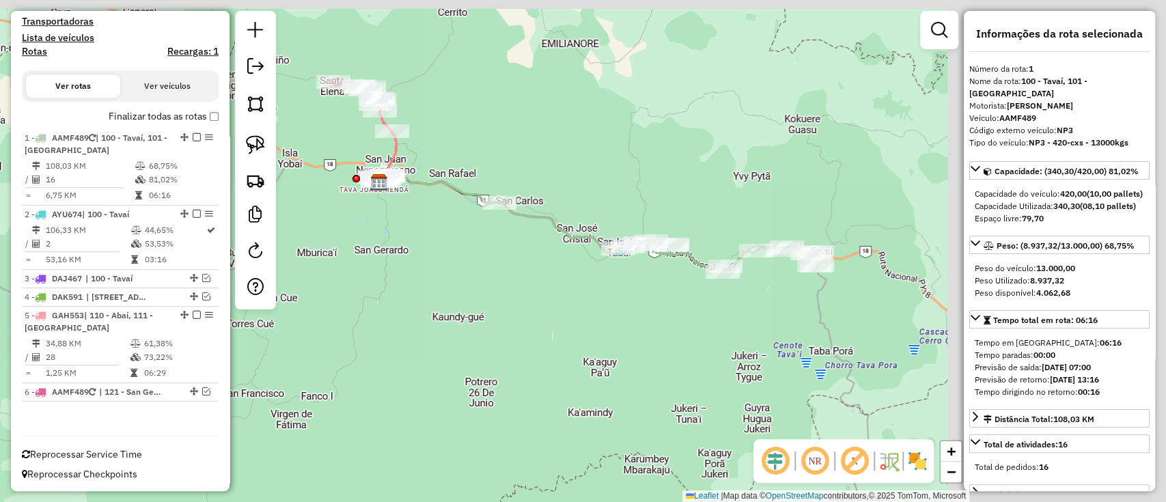
drag, startPoint x: 542, startPoint y: 271, endPoint x: 404, endPoint y: 287, distance: 138.9
click at [404, 287] on div "Janela de atendimento Grade de atendimento Capacidade Transportadoras Veículos …" at bounding box center [583, 251] width 1166 height 502
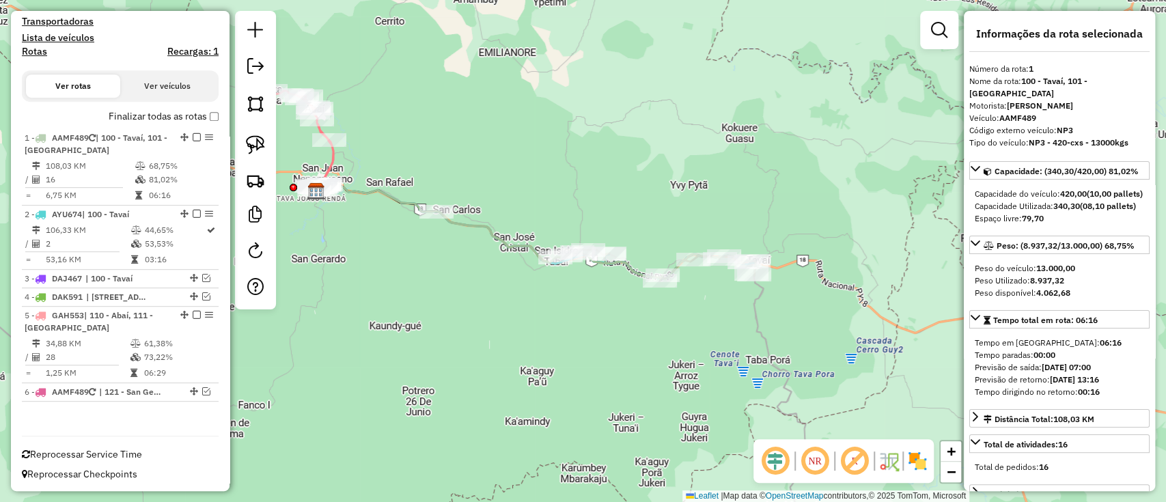
click at [488, 232] on icon at bounding box center [595, 246] width 319 height 70
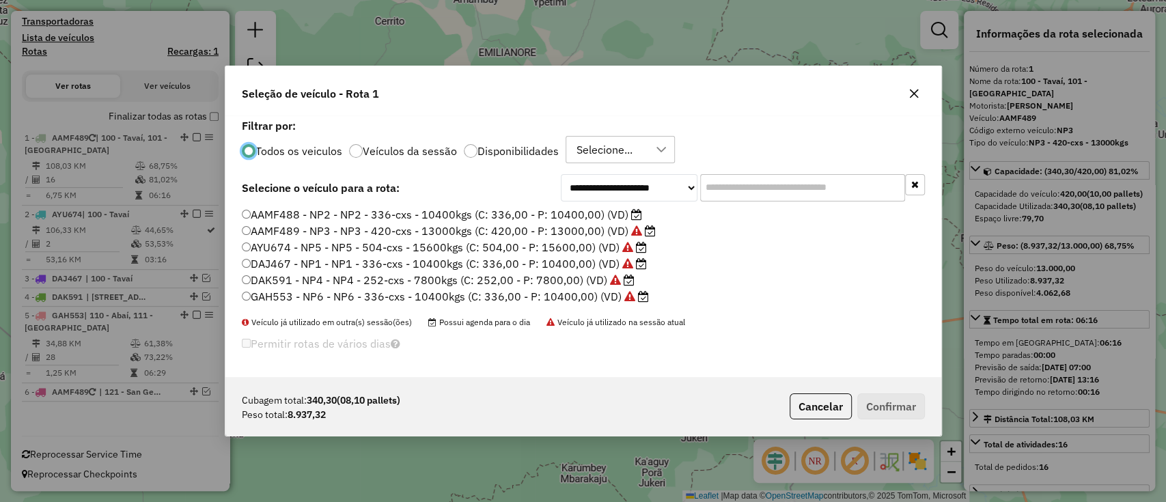
scroll to position [7, 4]
click at [626, 210] on label "AAMF488 - NP2 - NP2 - 336-cxs - 10400kgs (C: 336,00 - P: 10400,00) (VD)" at bounding box center [442, 214] width 400 height 16
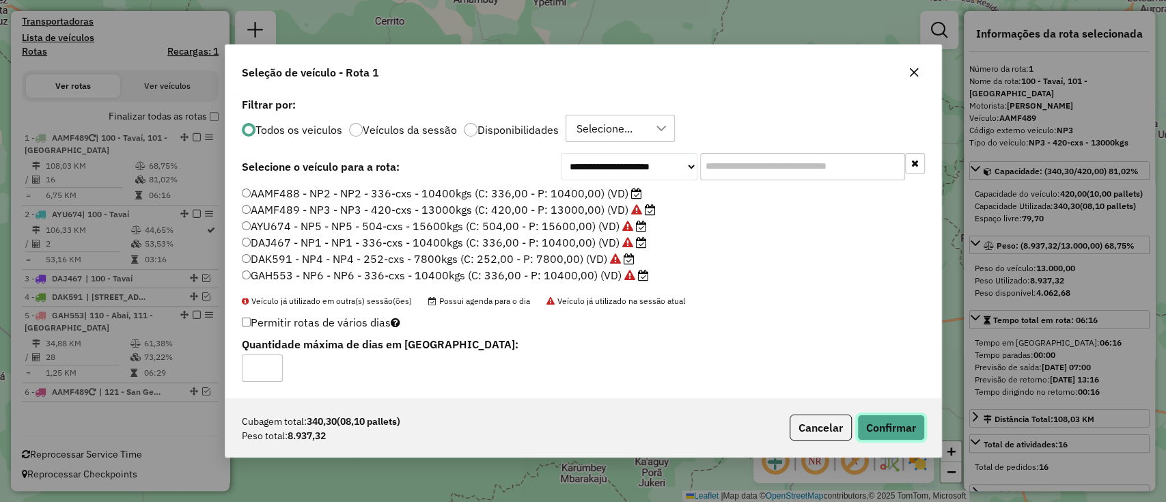
click at [894, 426] on button "Confirmar" at bounding box center [891, 428] width 68 height 26
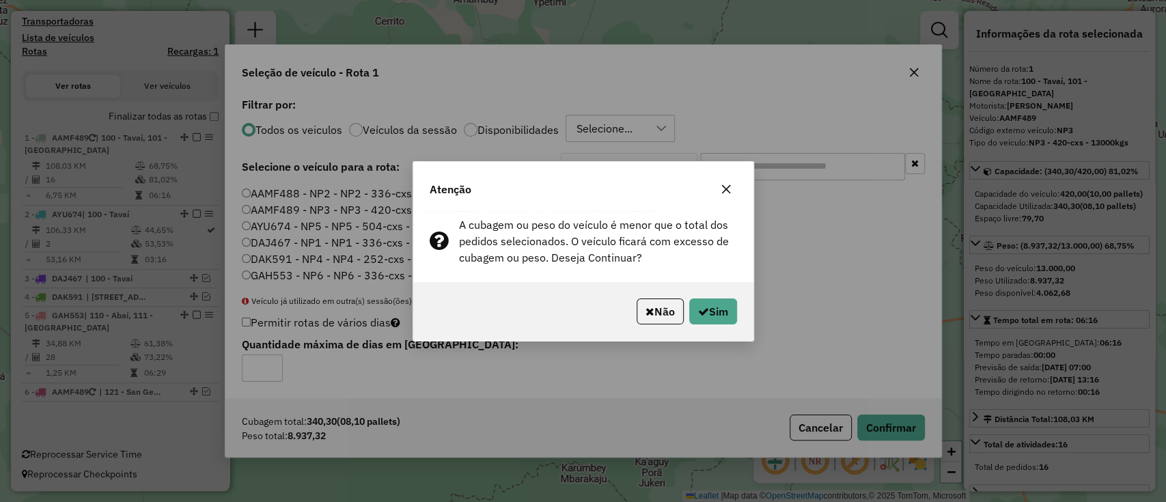
click at [732, 187] on button "button" at bounding box center [726, 189] width 22 height 22
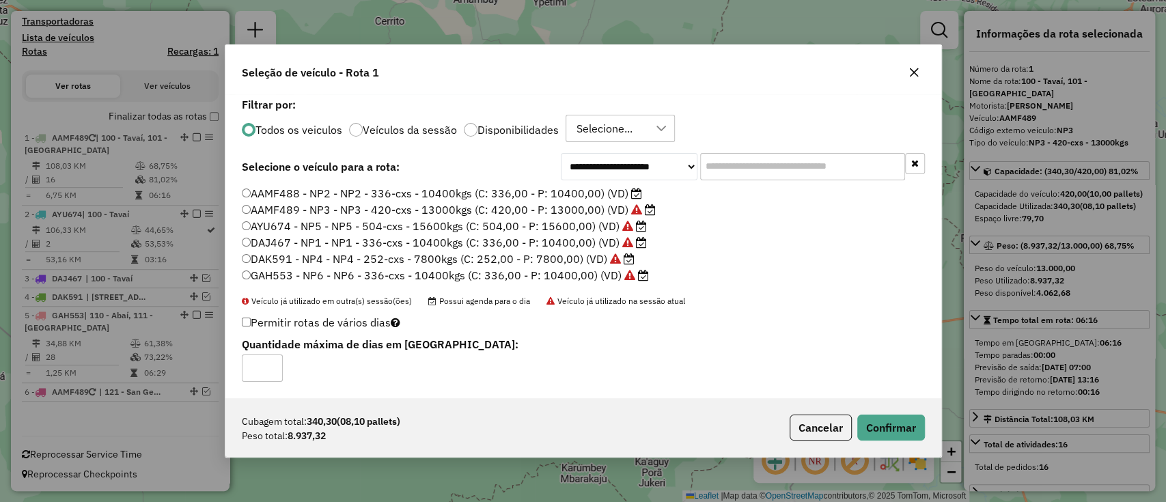
click at [597, 189] on label "AAMF488 - NP2 - NP2 - 336-cxs - 10400kgs (C: 336,00 - P: 10400,00) (VD)" at bounding box center [442, 193] width 400 height 16
click at [881, 426] on button "Confirmar" at bounding box center [891, 428] width 68 height 26
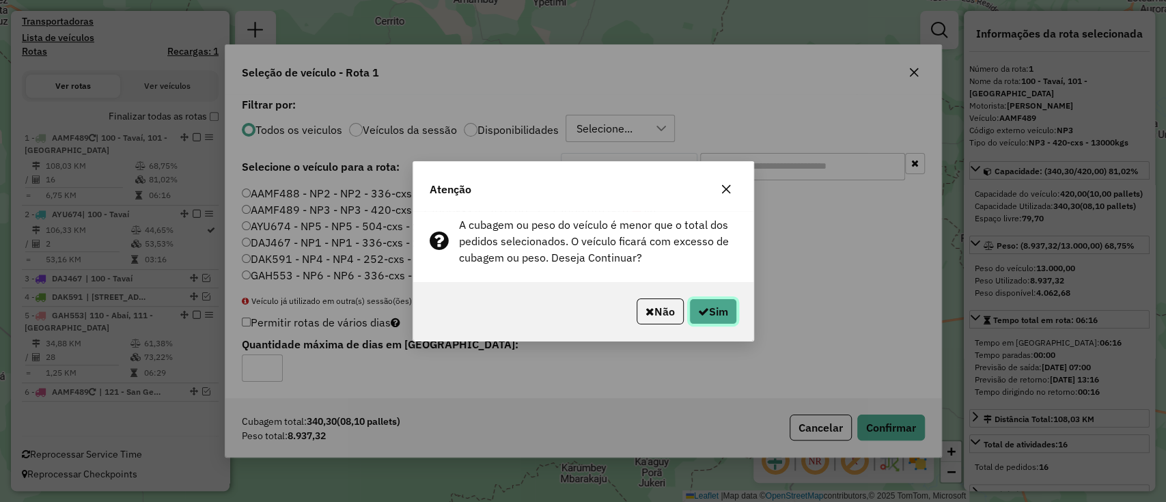
click at [717, 314] on button "Sim" at bounding box center [713, 311] width 48 height 26
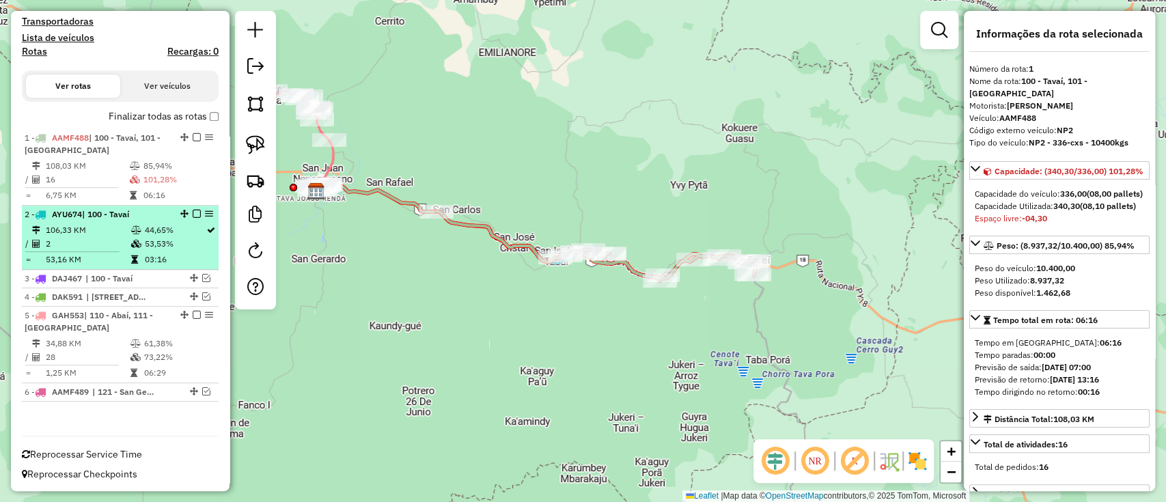
click at [102, 230] on td "106,33 KM" at bounding box center [87, 230] width 85 height 14
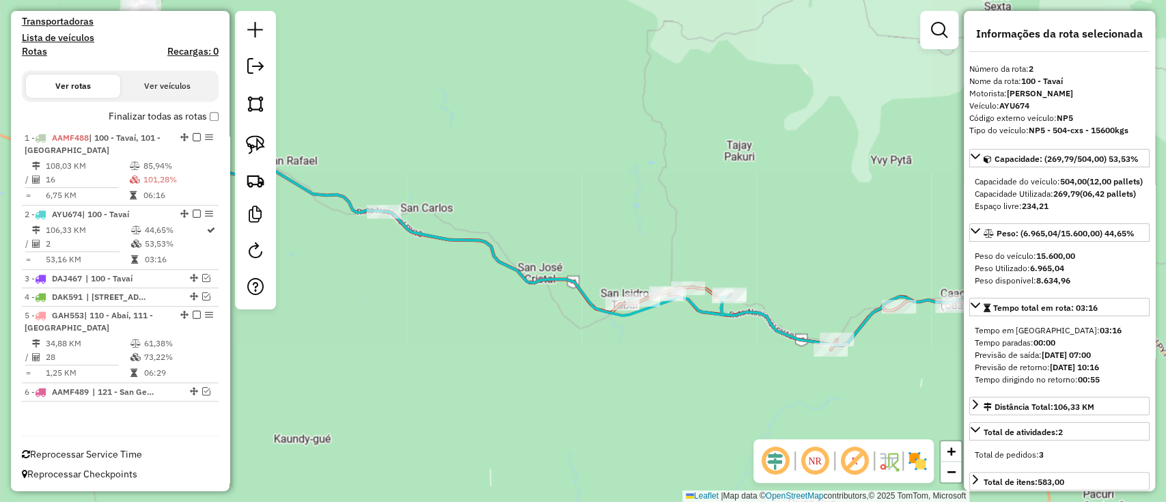
drag, startPoint x: 510, startPoint y: 364, endPoint x: 436, endPoint y: 347, distance: 75.1
click at [436, 347] on div "Janela de atendimento Grade de atendimento Capacidade Transportadoras Veículos …" at bounding box center [583, 251] width 1166 height 502
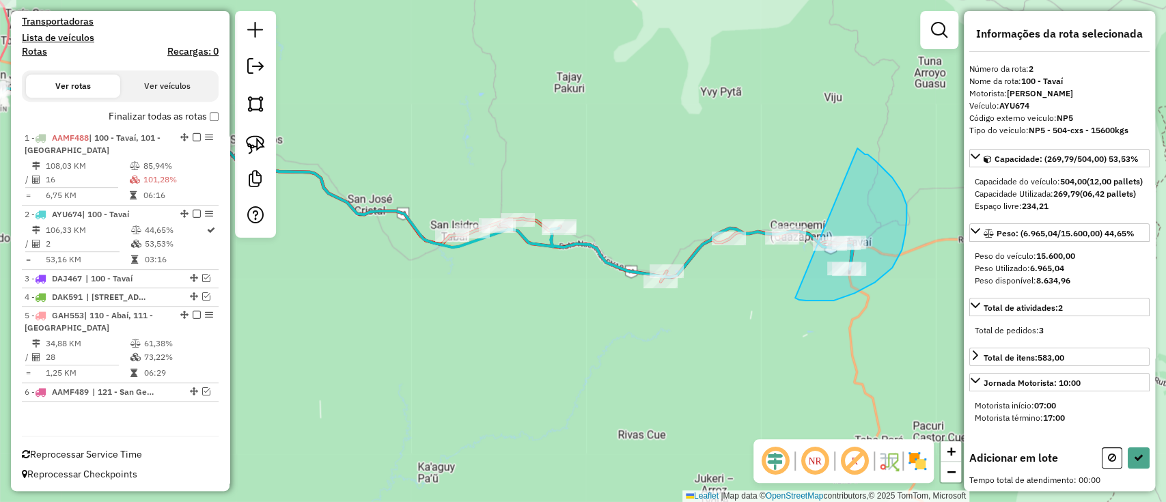
drag, startPoint x: 795, startPoint y: 298, endPoint x: 856, endPoint y: 148, distance: 162.1
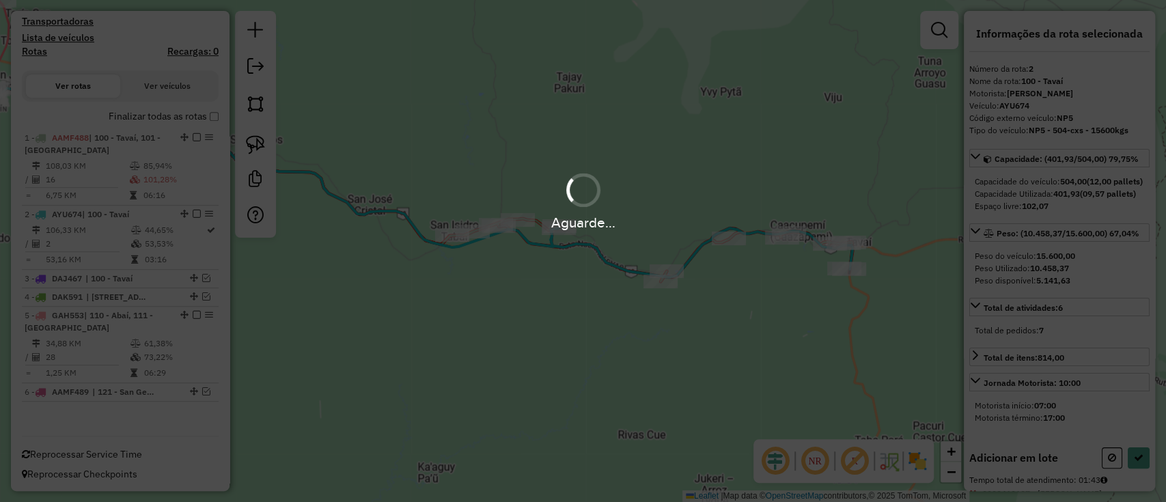
select select "**********"
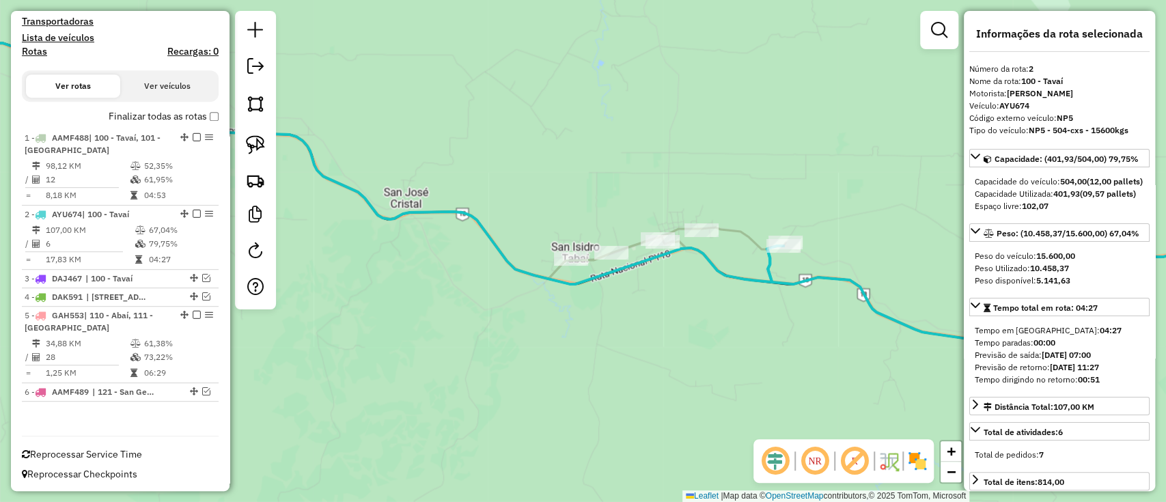
click at [727, 227] on icon at bounding box center [673, 212] width 1158 height 277
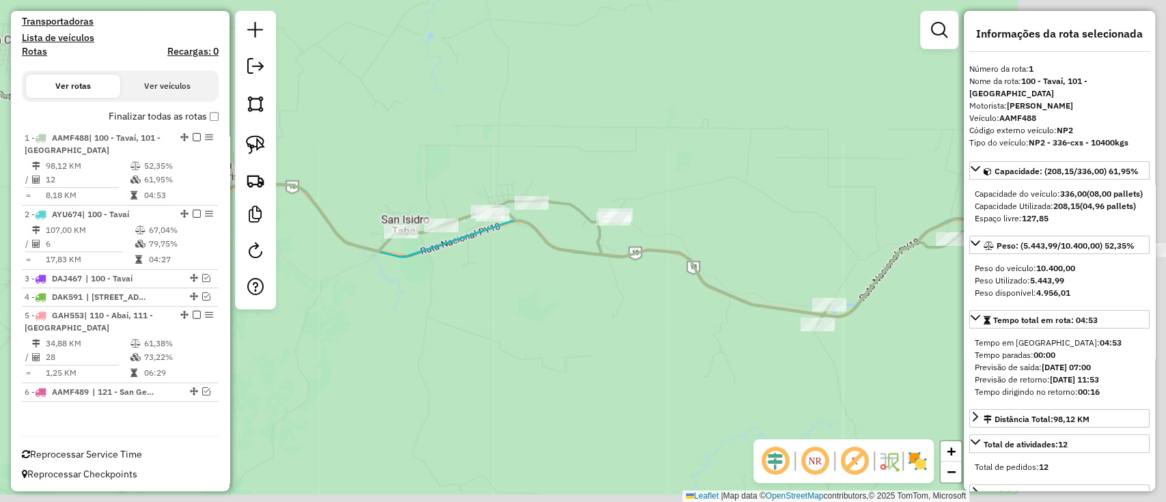
drag, startPoint x: 582, startPoint y: 283, endPoint x: 324, endPoint y: 218, distance: 265.6
click at [302, 224] on div "Janela de atendimento Grade de atendimento Capacidade Transportadoras Veículos …" at bounding box center [583, 251] width 1166 height 502
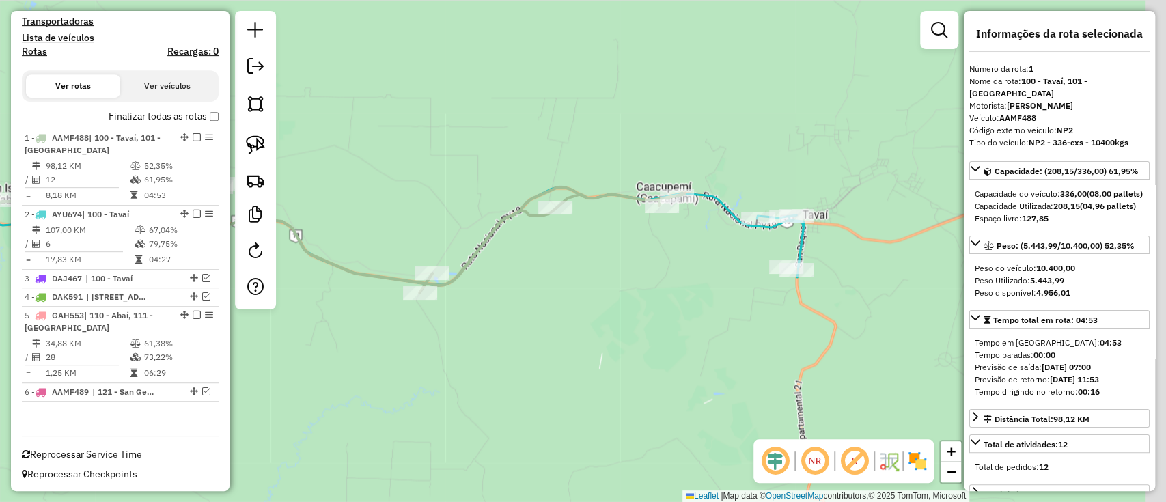
click at [684, 275] on div "Janela de atendimento Grade de atendimento Capacidade Transportadoras Veículos …" at bounding box center [583, 251] width 1166 height 502
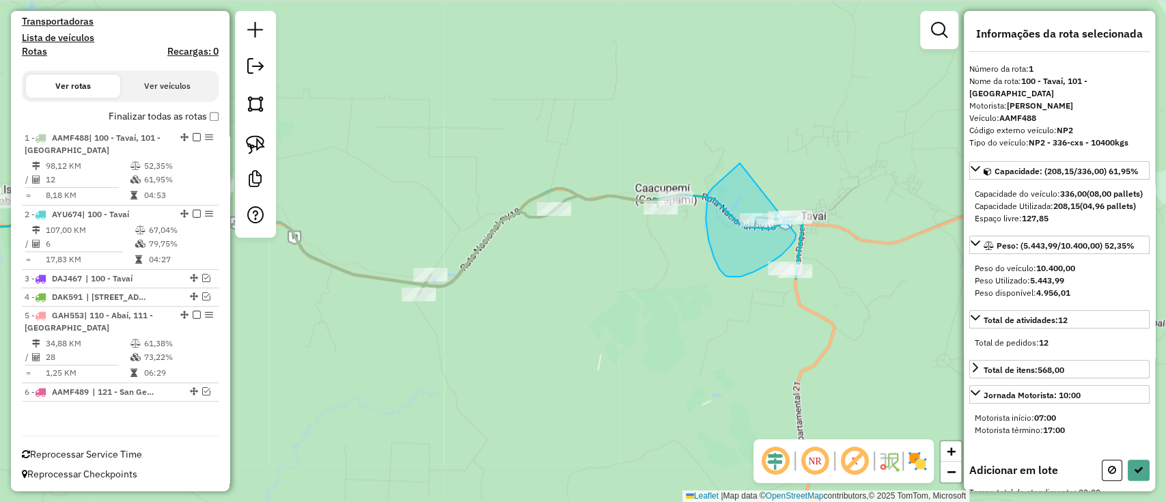
drag, startPoint x: 708, startPoint y: 194, endPoint x: 796, endPoint y: 234, distance: 96.6
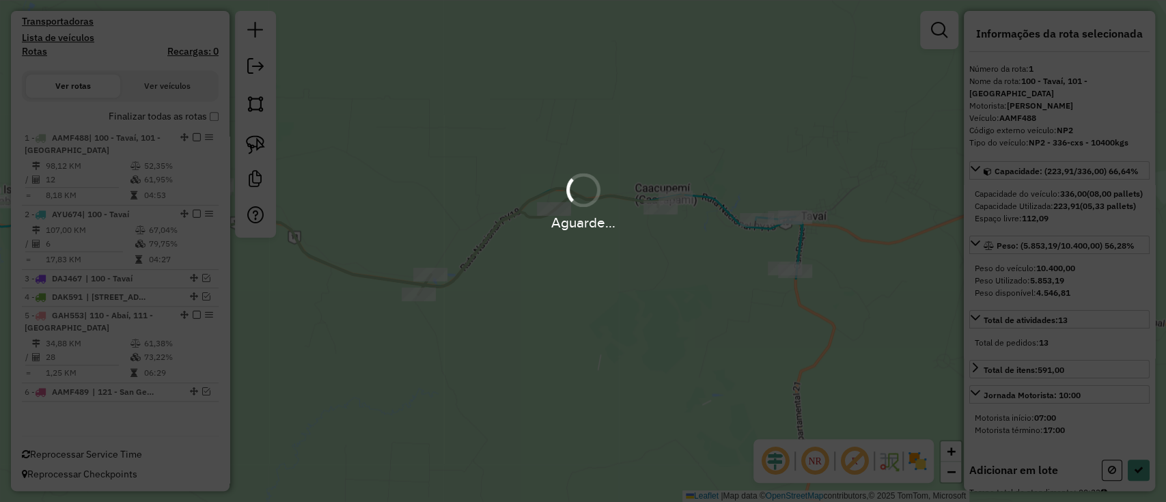
select select "**********"
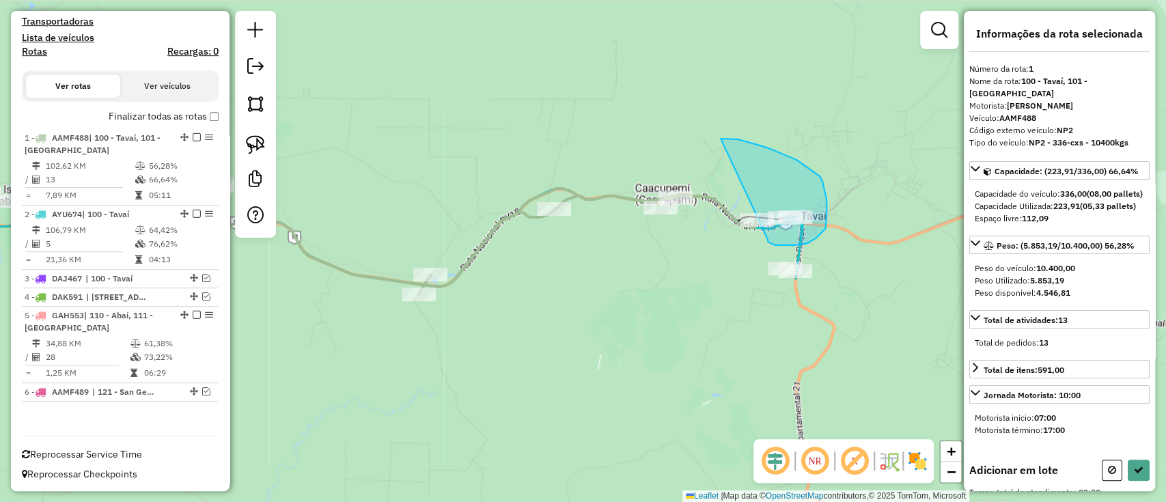
drag, startPoint x: 768, startPoint y: 240, endPoint x: 721, endPoint y: 139, distance: 112.2
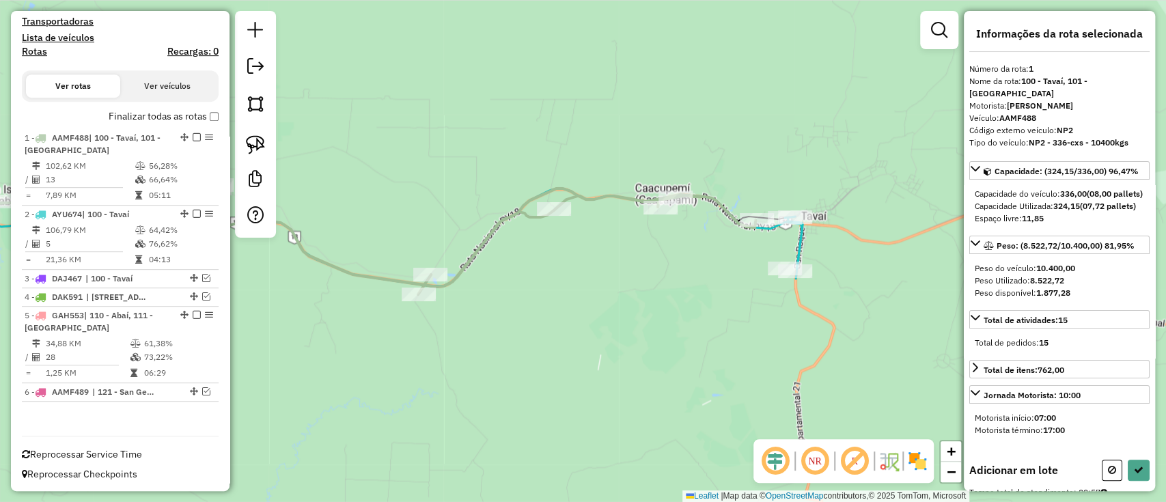
select select "**********"
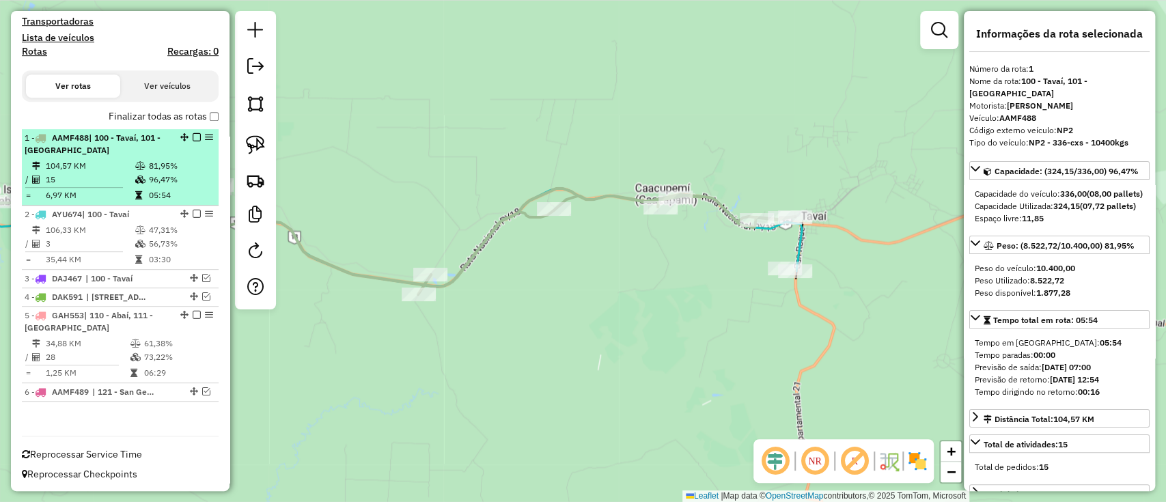
click at [195, 134] on em at bounding box center [197, 137] width 8 height 8
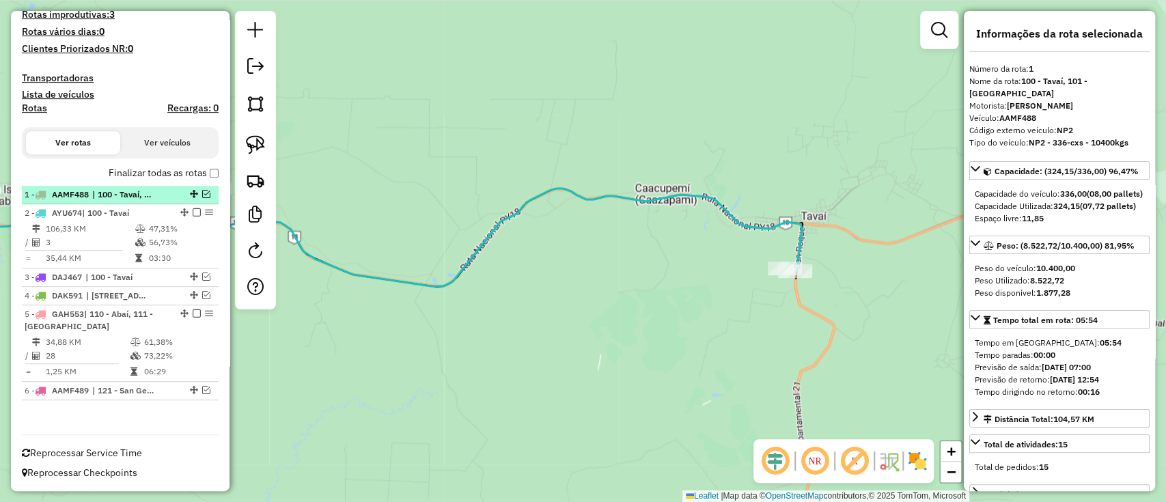
scroll to position [337, 0]
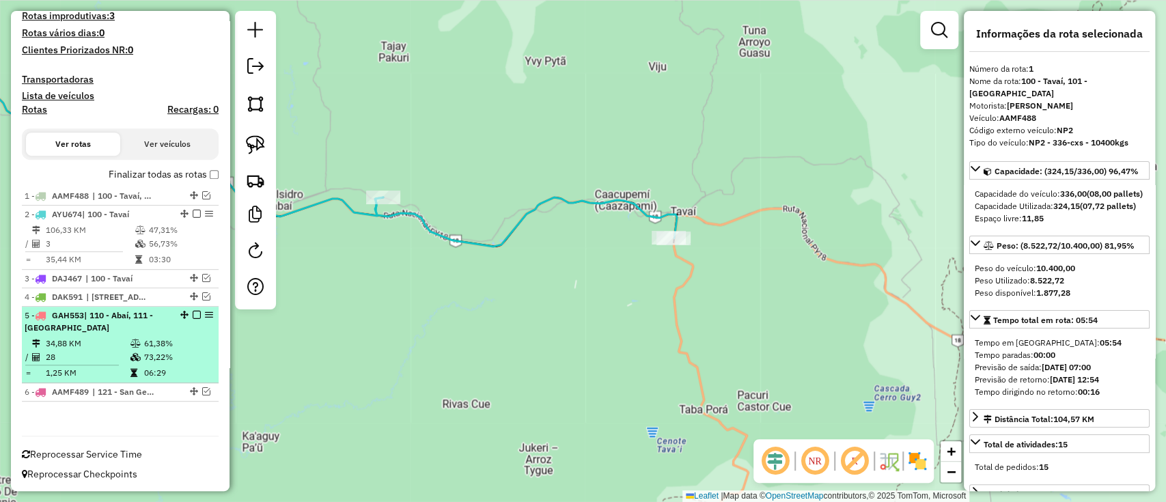
click at [163, 337] on td "61,38%" at bounding box center [177, 344] width 69 height 14
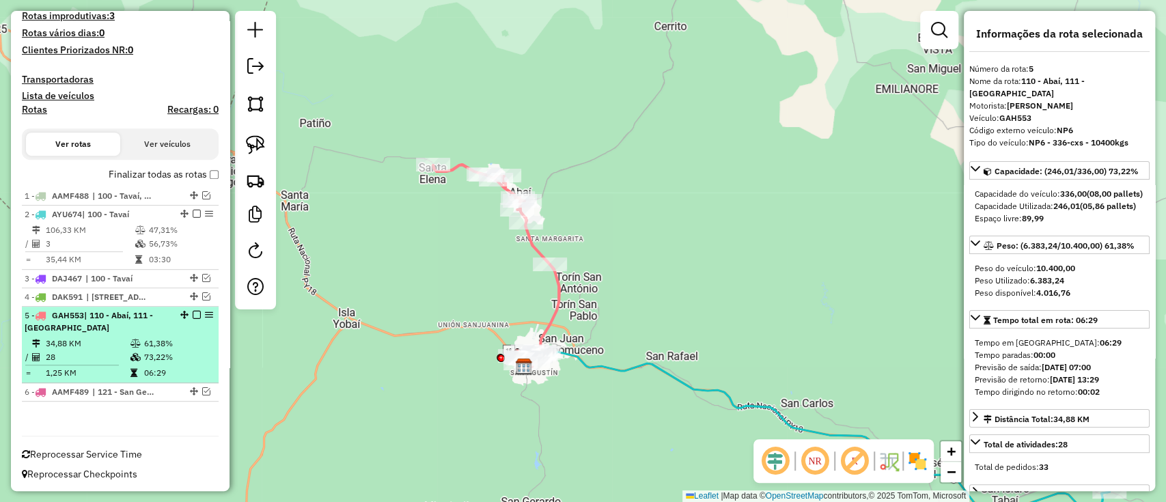
click at [194, 311] on em at bounding box center [197, 315] width 8 height 8
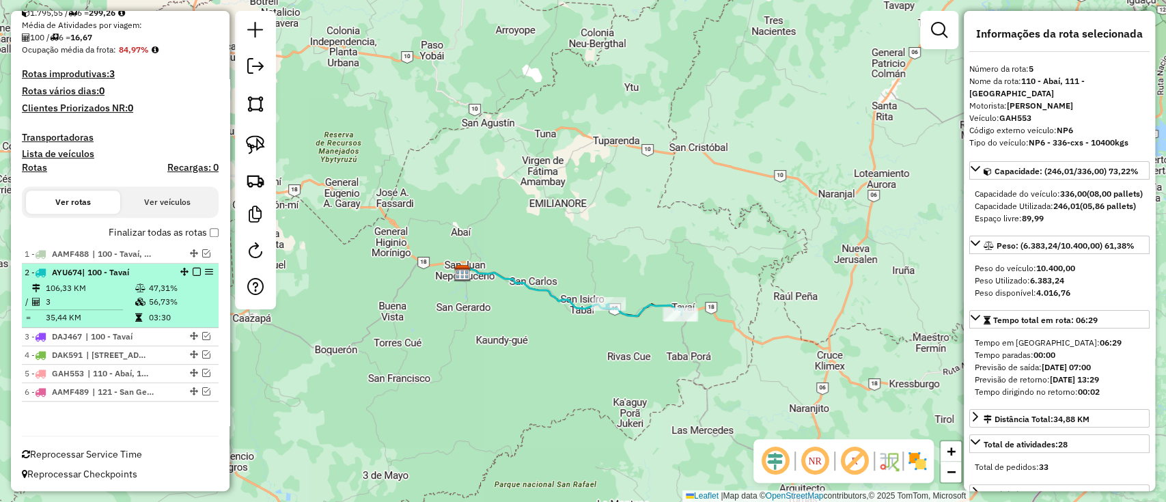
click at [193, 270] on em at bounding box center [197, 272] width 8 height 8
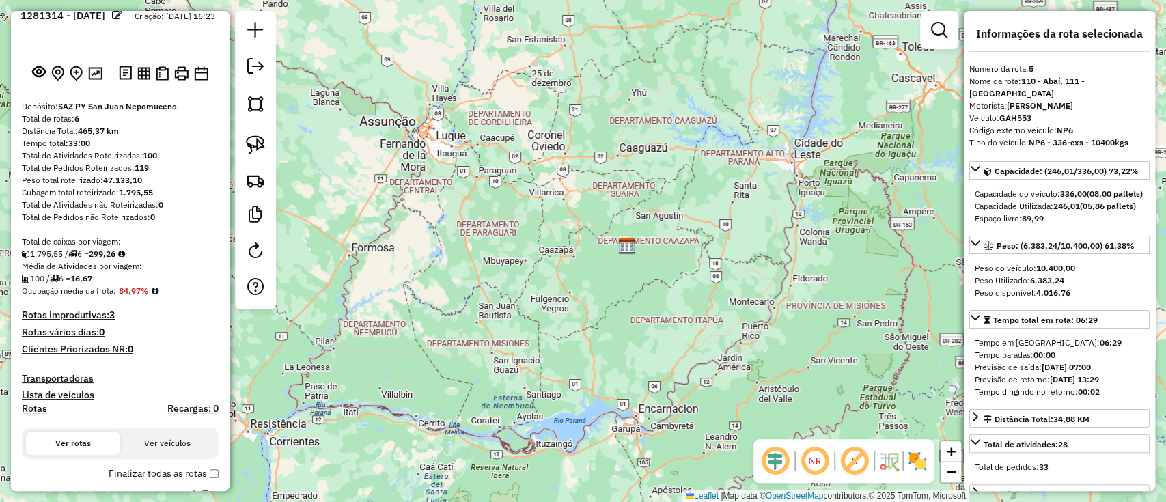
scroll to position [0, 0]
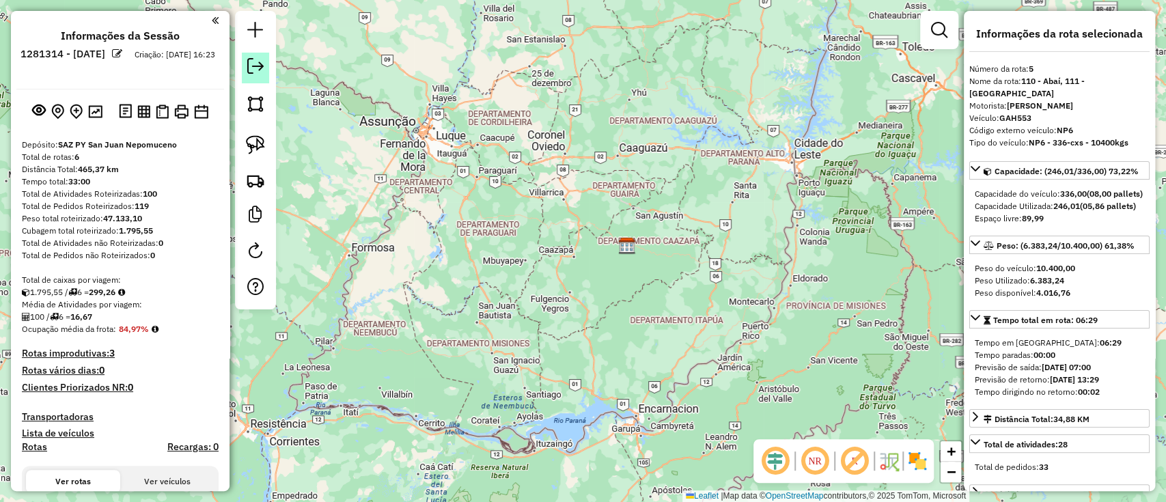
click at [263, 71] on em at bounding box center [255, 66] width 16 height 16
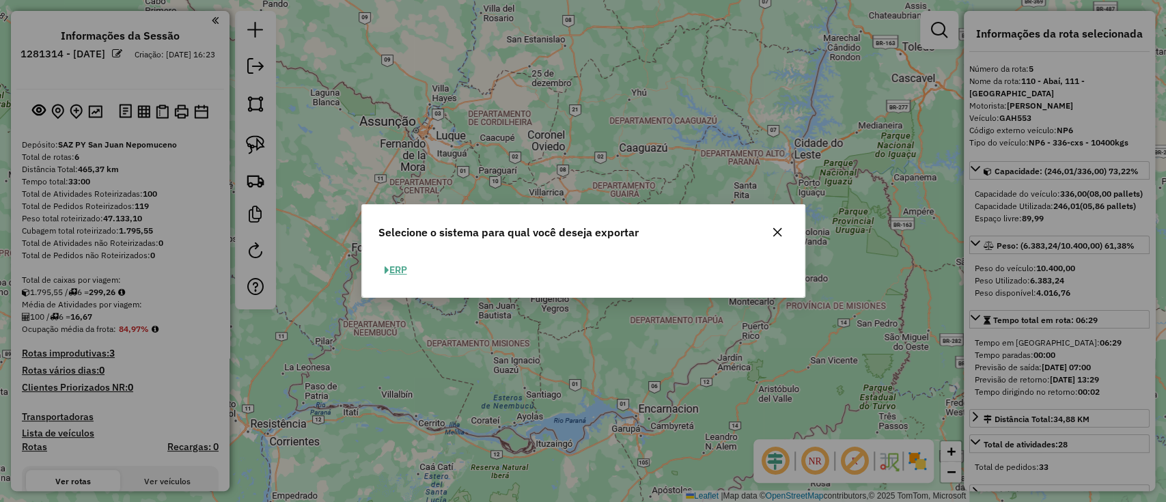
click at [404, 270] on button "ERP" at bounding box center [395, 270] width 35 height 21
select select "**"
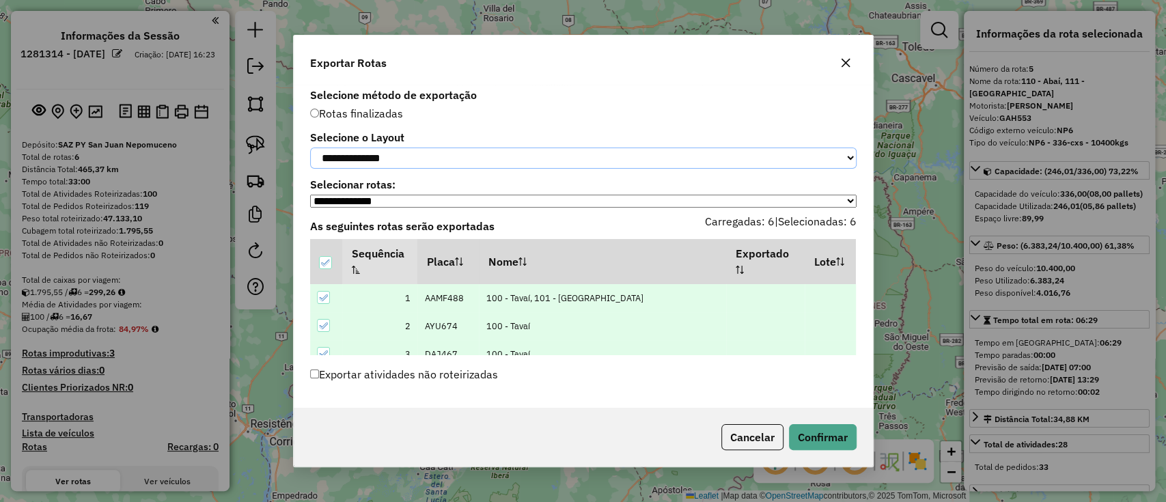
drag, startPoint x: 447, startPoint y: 157, endPoint x: 433, endPoint y: 167, distance: 16.7
click at [447, 157] on select "**********" at bounding box center [583, 158] width 546 height 21
select select "*********"
click at [310, 148] on select "**********" at bounding box center [583, 158] width 546 height 21
click at [819, 434] on button "Confirmar" at bounding box center [823, 437] width 68 height 26
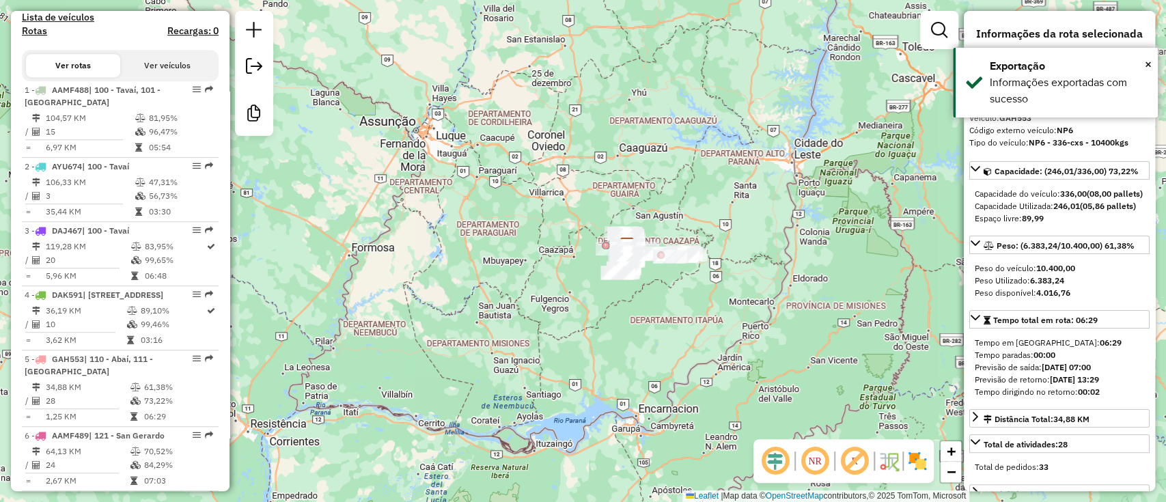
scroll to position [499, 0]
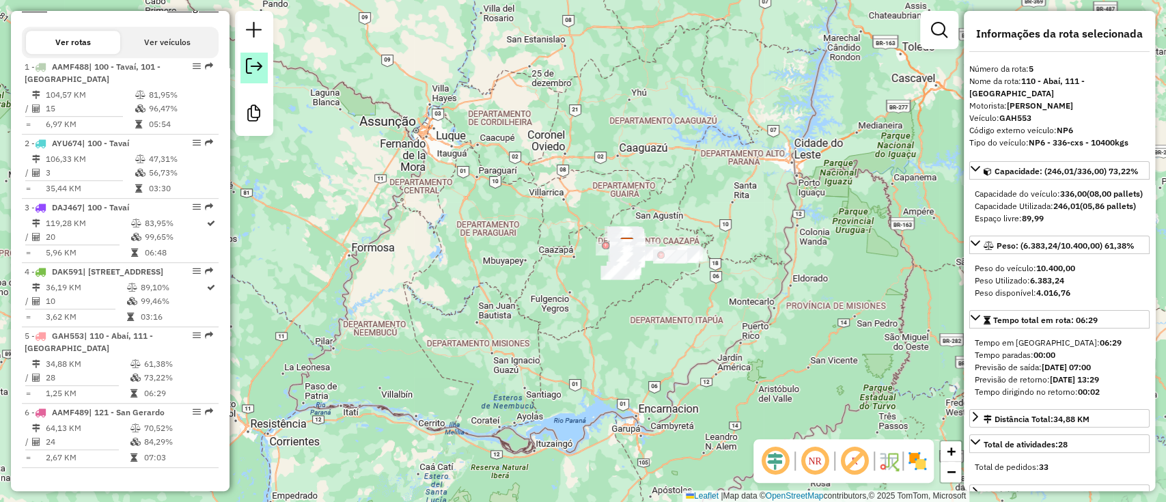
click at [247, 68] on em at bounding box center [254, 66] width 16 height 16
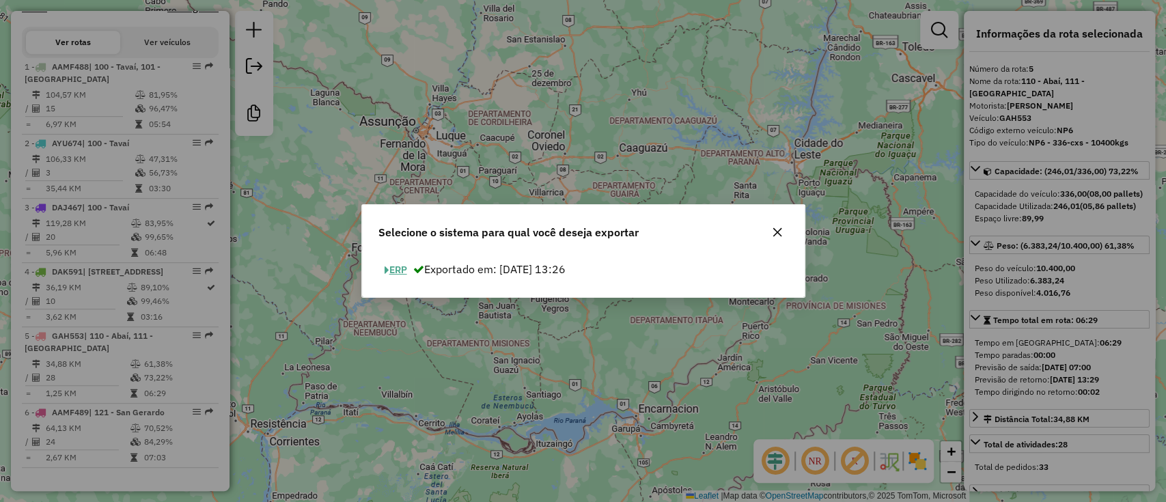
click at [406, 264] on button "ERP" at bounding box center [395, 270] width 35 height 21
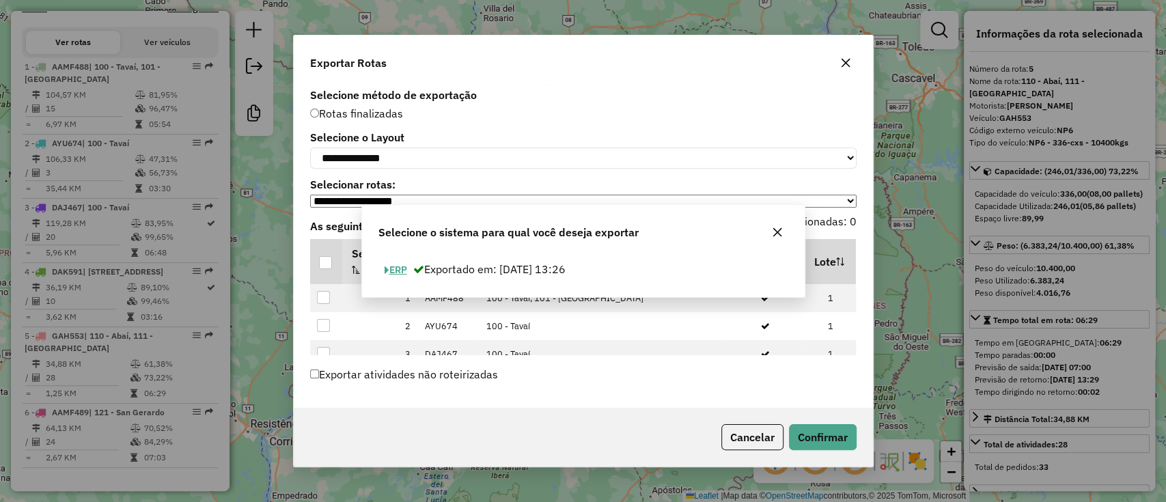
click at [395, 262] on th "Sequência" at bounding box center [379, 261] width 75 height 45
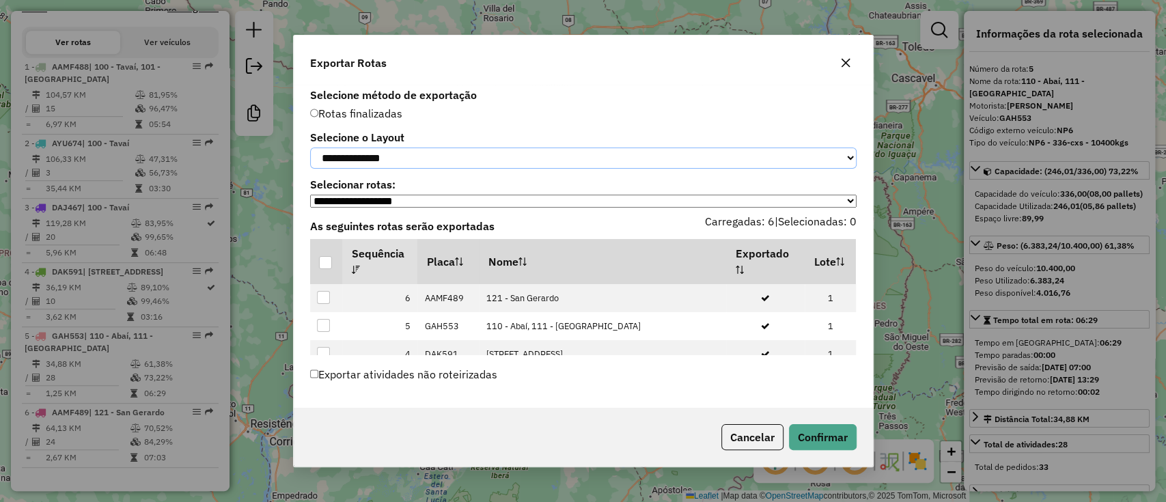
click at [378, 156] on select "**********" at bounding box center [583, 158] width 546 height 21
select select "*********"
click at [310, 148] on select "**********" at bounding box center [583, 158] width 546 height 21
click at [326, 261] on div at bounding box center [325, 262] width 13 height 13
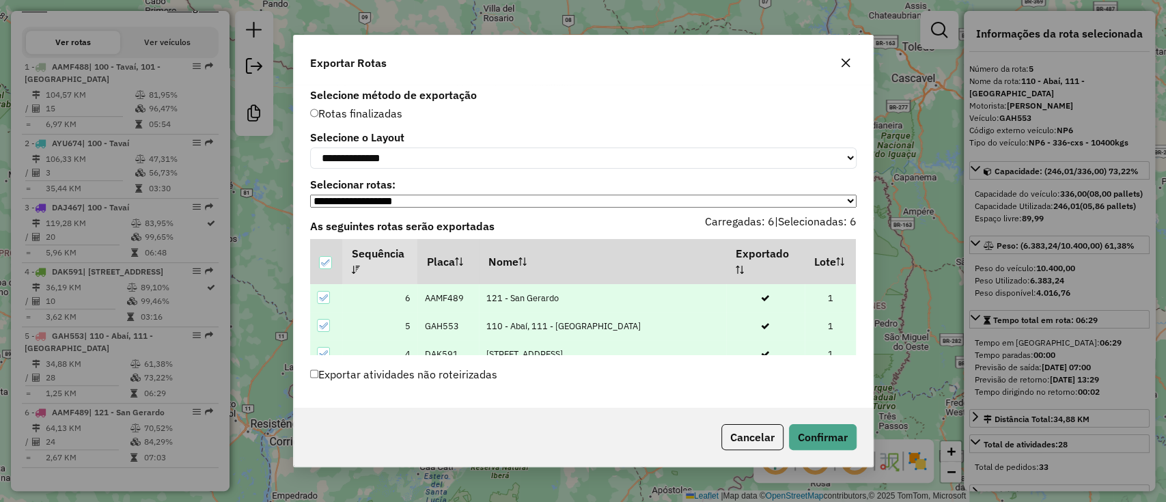
click at [820, 460] on div "Cancelar Confirmar" at bounding box center [583, 437] width 579 height 59
drag, startPoint x: 820, startPoint y: 423, endPoint x: 820, endPoint y: 434, distance: 11.6
click at [820, 426] on div "Cancelar Confirmar" at bounding box center [583, 437] width 579 height 59
click at [820, 434] on button "Confirmar" at bounding box center [823, 437] width 68 height 26
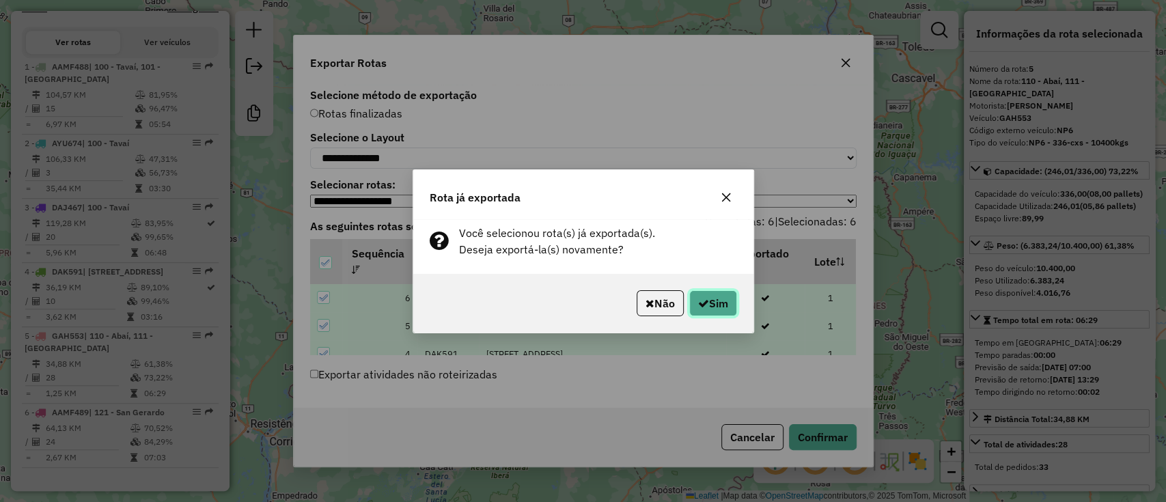
click at [706, 307] on button "Sim" at bounding box center [713, 303] width 48 height 26
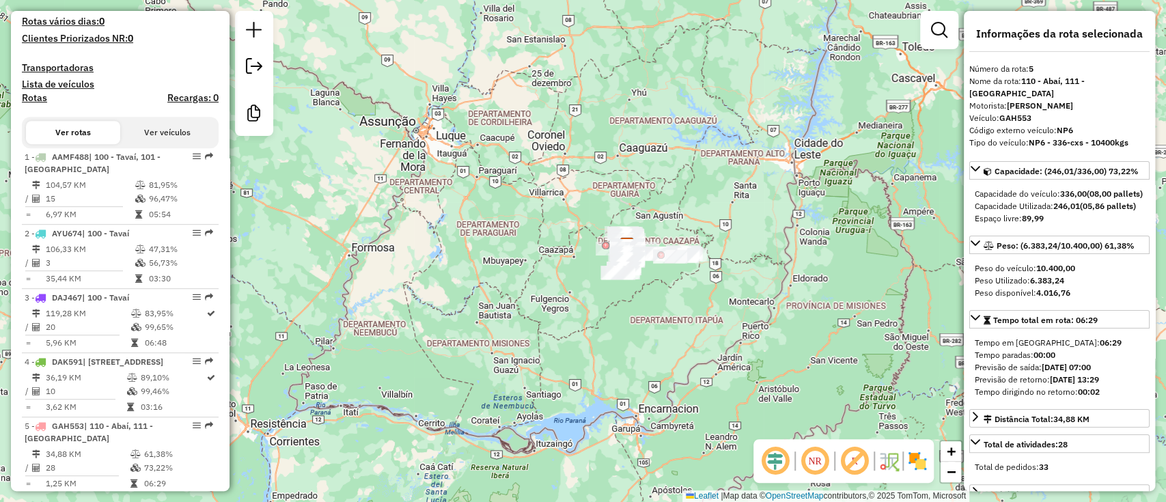
scroll to position [0, 0]
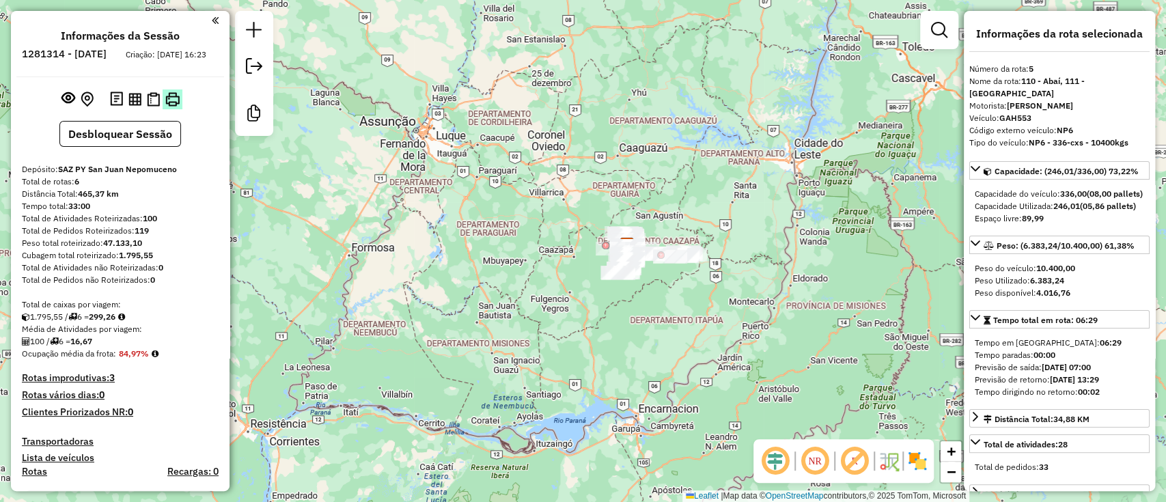
click at [167, 105] on img at bounding box center [172, 99] width 14 height 14
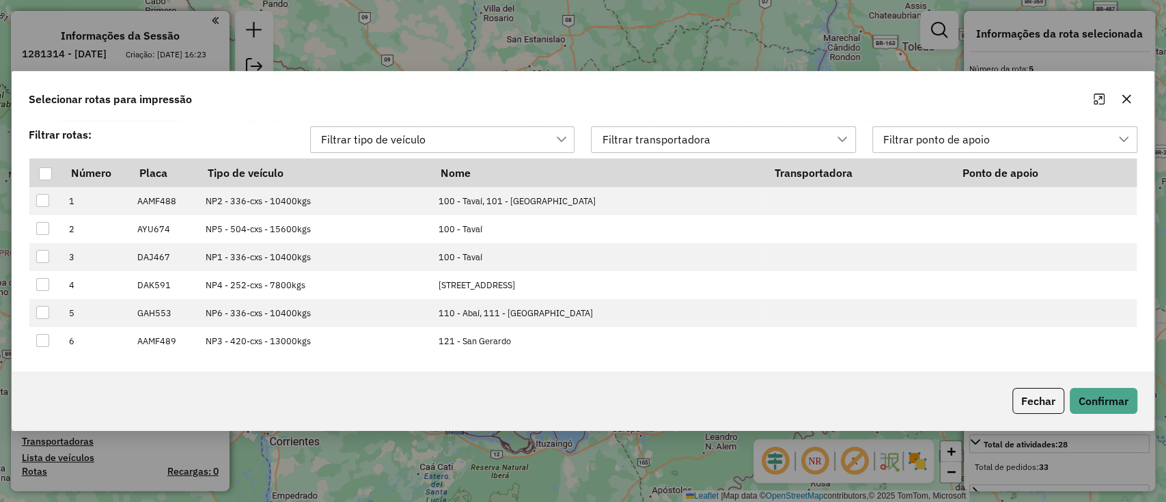
scroll to position [10, 61]
click at [44, 170] on div at bounding box center [45, 173] width 13 height 13
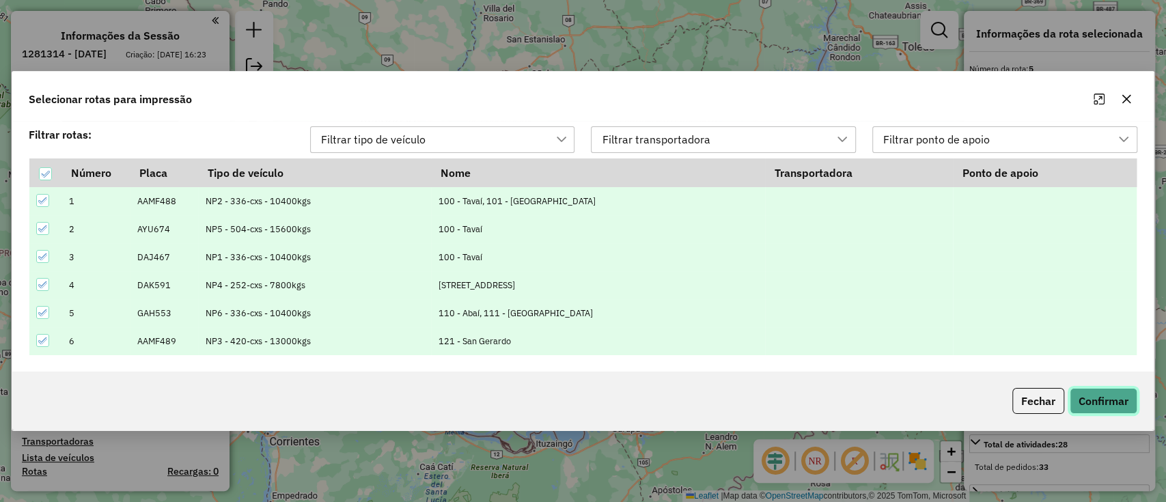
click at [1085, 402] on button "Confirmar" at bounding box center [1104, 401] width 68 height 26
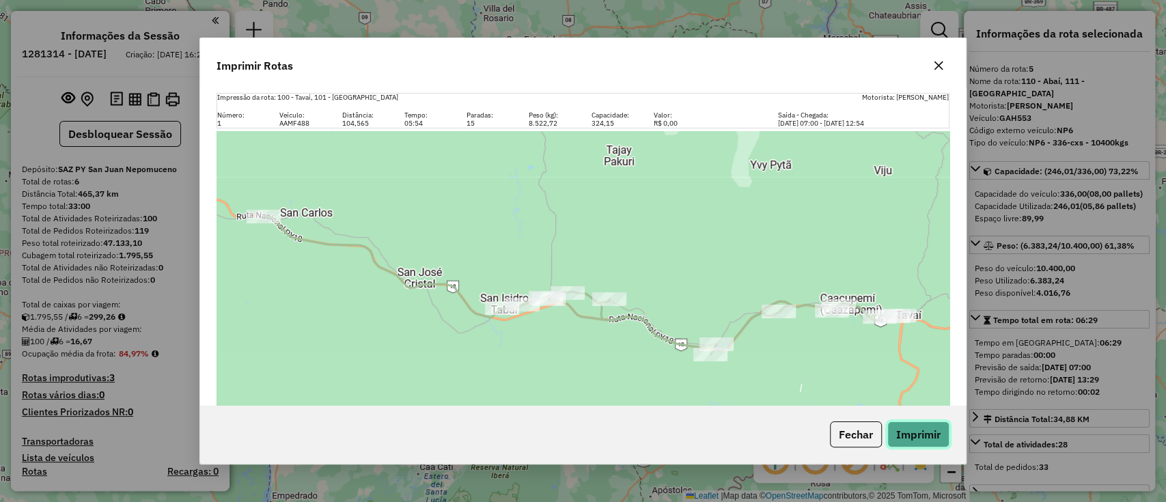
click at [923, 432] on button "Imprimir" at bounding box center [918, 434] width 62 height 26
click at [850, 436] on button "Fechar" at bounding box center [856, 434] width 52 height 26
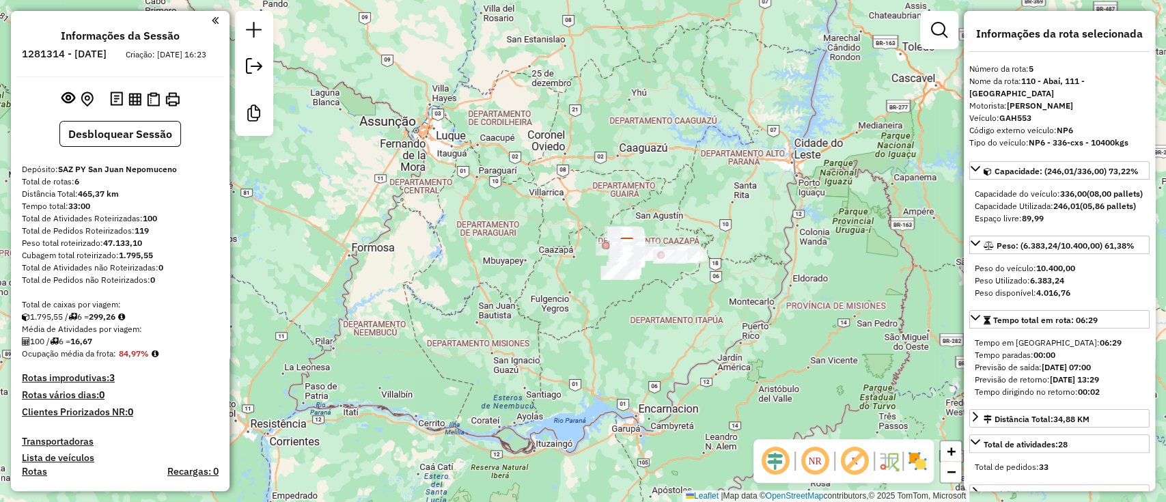
drag, startPoint x: 120, startPoint y: 363, endPoint x: 152, endPoint y: 363, distance: 32.1
click at [149, 359] on strong "84,97%" at bounding box center [134, 353] width 30 height 10
copy strong "84,97%"
drag, startPoint x: 142, startPoint y: 230, endPoint x: 169, endPoint y: 227, distance: 26.7
click at [169, 225] on div "Total de Atividades Roteirizadas: 100" at bounding box center [120, 218] width 197 height 12
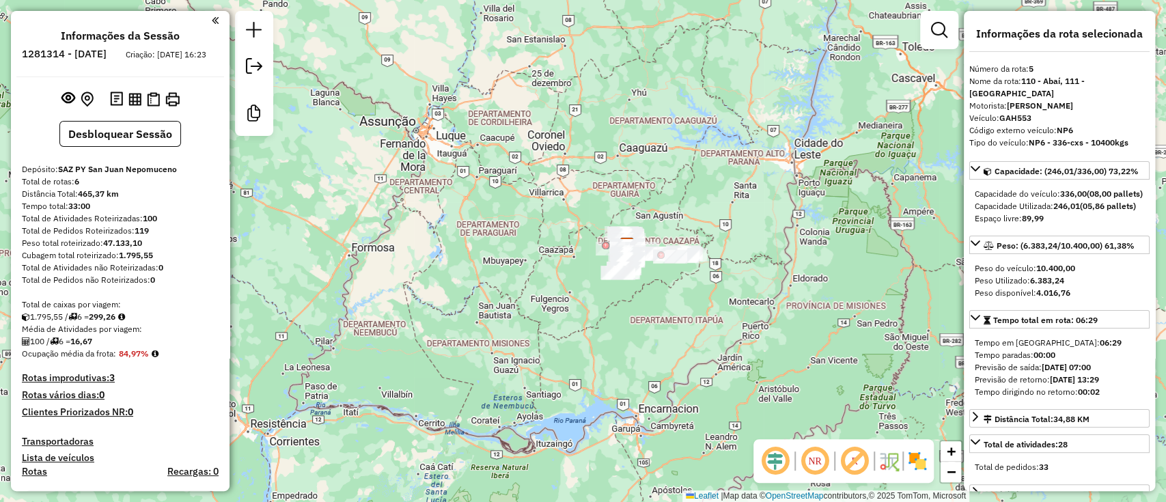
copy div "100"
drag, startPoint x: 77, startPoint y: 350, endPoint x: 105, endPoint y: 346, distance: 27.6
drag, startPoint x: 197, startPoint y: 388, endPoint x: 183, endPoint y: 385, distance: 14.1
click at [195, 384] on h4 "Rotas improdutivas: 3" at bounding box center [120, 378] width 197 height 12
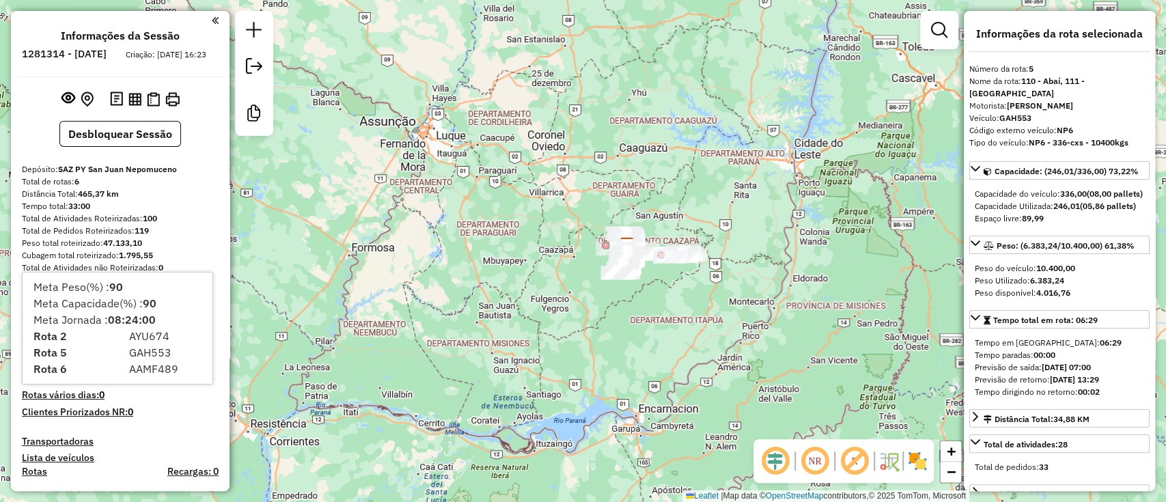
click at [152, 401] on h4 "Rotas vários dias: 0" at bounding box center [120, 395] width 197 height 12
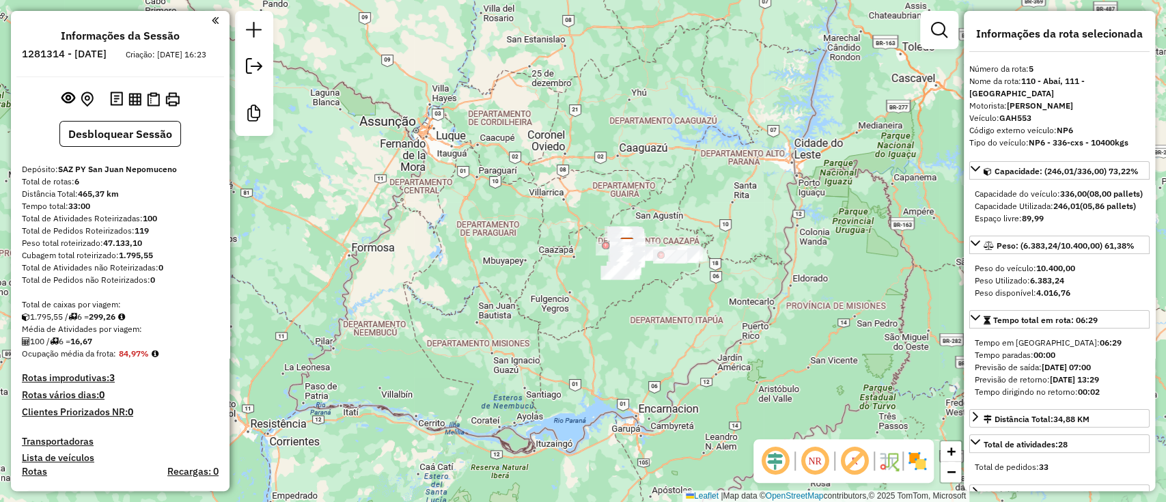
drag, startPoint x: 79, startPoint y: 352, endPoint x: 102, endPoint y: 354, distance: 23.3
click at [102, 348] on div "100 / 6 = 16,67" at bounding box center [120, 341] width 197 height 12
copy strong "16,67"
